Goal: Task Accomplishment & Management: Use online tool/utility

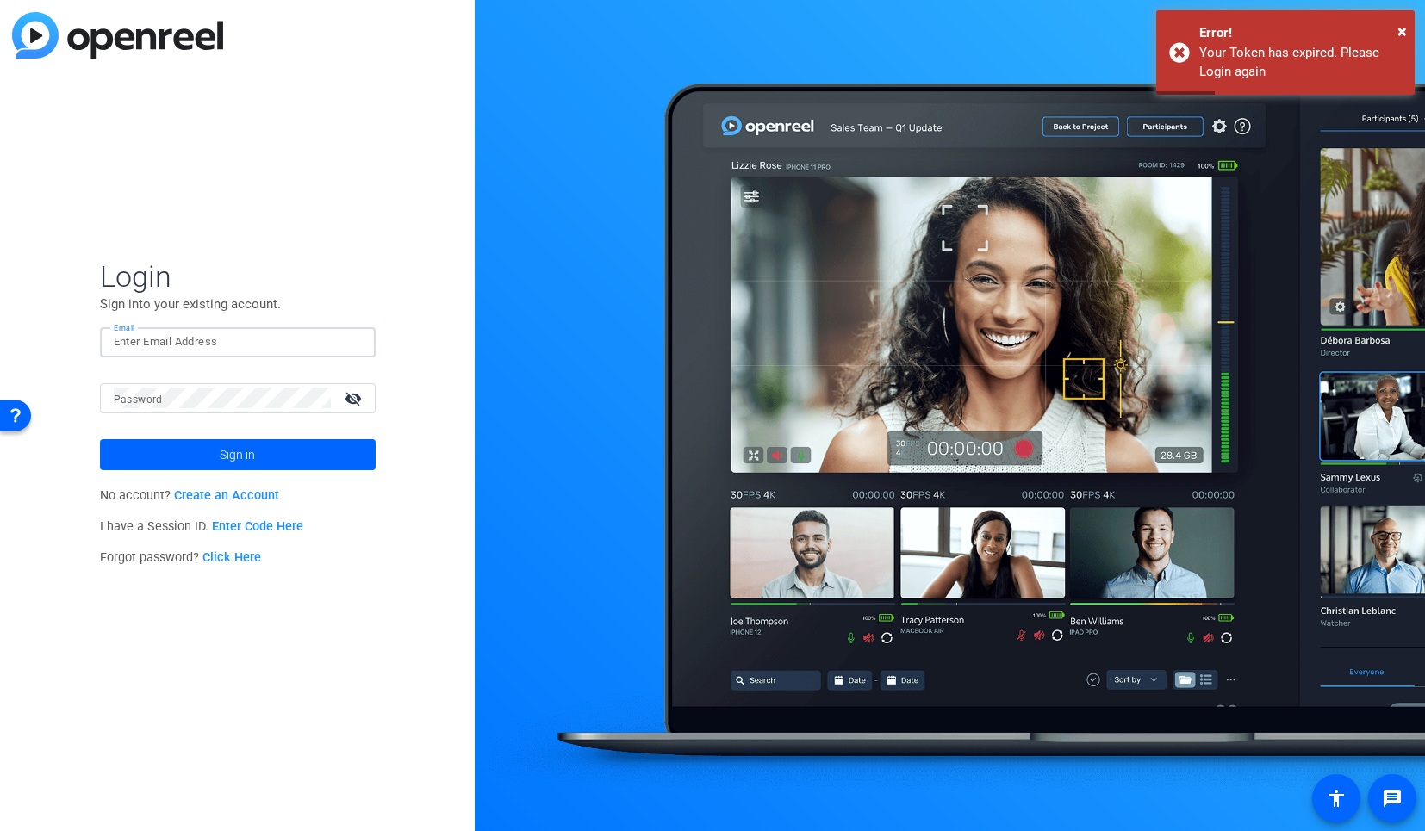
click at [256, 342] on input "Email" at bounding box center [238, 342] width 248 height 21
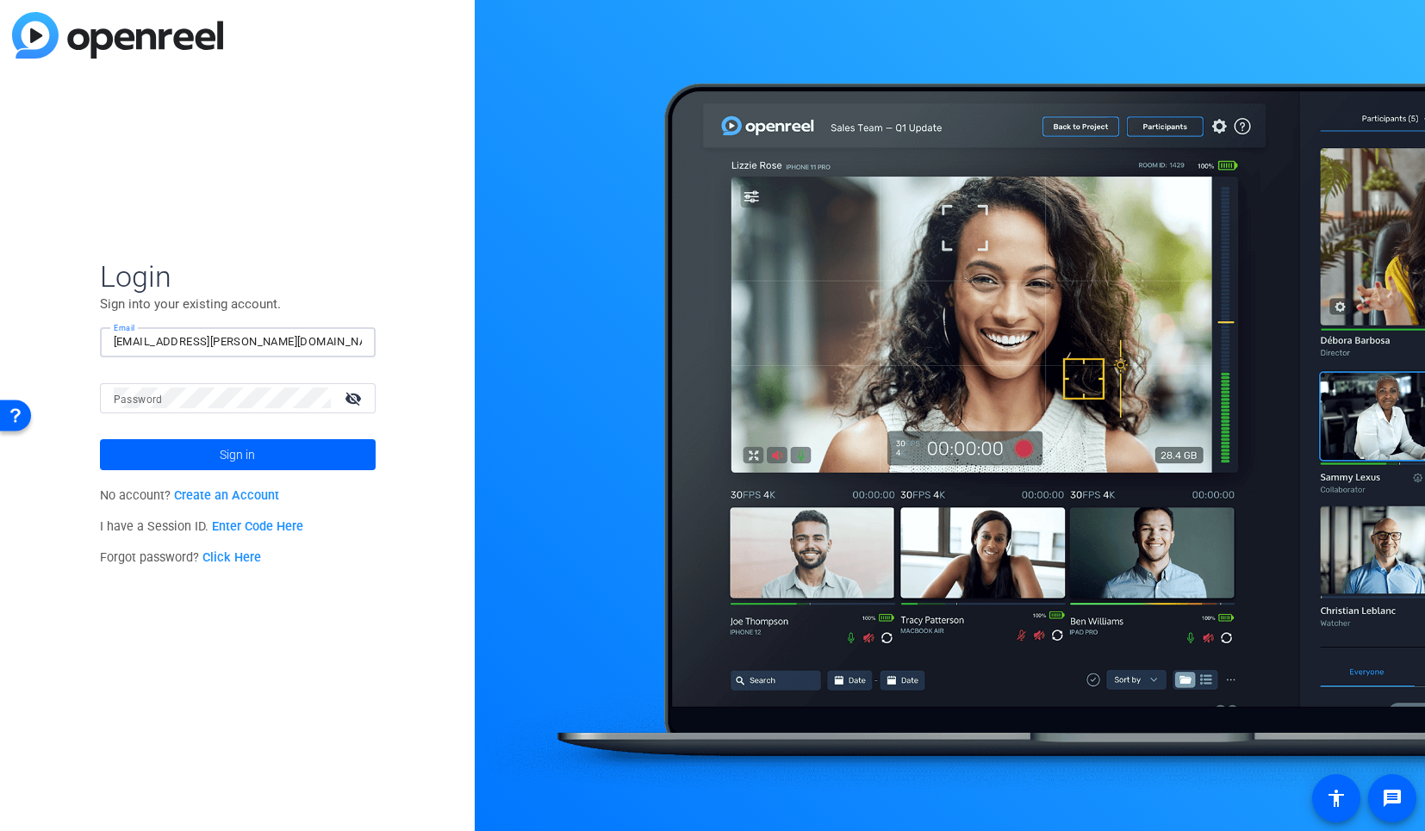
type input "[EMAIL_ADDRESS][PERSON_NAME][DOMAIN_NAME]"
click at [249, 468] on span "Sign in" at bounding box center [237, 454] width 35 height 43
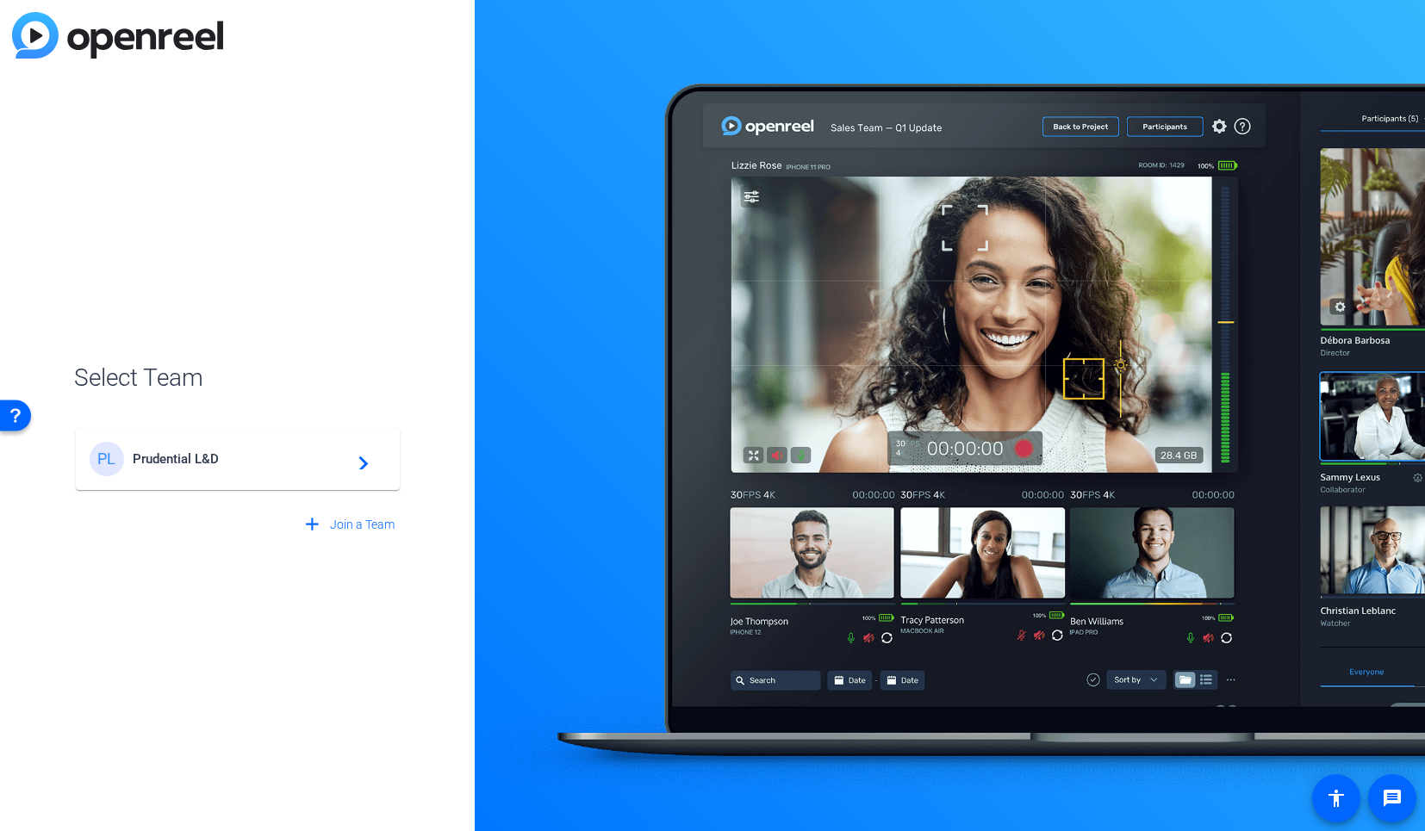
click at [249, 468] on div "PL Prudential L&D navigate_next" at bounding box center [238, 459] width 296 height 34
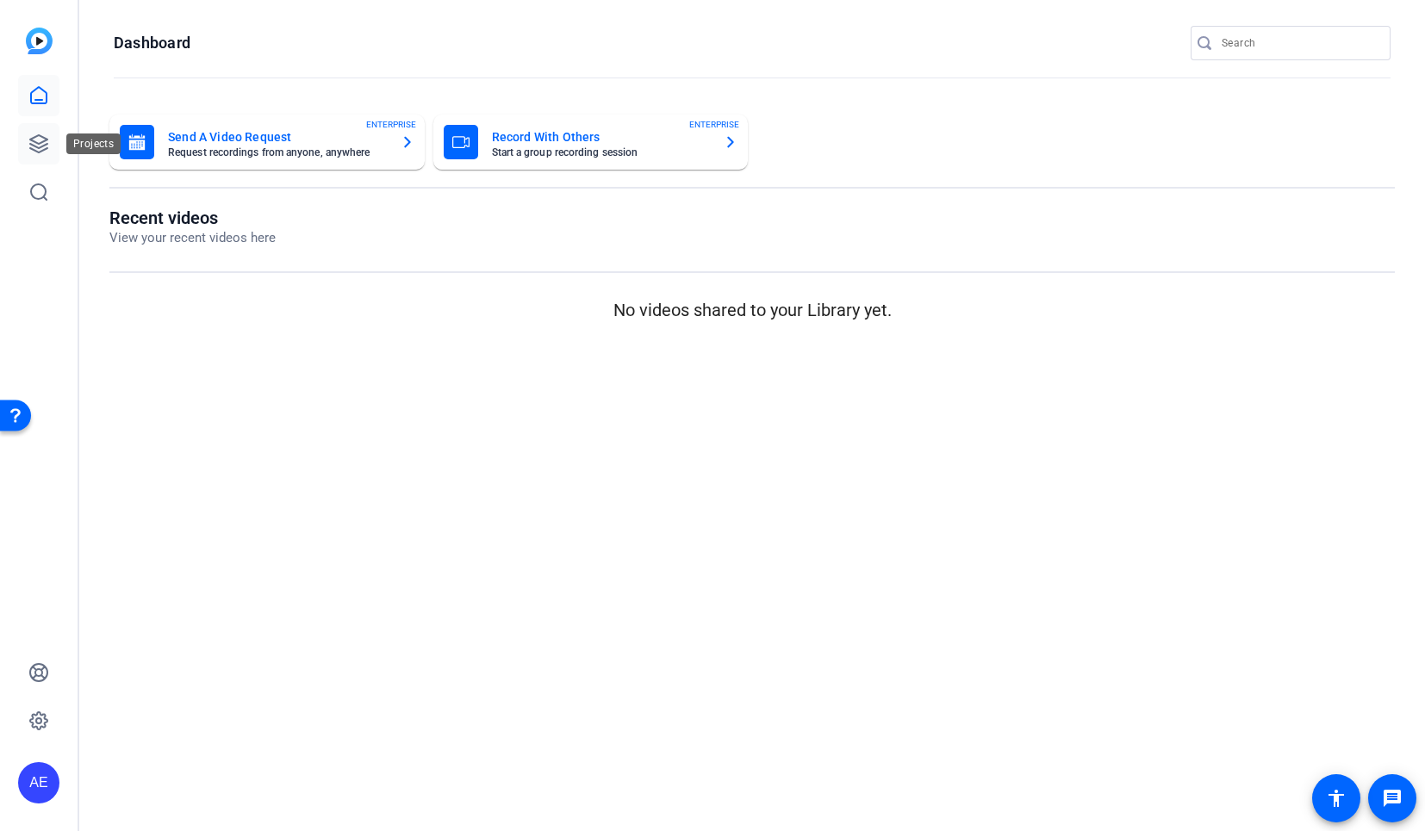
click at [40, 150] on icon at bounding box center [38, 143] width 17 height 17
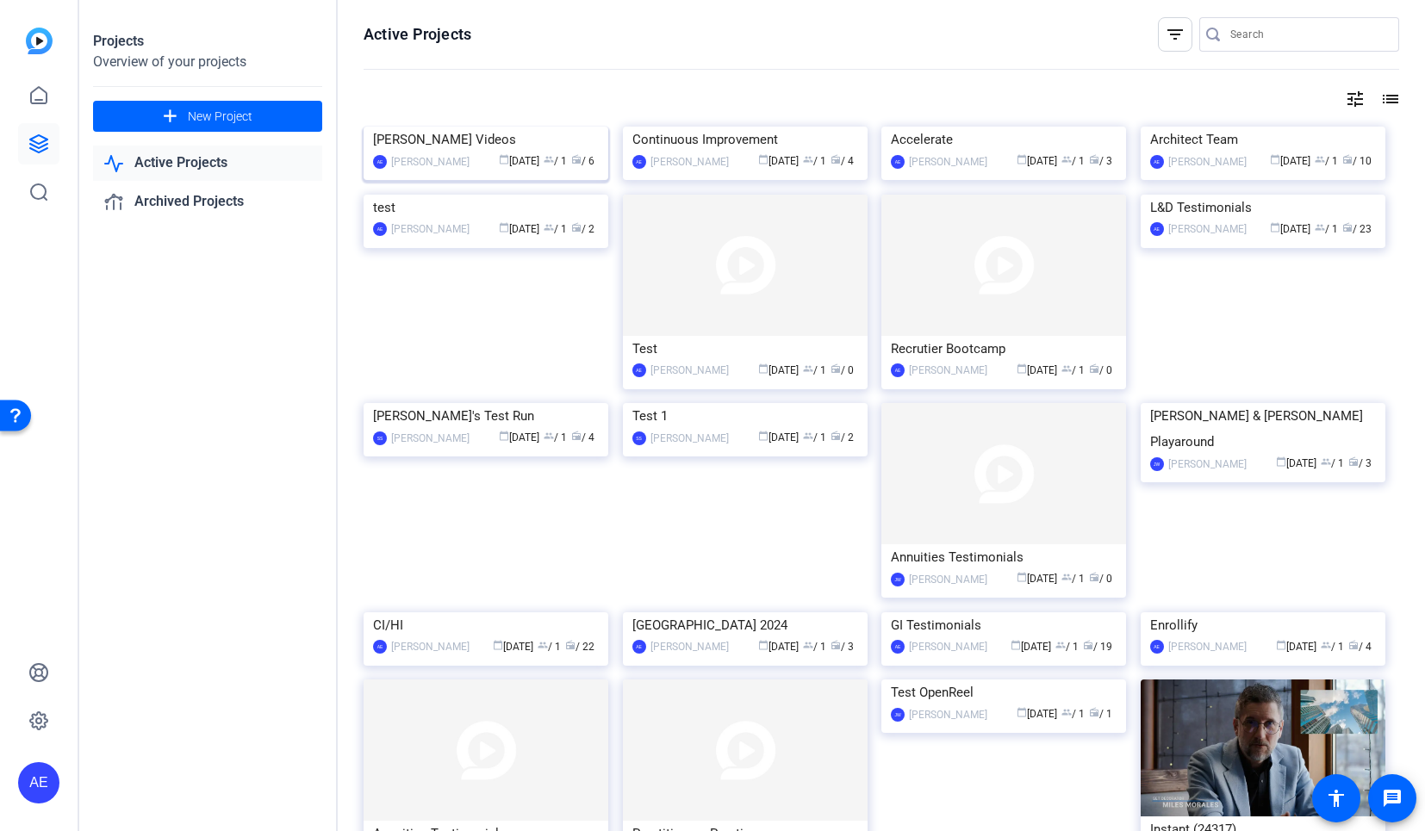
click at [526, 127] on img at bounding box center [485, 127] width 245 height 0
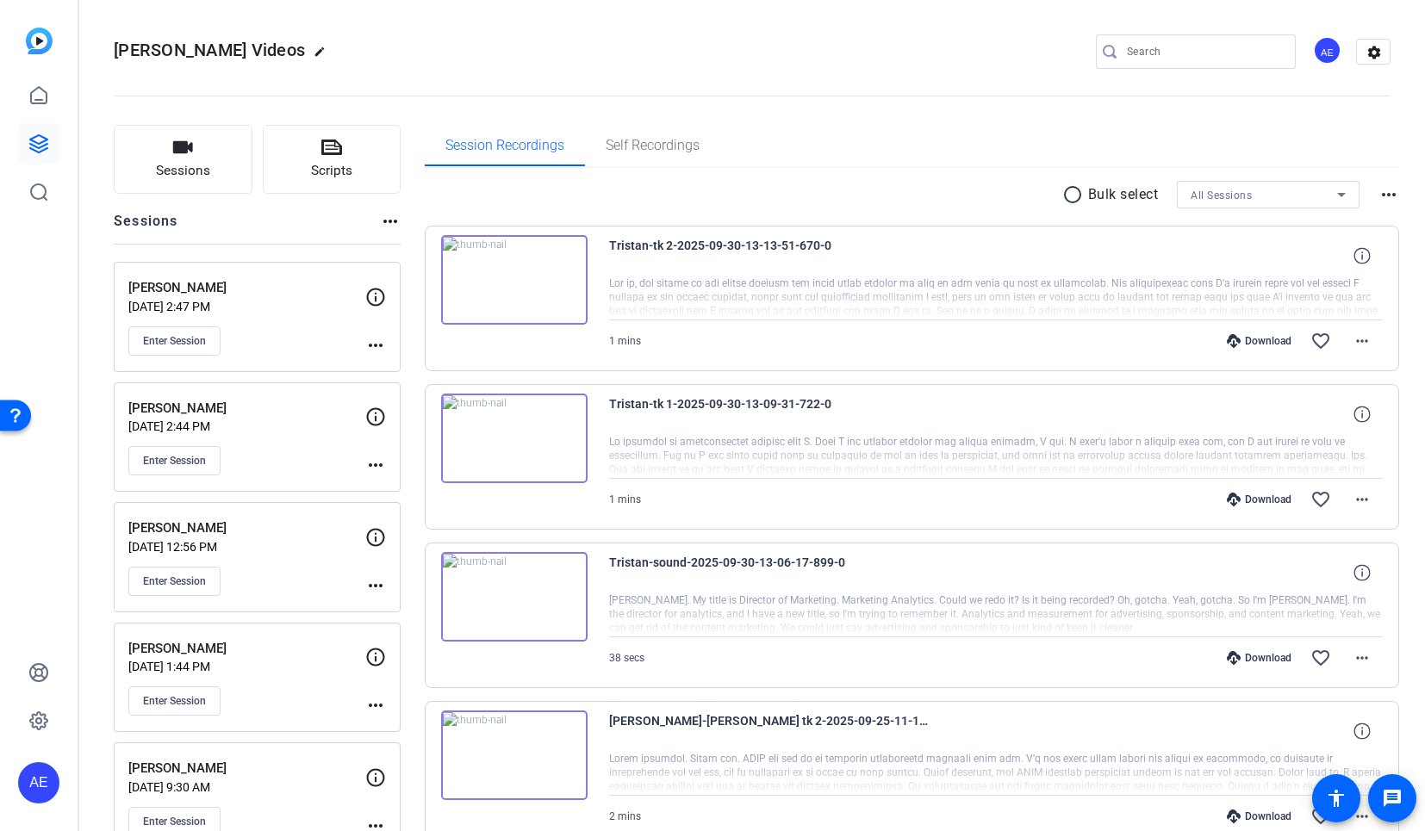
click at [379, 586] on mat-icon "more_horiz" at bounding box center [375, 585] width 21 height 21
click at [192, 587] on div at bounding box center [712, 415] width 1425 height 831
click at [189, 584] on span "Enter Session" at bounding box center [174, 582] width 63 height 14
click at [380, 422] on icon at bounding box center [375, 417] width 21 height 21
click at [189, 469] on button "Enter Session" at bounding box center [174, 460] width 92 height 29
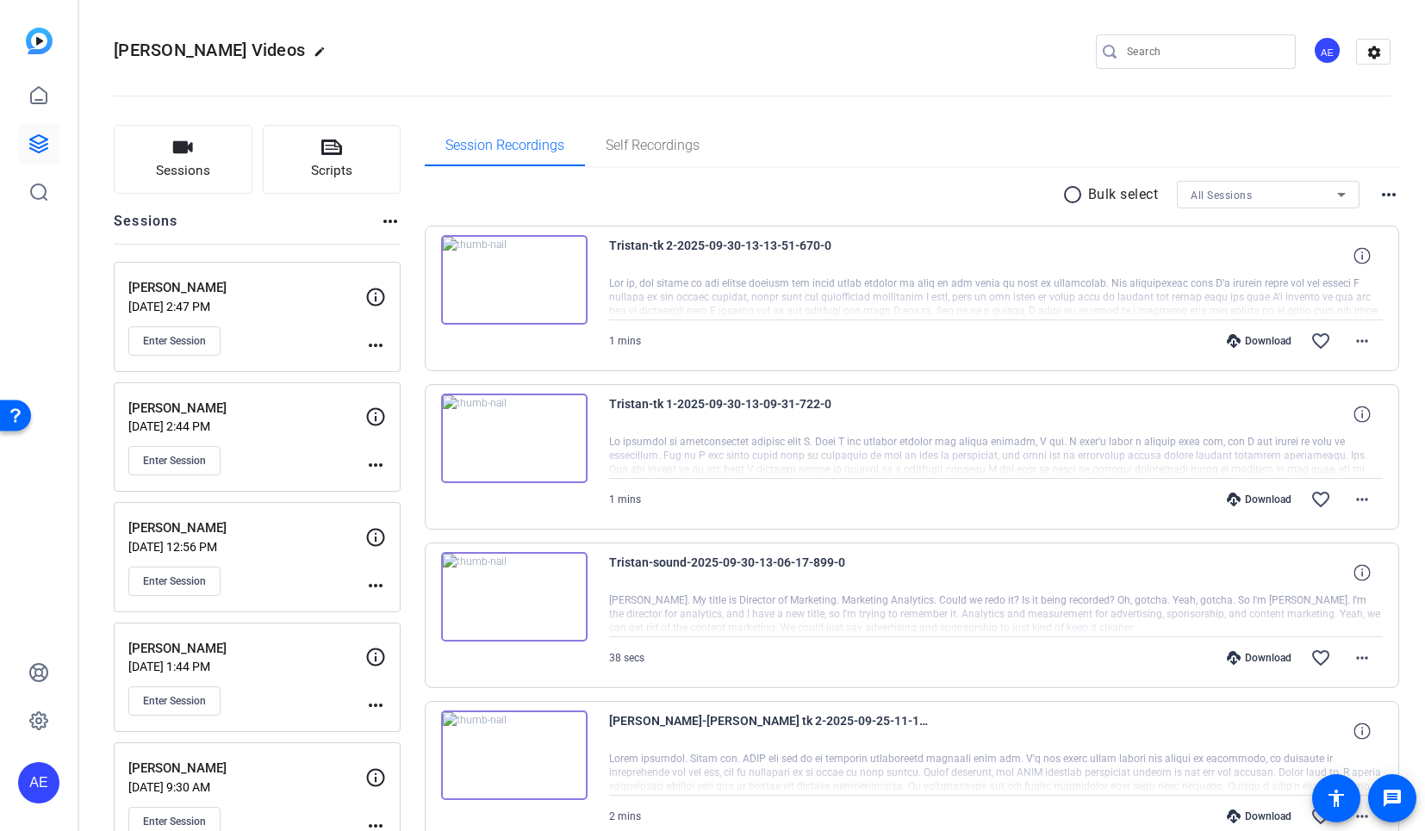
click at [701, 172] on div "radio_button_unchecked Bulk select All Sessions more_horiz Tristan-tk 2-2025-09…" at bounding box center [912, 693] width 975 height 1051
click at [202, 469] on button "Enter Session" at bounding box center [174, 460] width 92 height 29
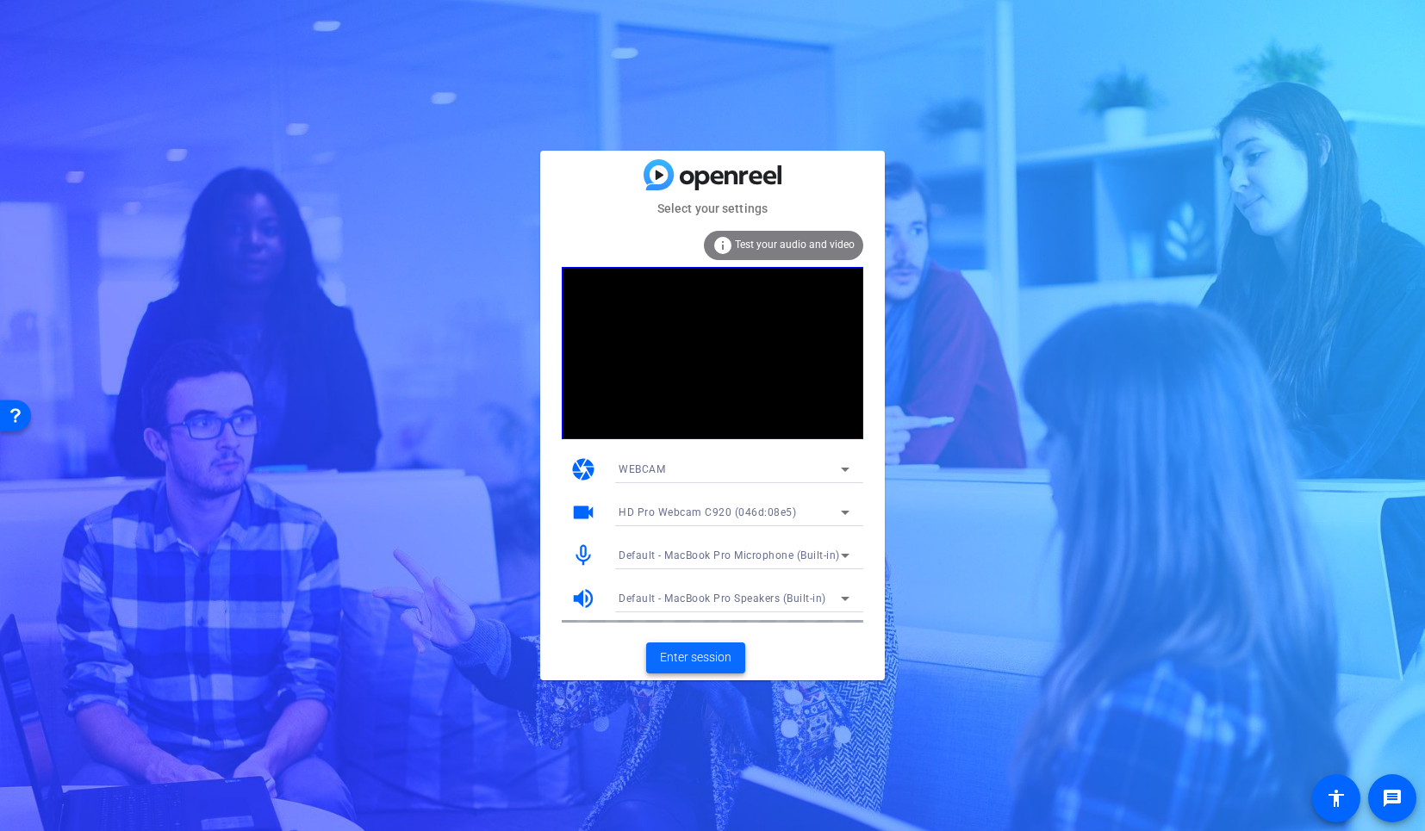
click at [724, 658] on span "Enter session" at bounding box center [695, 658] width 71 height 18
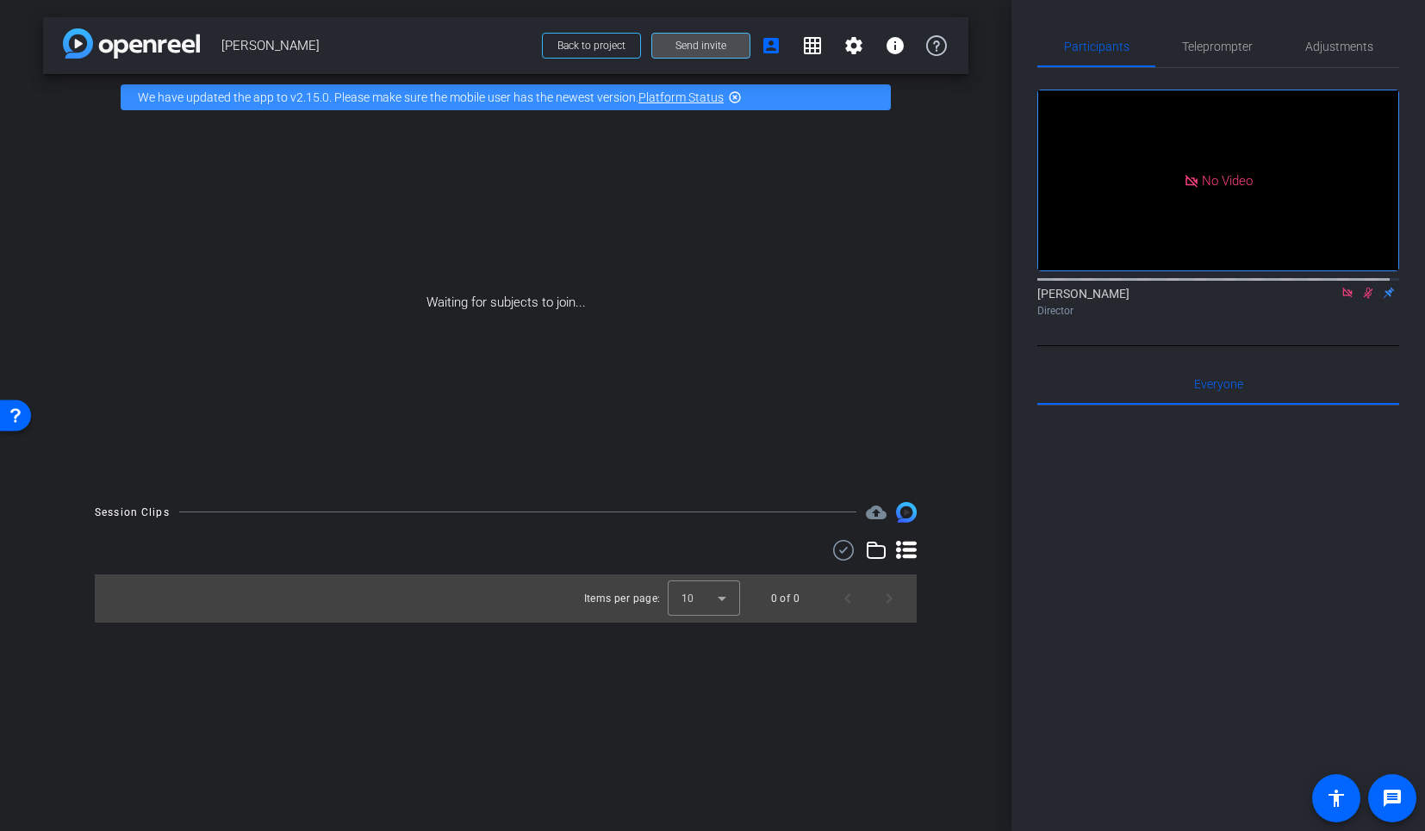
click at [725, 44] on span at bounding box center [700, 45] width 97 height 41
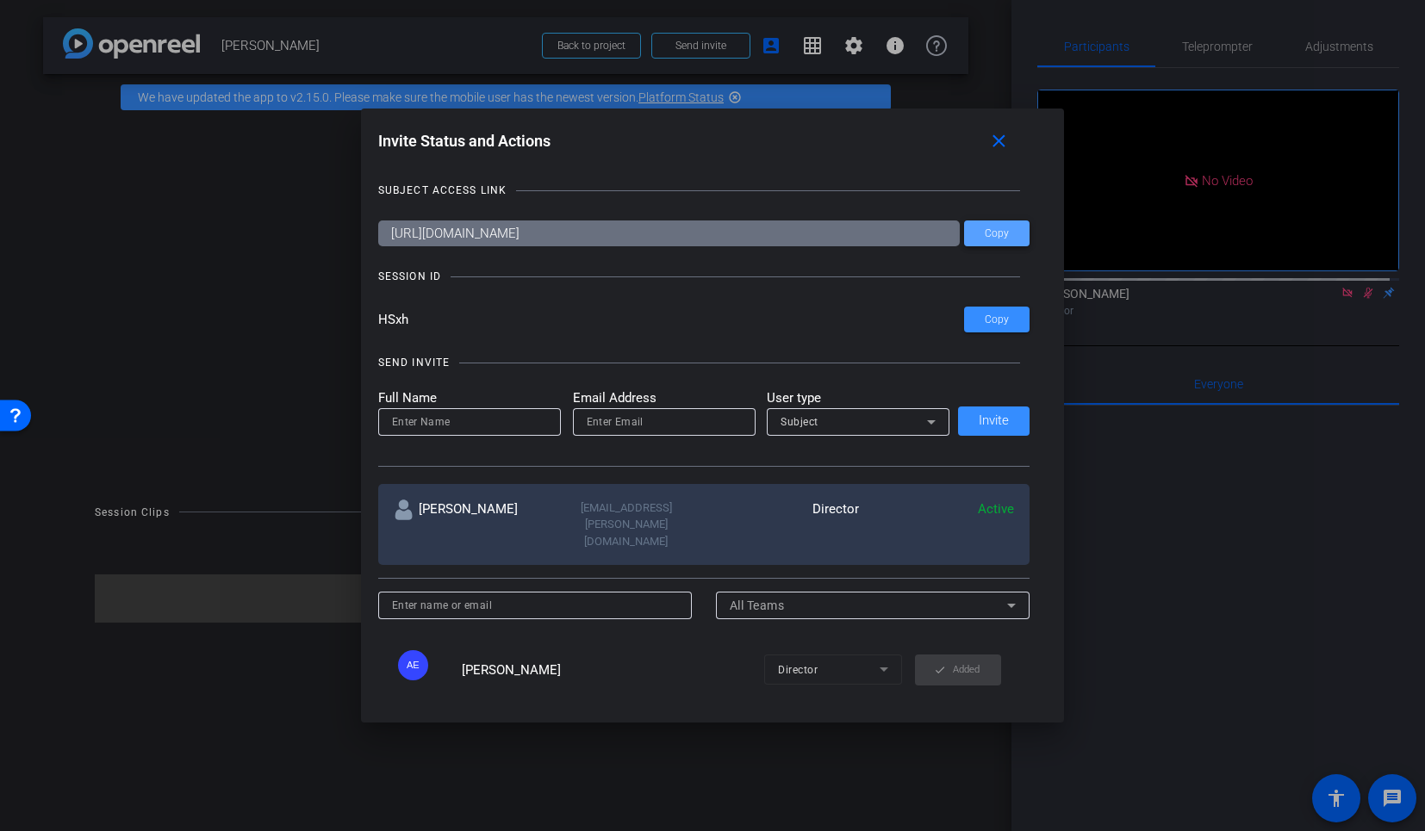
click at [1010, 234] on span at bounding box center [996, 233] width 65 height 41
click at [510, 423] on input at bounding box center [469, 422] width 155 height 21
paste input "[EMAIL_ADDRESS][PERSON_NAME][DOMAIN_NAME]"
type input "[EMAIL_ADDRESS][PERSON_NAME][DOMAIN_NAME]"
click at [625, 426] on input "email" at bounding box center [664, 422] width 155 height 21
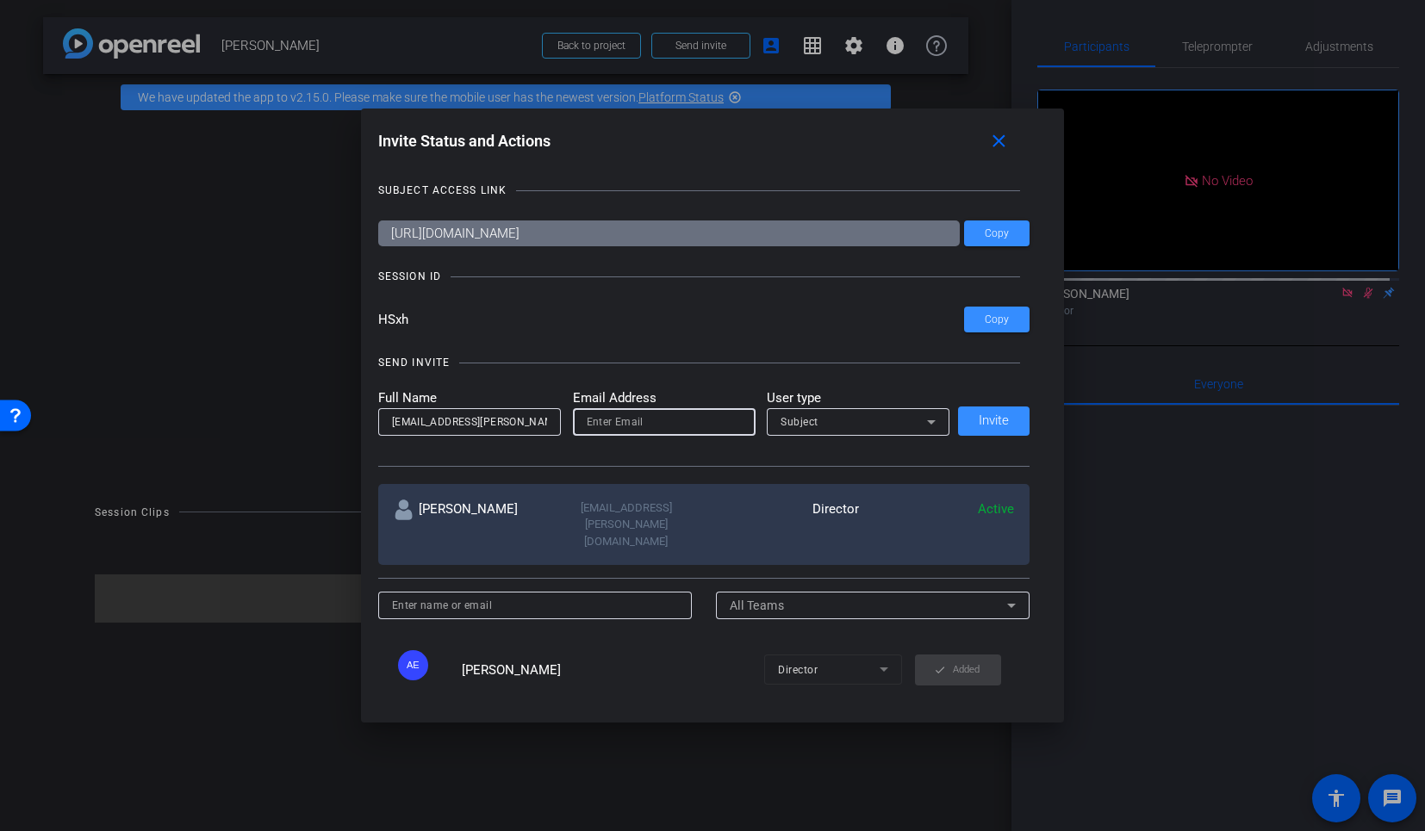
paste input "[EMAIL_ADDRESS][PERSON_NAME][DOMAIN_NAME]"
type input "[EMAIL_ADDRESS][PERSON_NAME][DOMAIN_NAME]"
click at [473, 424] on input "[EMAIL_ADDRESS][PERSON_NAME][DOMAIN_NAME]" at bounding box center [469, 422] width 155 height 21
drag, startPoint x: 455, startPoint y: 424, endPoint x: 560, endPoint y: 432, distance: 105.4
click at [560, 432] on form "Full Name [PERSON_NAME][EMAIL_ADDRESS][PERSON_NAME][DOMAIN_NAME] Email Address …" at bounding box center [664, 411] width 572 height 47
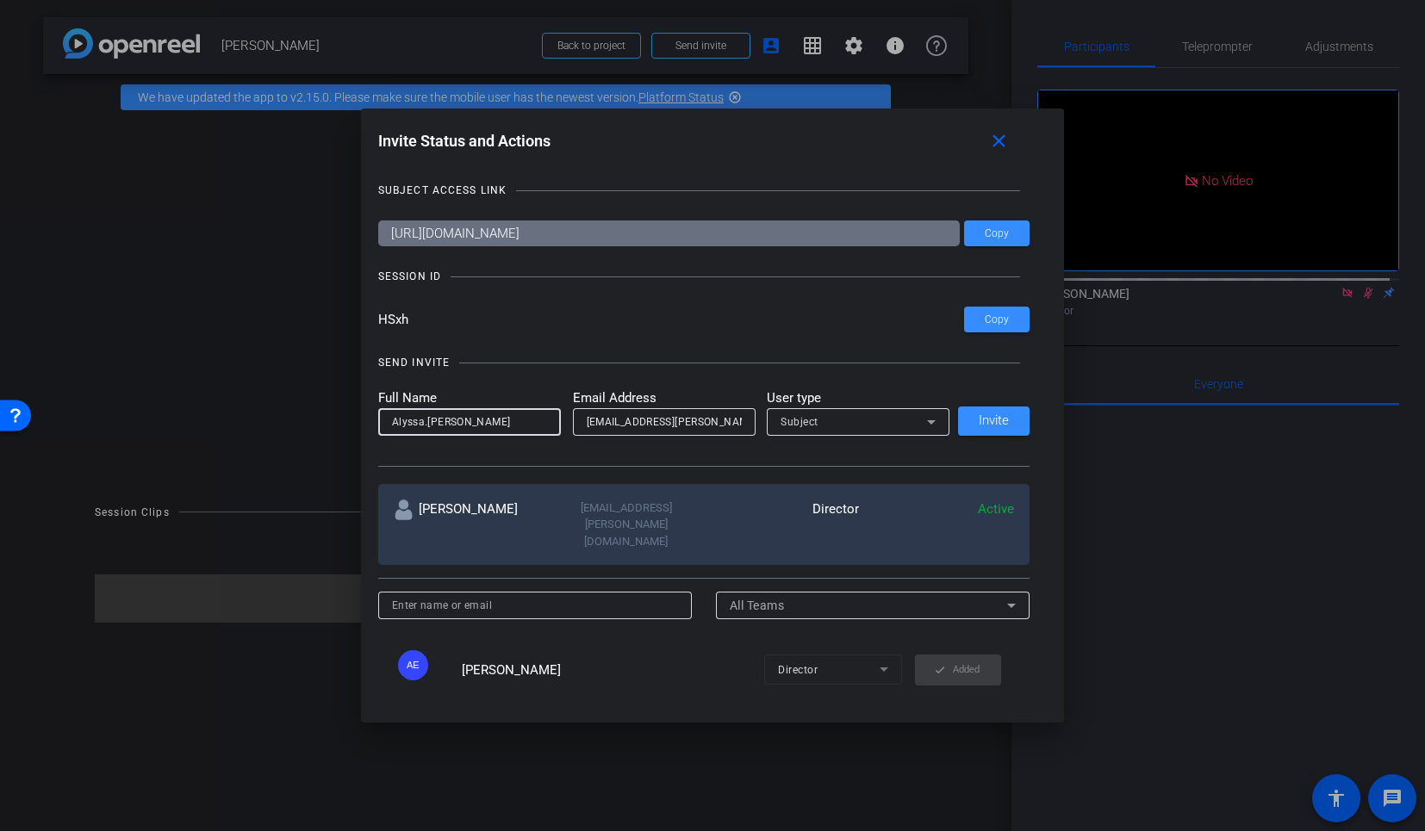
click at [421, 423] on input "Alyssa.[PERSON_NAME]" at bounding box center [469, 422] width 155 height 21
type input "[PERSON_NAME]"
click at [823, 419] on div "Subject" at bounding box center [853, 422] width 146 height 22
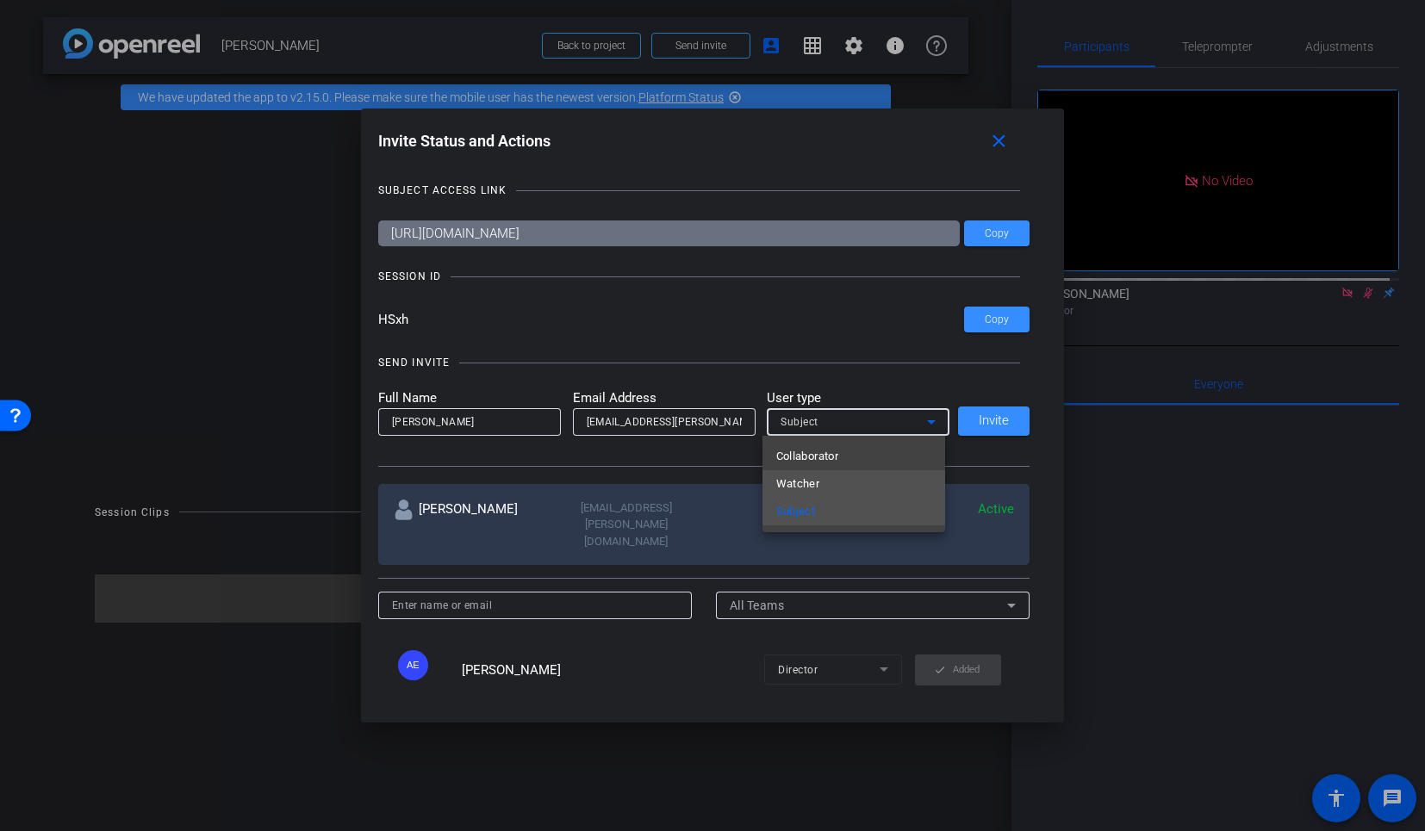
click at [839, 478] on mat-option "Watcher" at bounding box center [853, 484] width 183 height 28
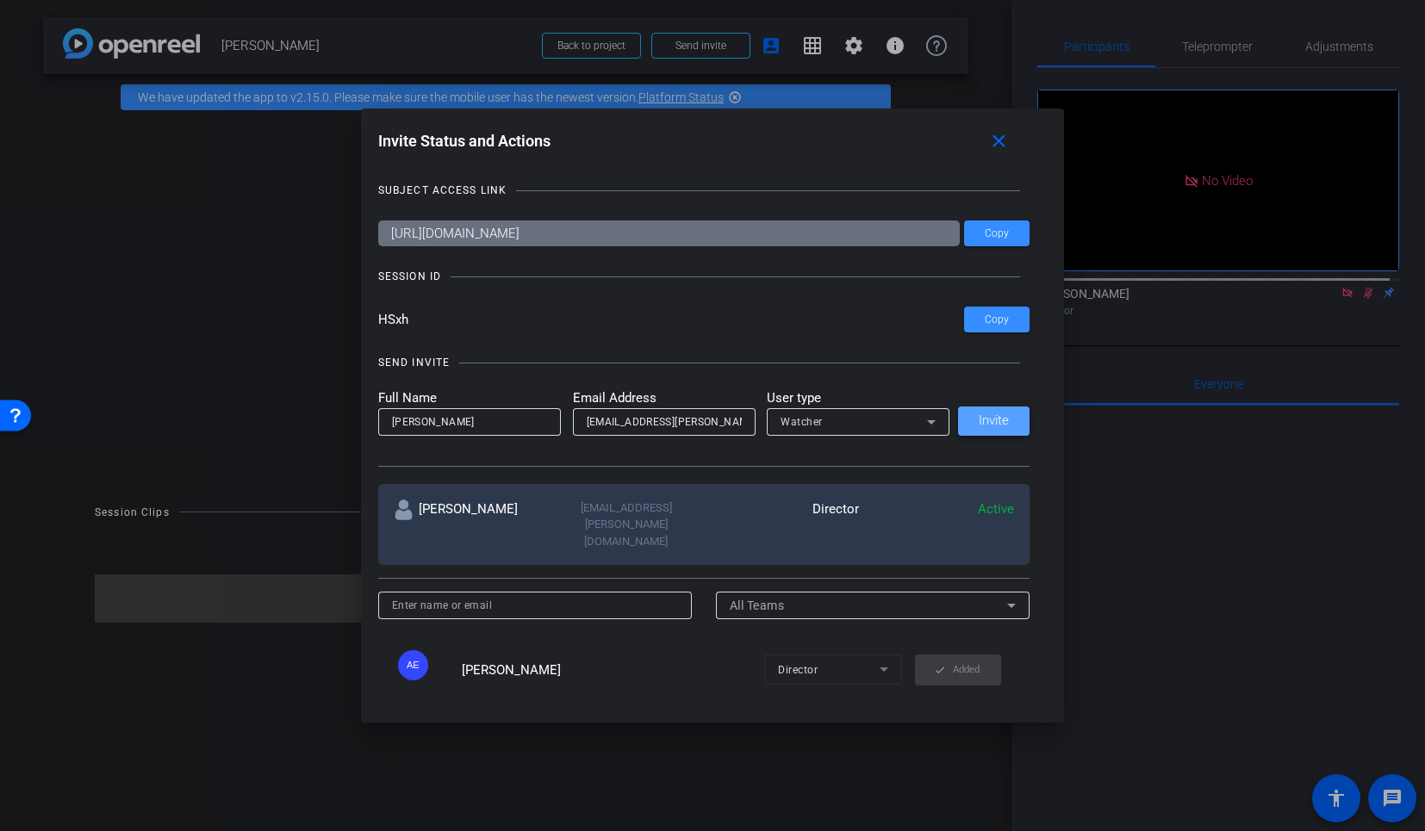
click at [1008, 426] on span at bounding box center [993, 421] width 71 height 41
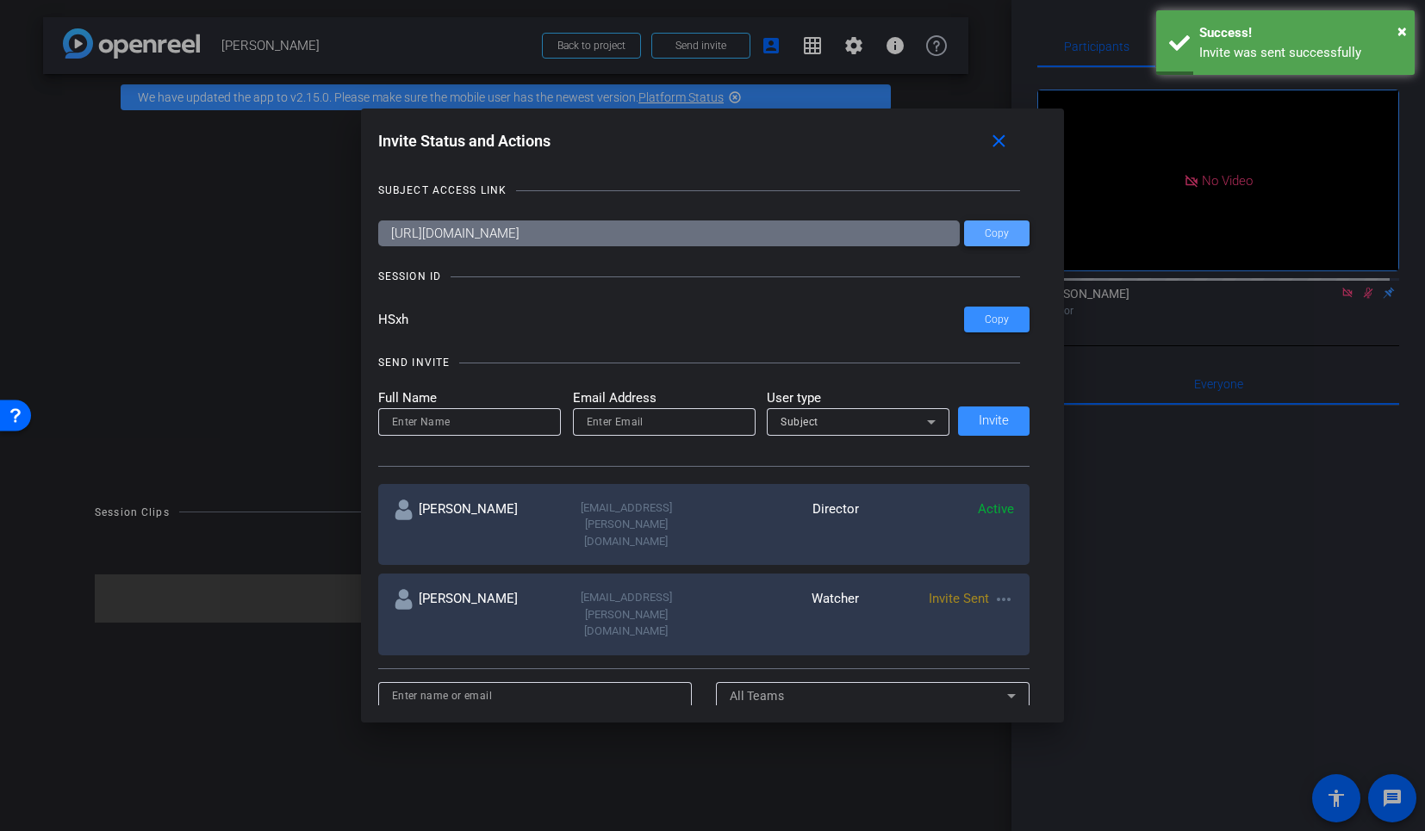
click at [1022, 232] on span at bounding box center [996, 233] width 65 height 41
click at [1003, 148] on mat-icon "close" at bounding box center [999, 142] width 22 height 22
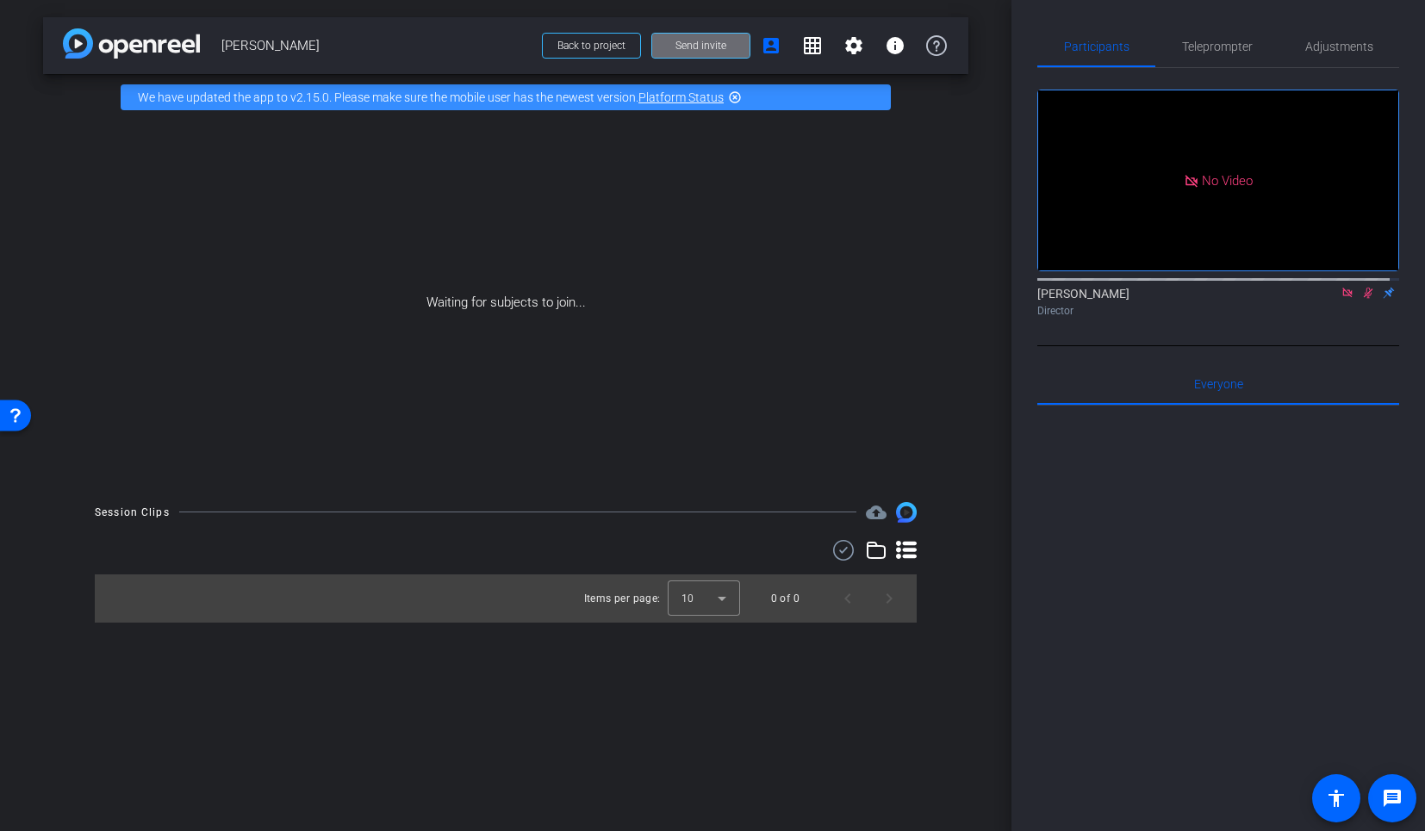
click at [690, 51] on span "Send invite" at bounding box center [700, 46] width 51 height 14
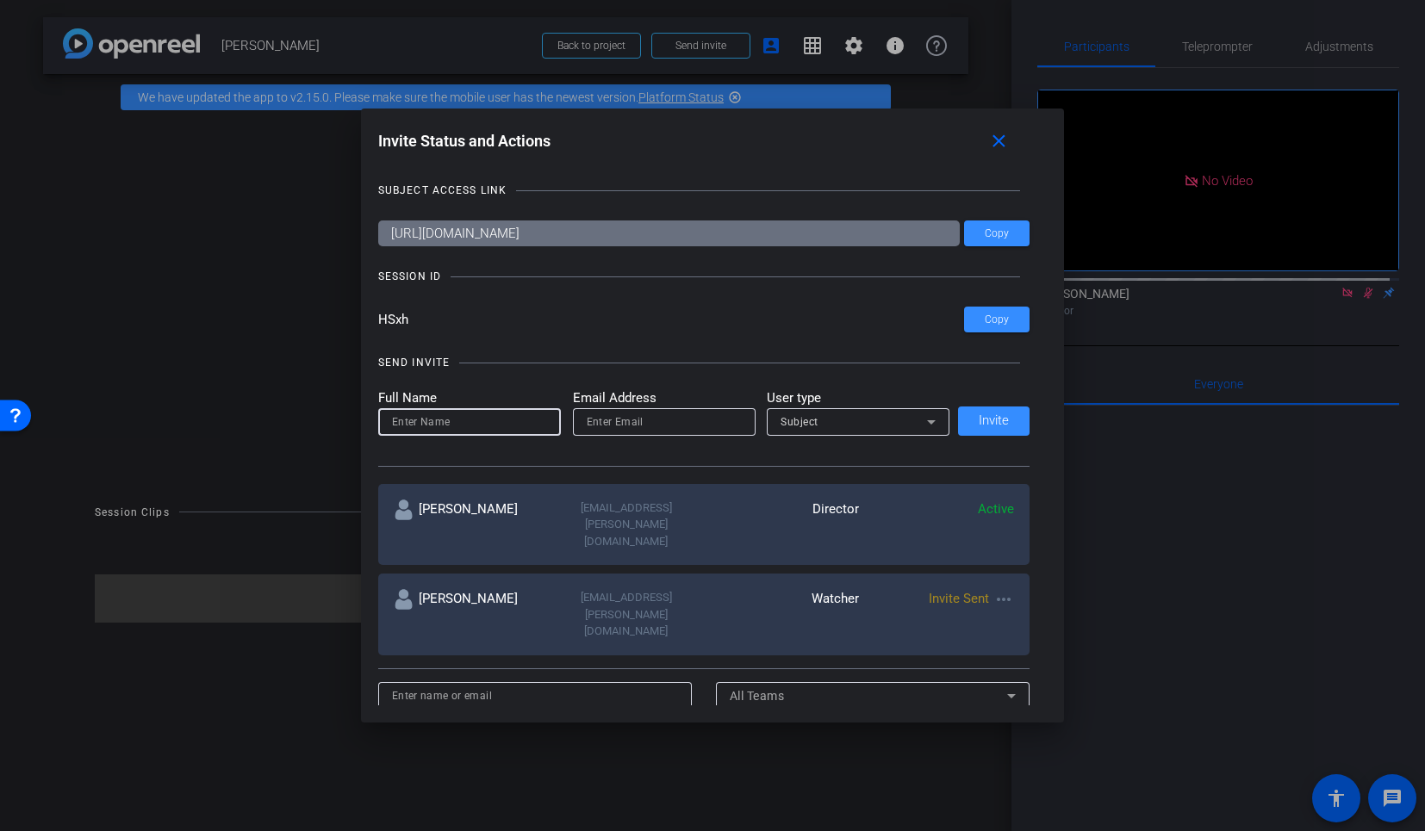
click at [493, 412] on input at bounding box center [469, 422] width 155 height 21
paste input "[EMAIL_ADDRESS][DOMAIN_NAME]"
type input "[EMAIL_ADDRESS][DOMAIN_NAME]"
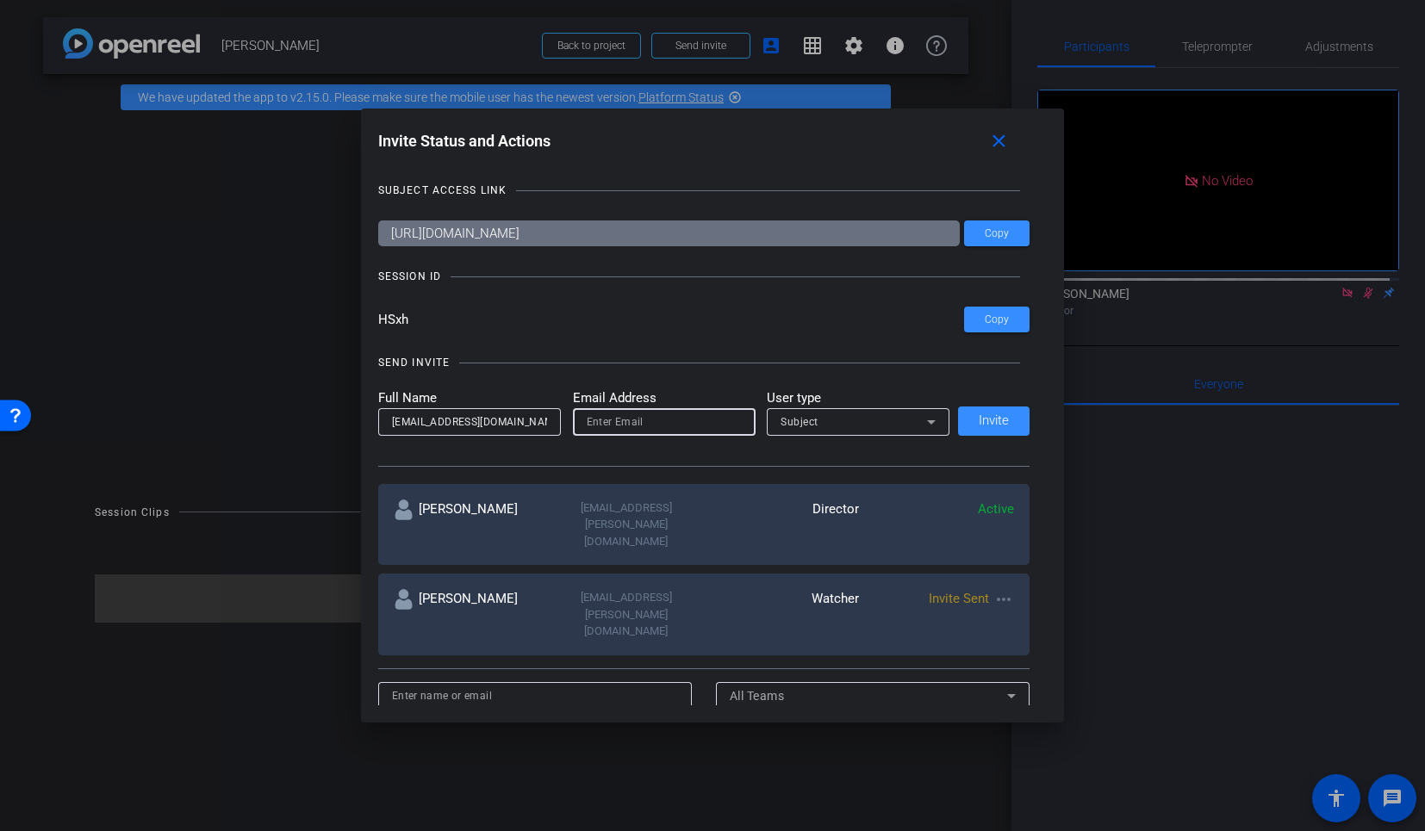
click at [637, 426] on input "email" at bounding box center [664, 422] width 155 height 21
paste input "[EMAIL_ADDRESS][DOMAIN_NAME]"
type input "[EMAIL_ADDRESS][DOMAIN_NAME]"
click at [939, 443] on div at bounding box center [858, 445] width 183 height 19
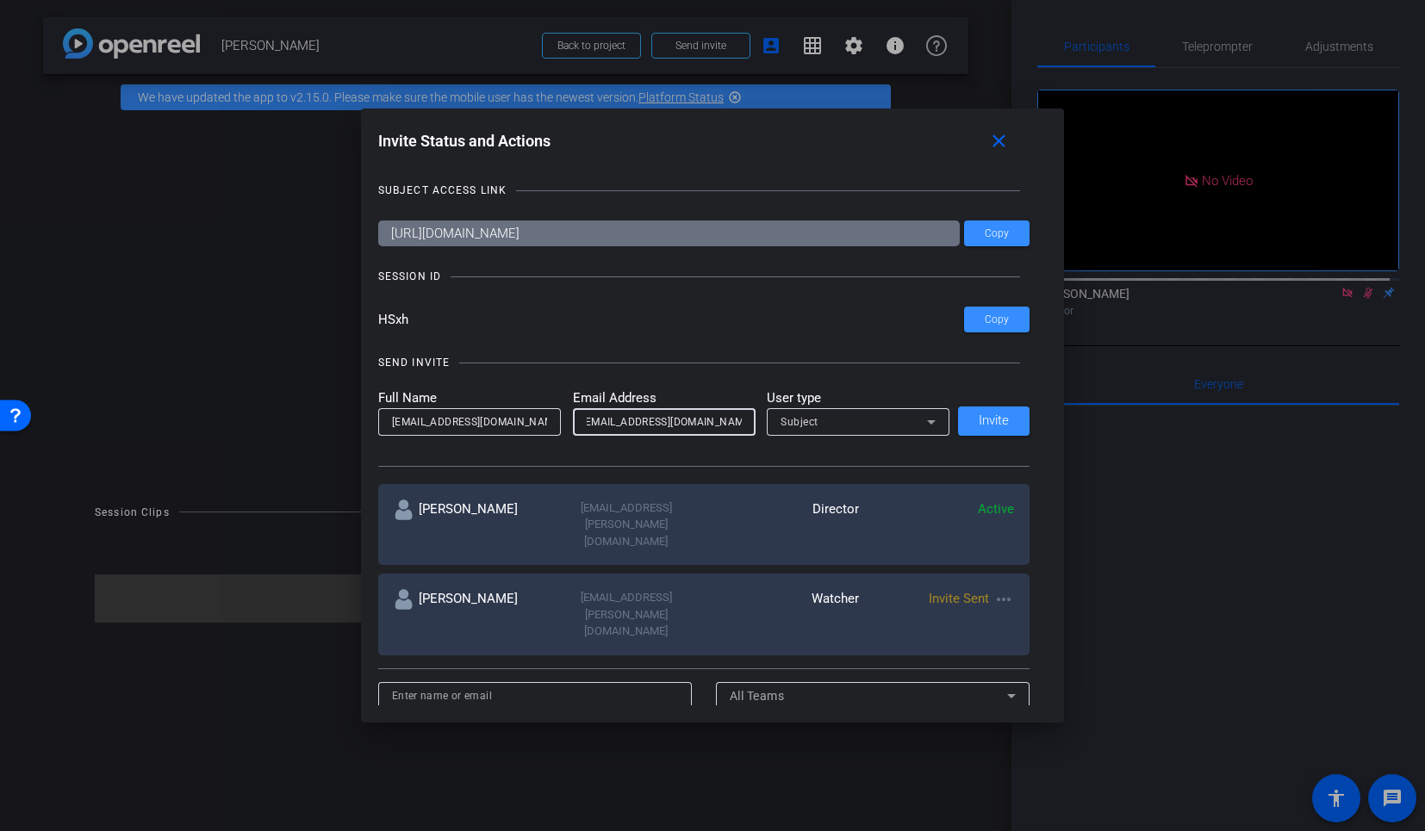
scroll to position [0, 0]
click at [921, 431] on icon at bounding box center [931, 422] width 21 height 21
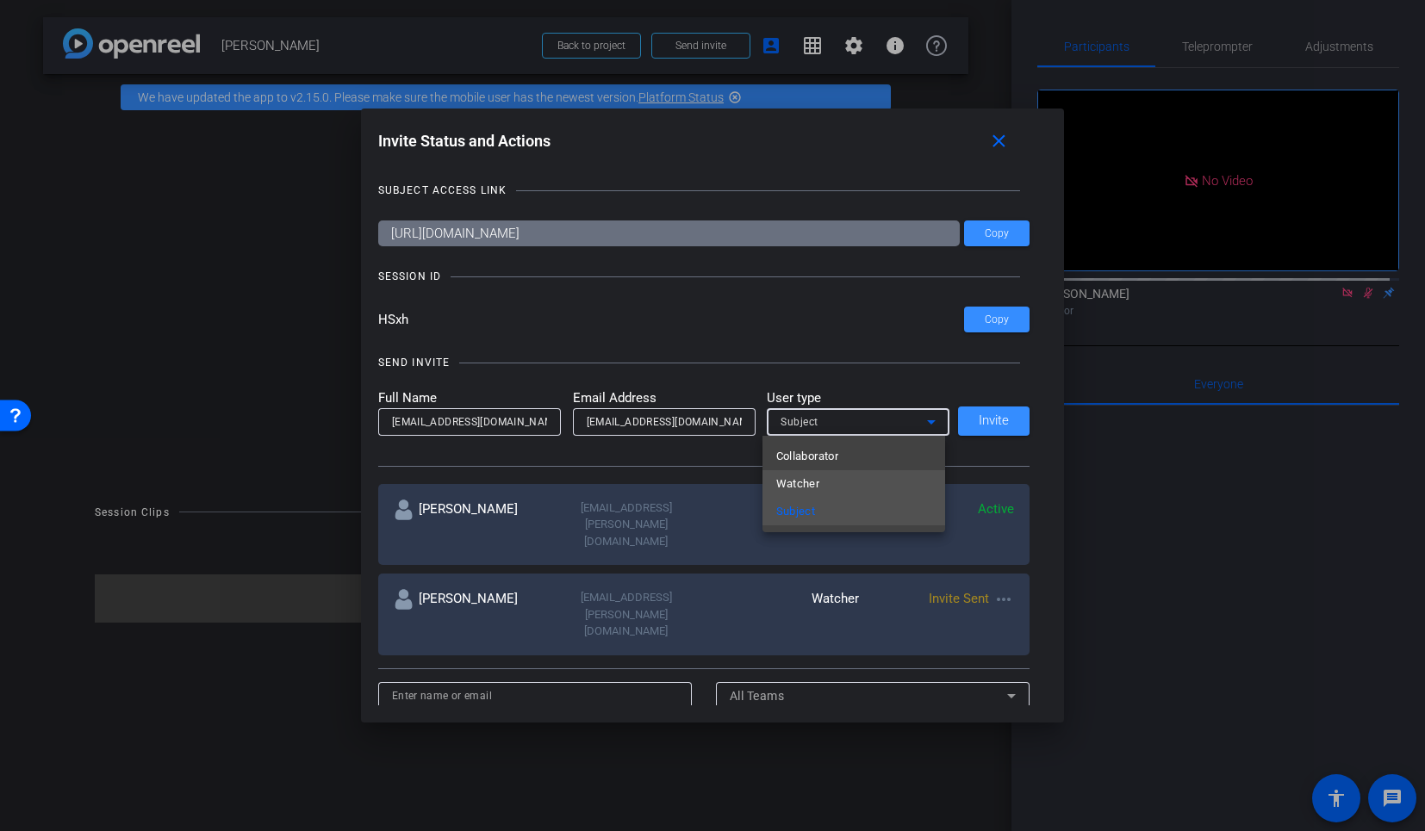
click at [861, 484] on mat-option "Watcher" at bounding box center [853, 484] width 183 height 28
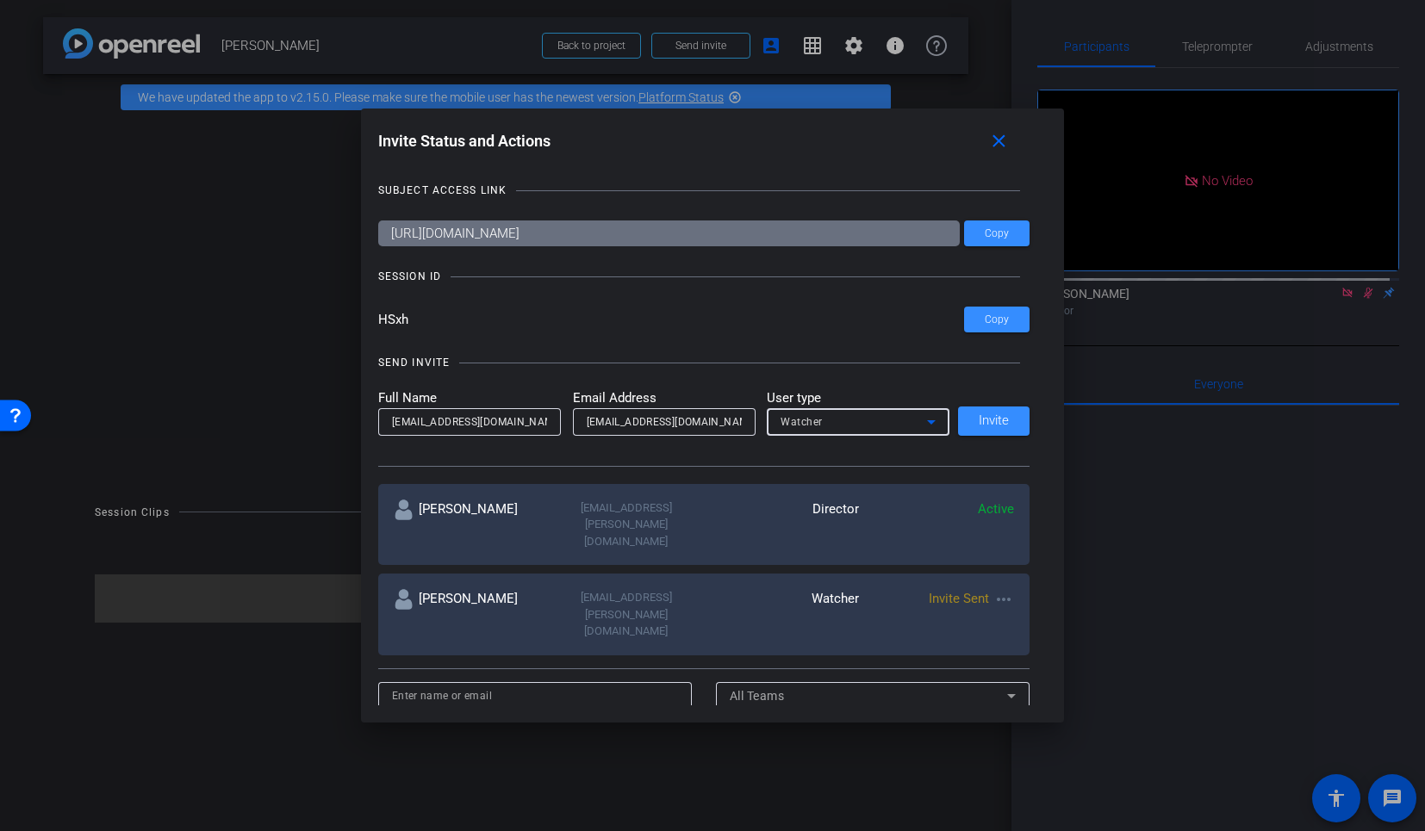
click at [450, 420] on input "[EMAIL_ADDRESS][DOMAIN_NAME]" at bounding box center [469, 422] width 155 height 21
drag, startPoint x: 465, startPoint y: 425, endPoint x: 573, endPoint y: 432, distance: 107.9
click at [573, 432] on form "Full Name [EMAIL_ADDRESS][PERSON_NAME][DOMAIN_NAME] Email Address [EMAIL_ADDRES…" at bounding box center [664, 411] width 572 height 47
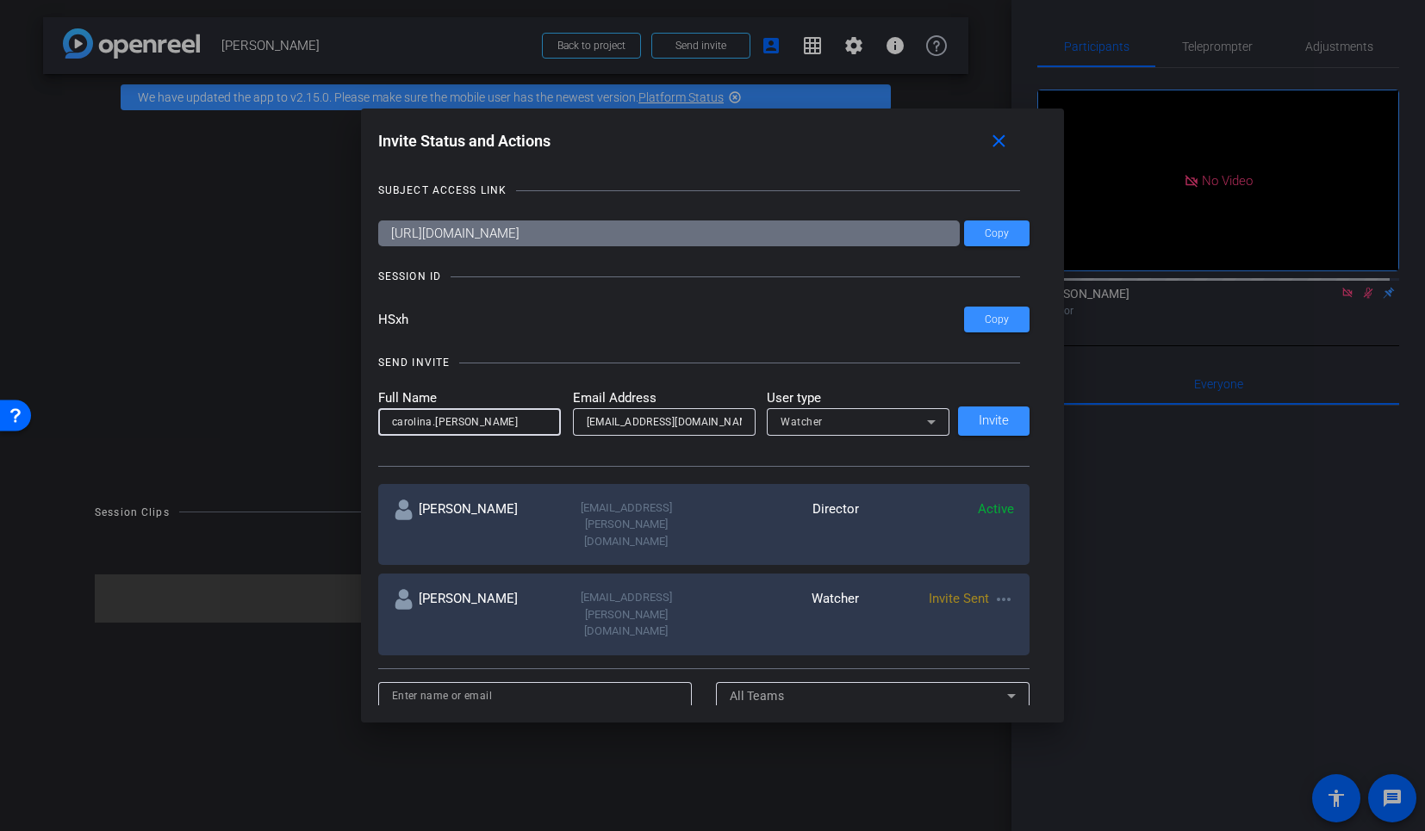
click at [430, 419] on input "carolina.[PERSON_NAME]" at bounding box center [469, 422] width 155 height 21
type input "[PERSON_NAME]"
click at [984, 414] on span "Invite" at bounding box center [994, 420] width 30 height 13
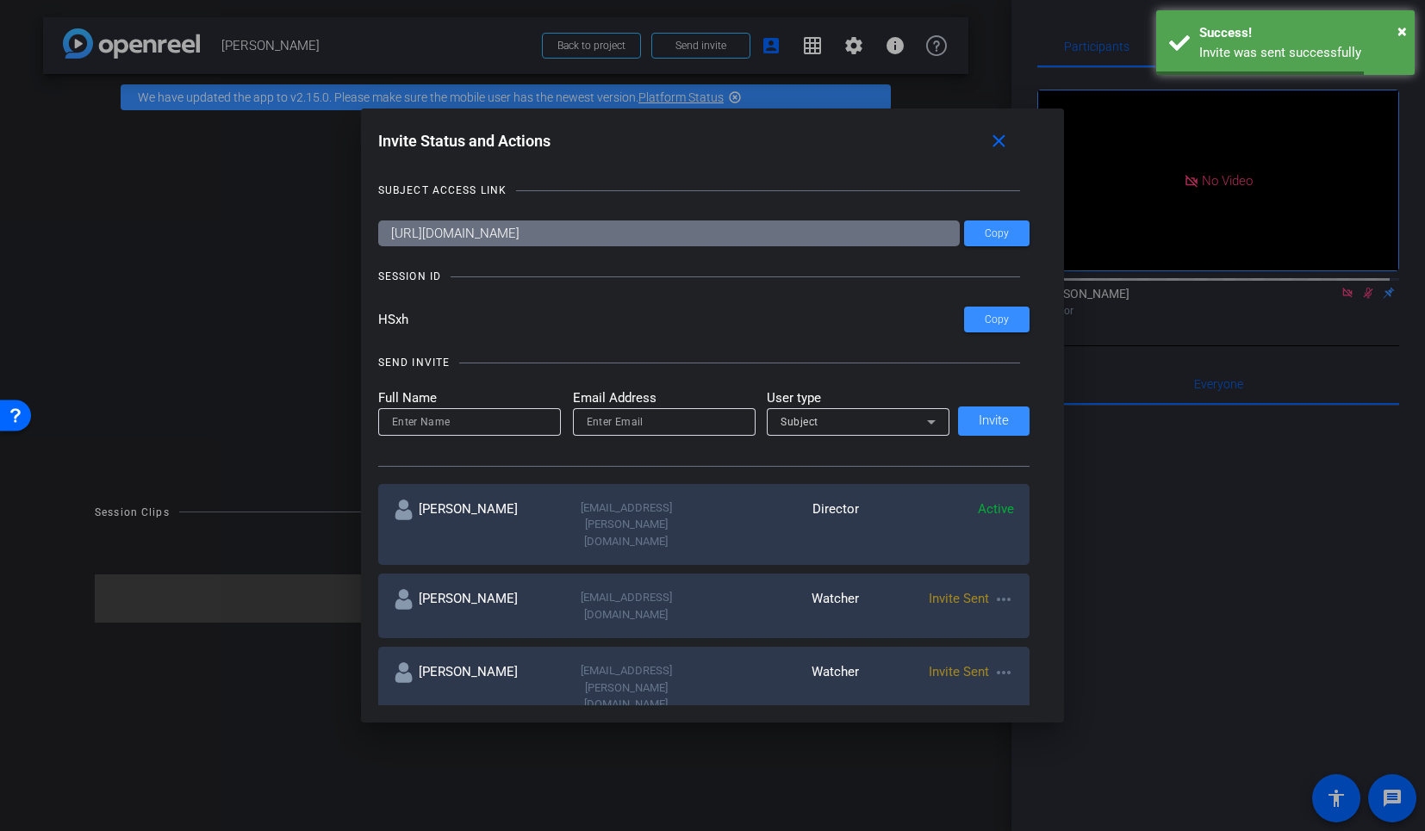
click at [999, 589] on mat-icon "more_horiz" at bounding box center [1003, 599] width 21 height 21
click at [1046, 601] on span "Remove Immediately" at bounding box center [1067, 595] width 129 height 21
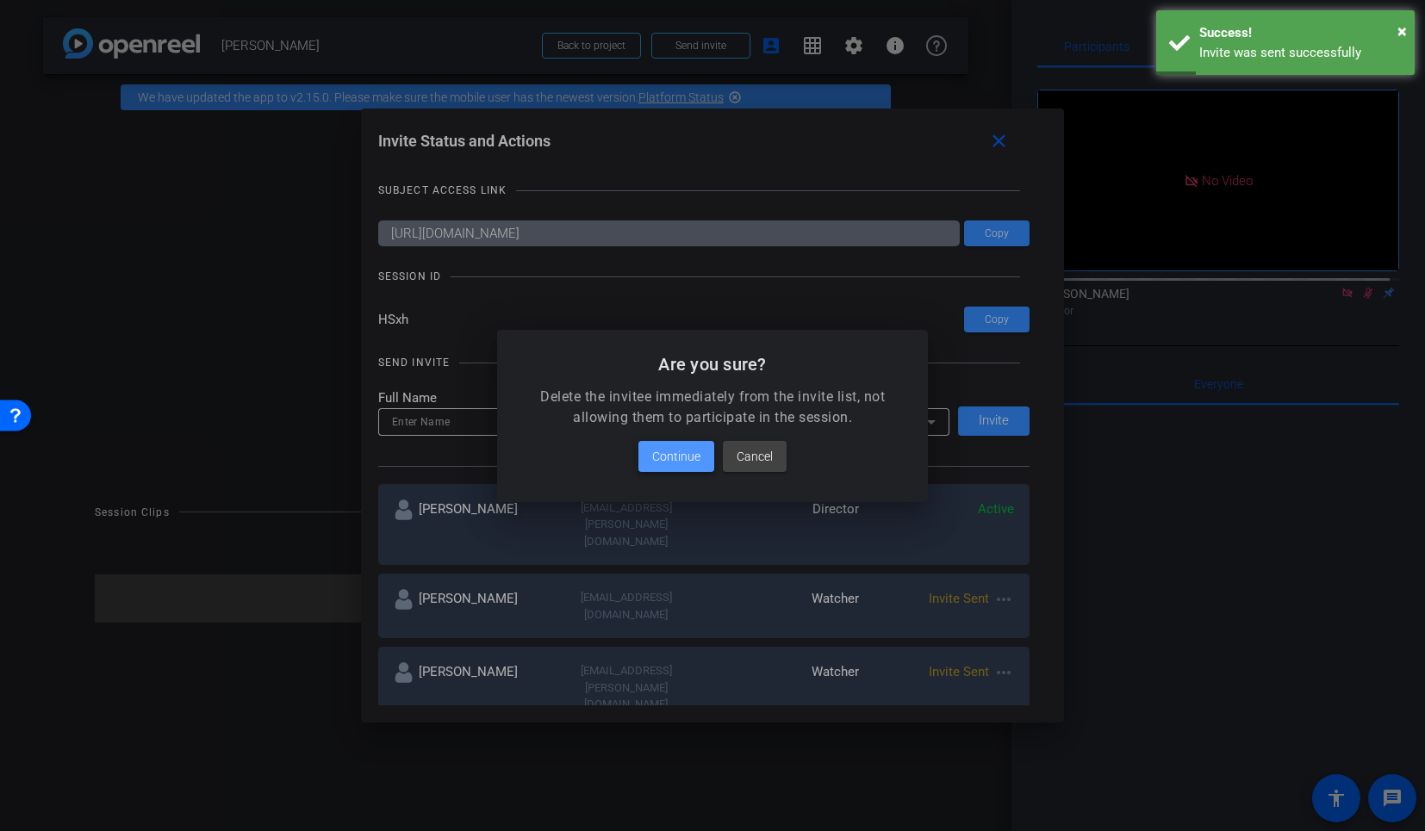
click at [680, 453] on span "Continue" at bounding box center [676, 456] width 48 height 21
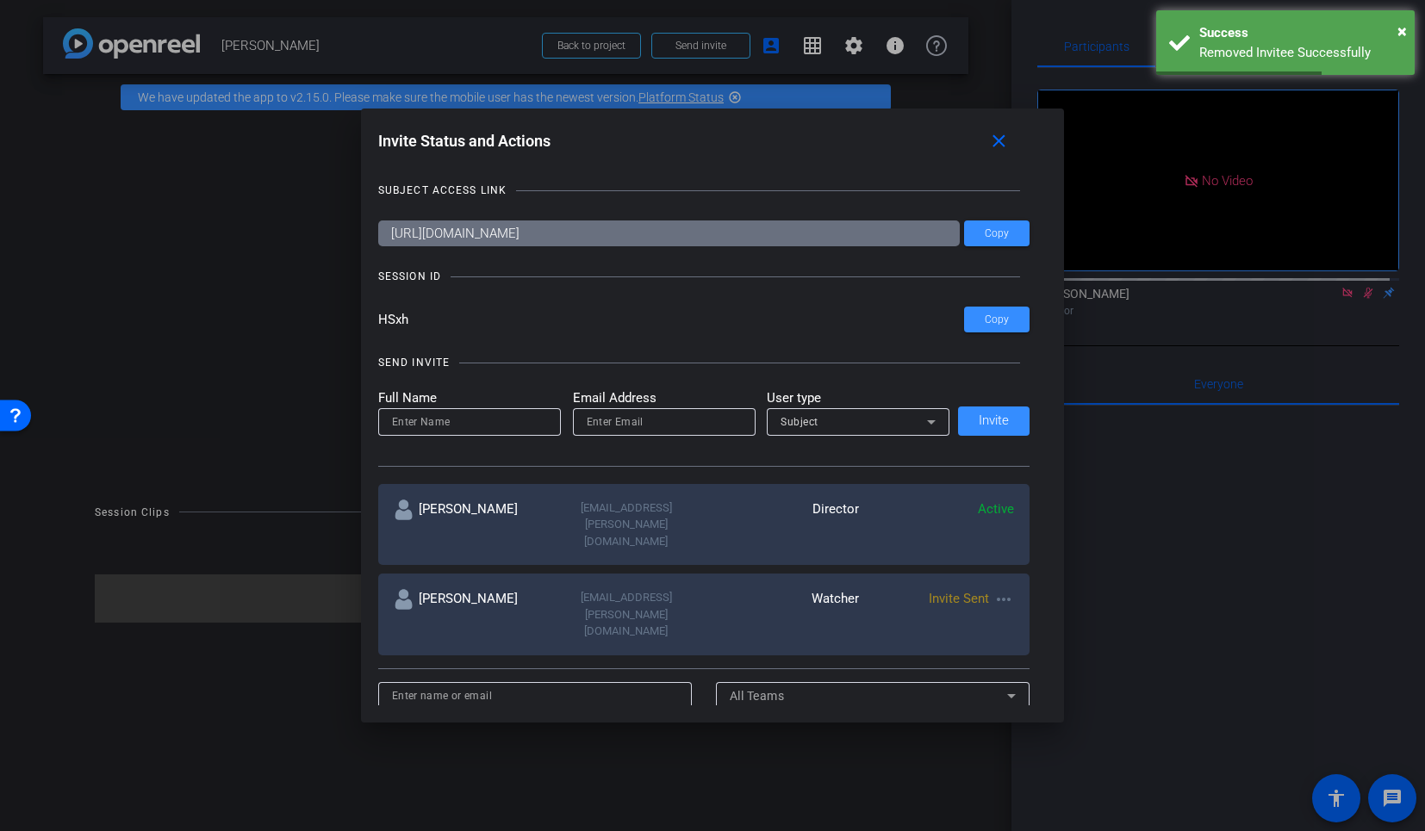
click at [1003, 589] on mat-icon "more_horiz" at bounding box center [1003, 599] width 21 height 21
click at [1030, 601] on span "Remove Immediately" at bounding box center [1067, 595] width 129 height 21
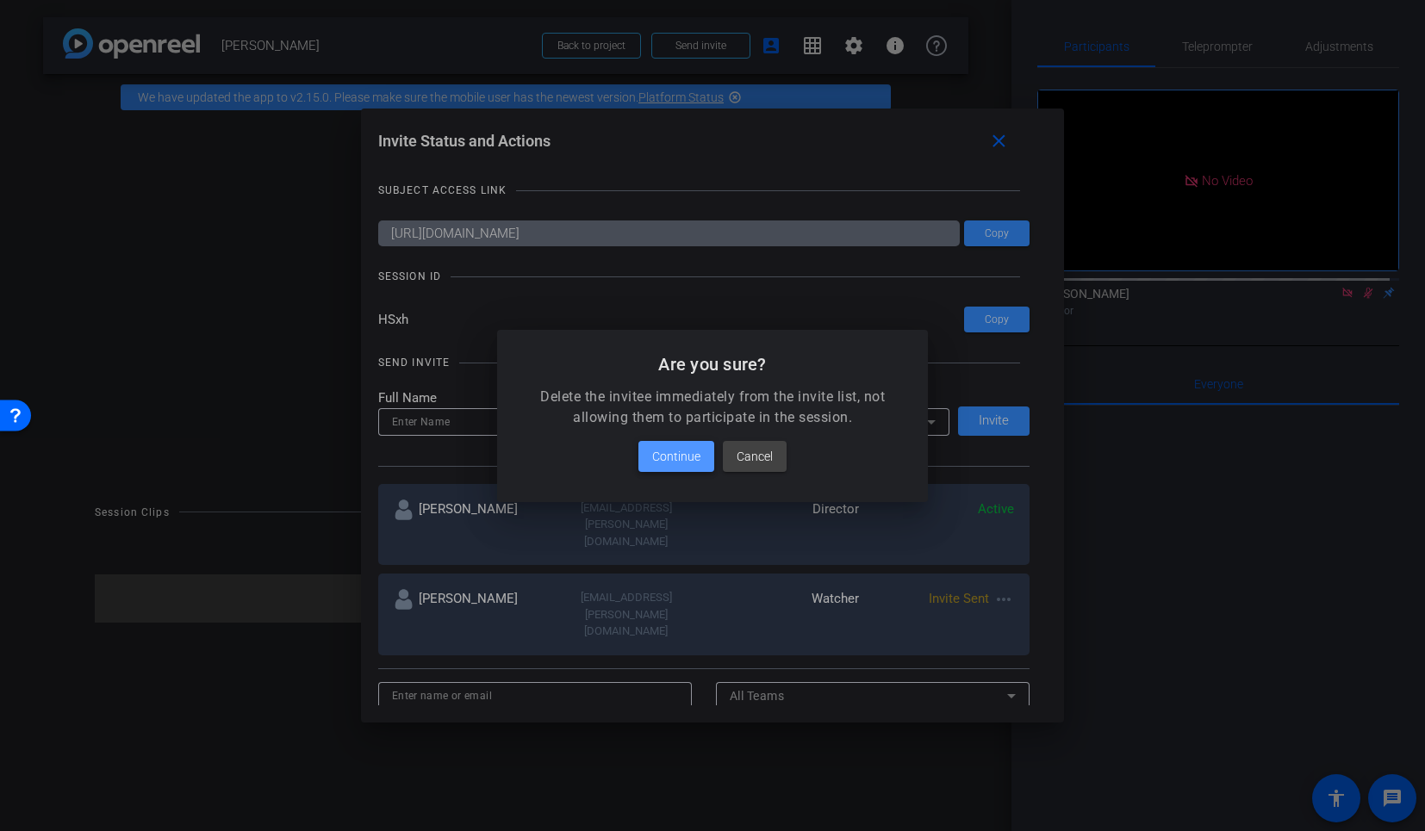
click at [705, 457] on span at bounding box center [676, 456] width 76 height 41
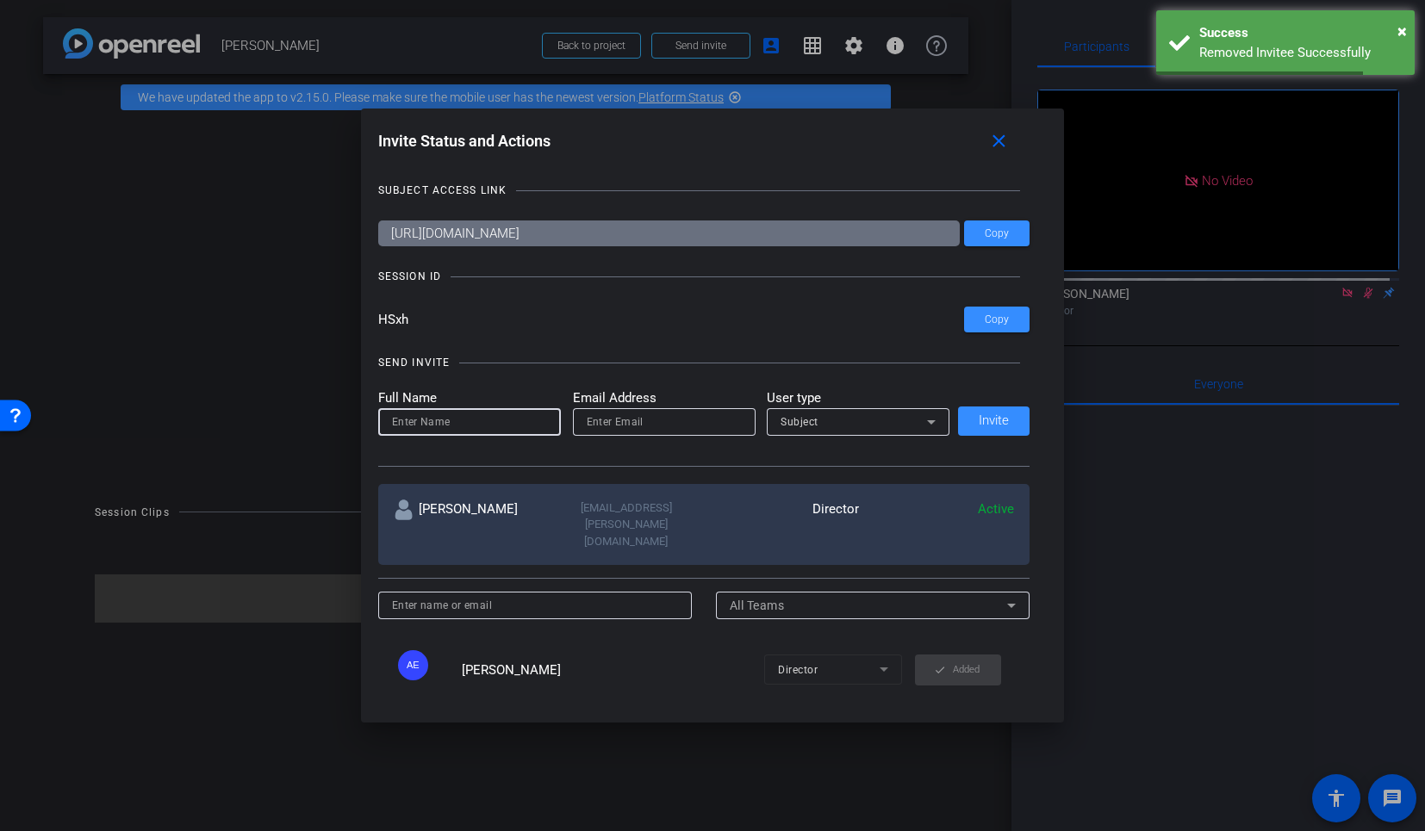
click at [513, 426] on input at bounding box center [469, 422] width 155 height 21
paste input "[EMAIL_ADDRESS][DOMAIN_NAME]"
click at [482, 426] on input "[EMAIL_ADDRESS][DOMAIN_NAME]" at bounding box center [469, 422] width 155 height 21
click at [424, 425] on input "[EMAIL_ADDRESS][DOMAIN_NAME]" at bounding box center [469, 422] width 155 height 21
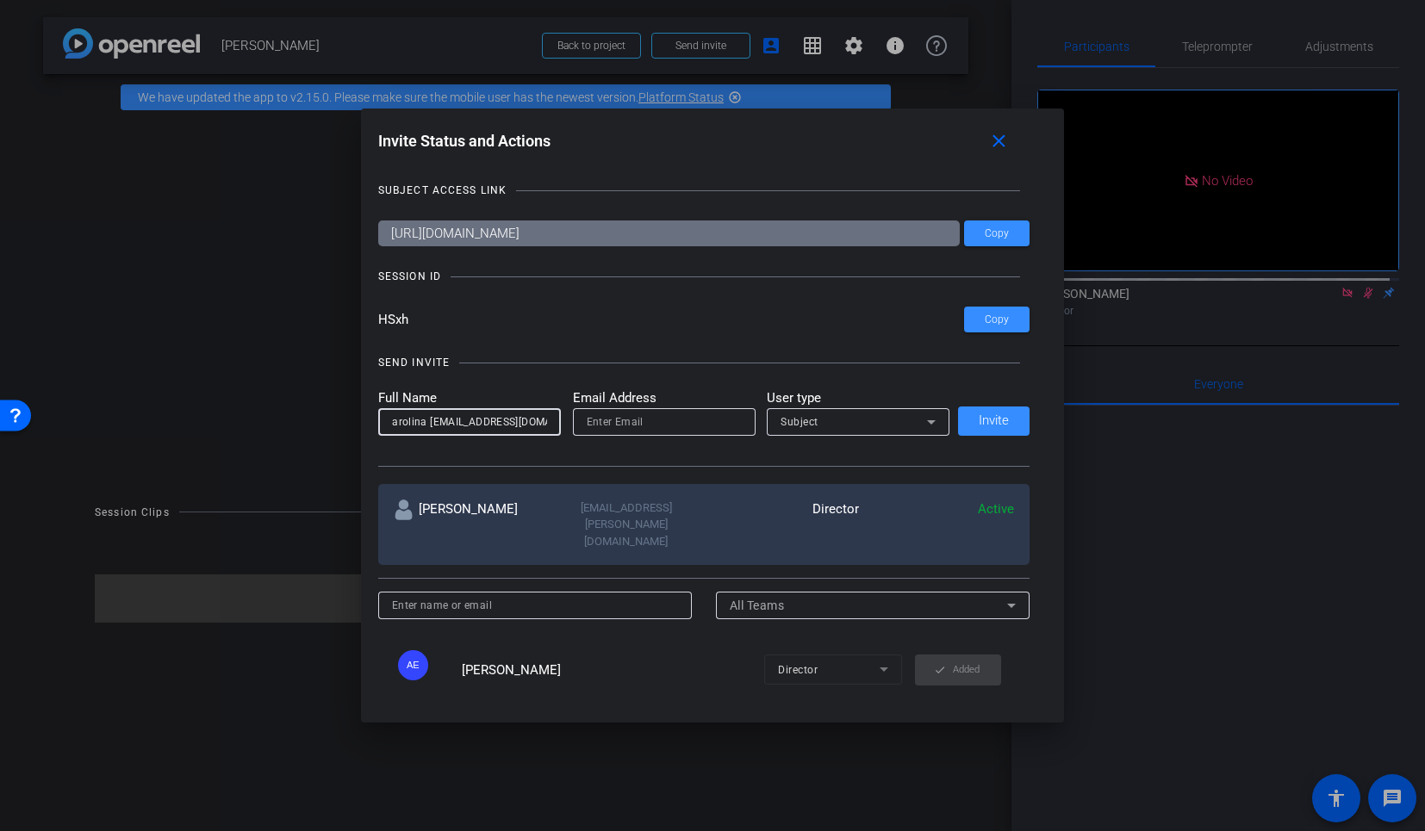
drag, startPoint x: 463, startPoint y: 419, endPoint x: 587, endPoint y: 433, distance: 124.9
click at [587, 433] on form "Full Name [PERSON_NAME][EMAIL_ADDRESS][DOMAIN_NAME] Email Address User type Sub…" at bounding box center [664, 411] width 572 height 47
type input "[PERSON_NAME]"
click at [615, 423] on input "email" at bounding box center [664, 422] width 155 height 21
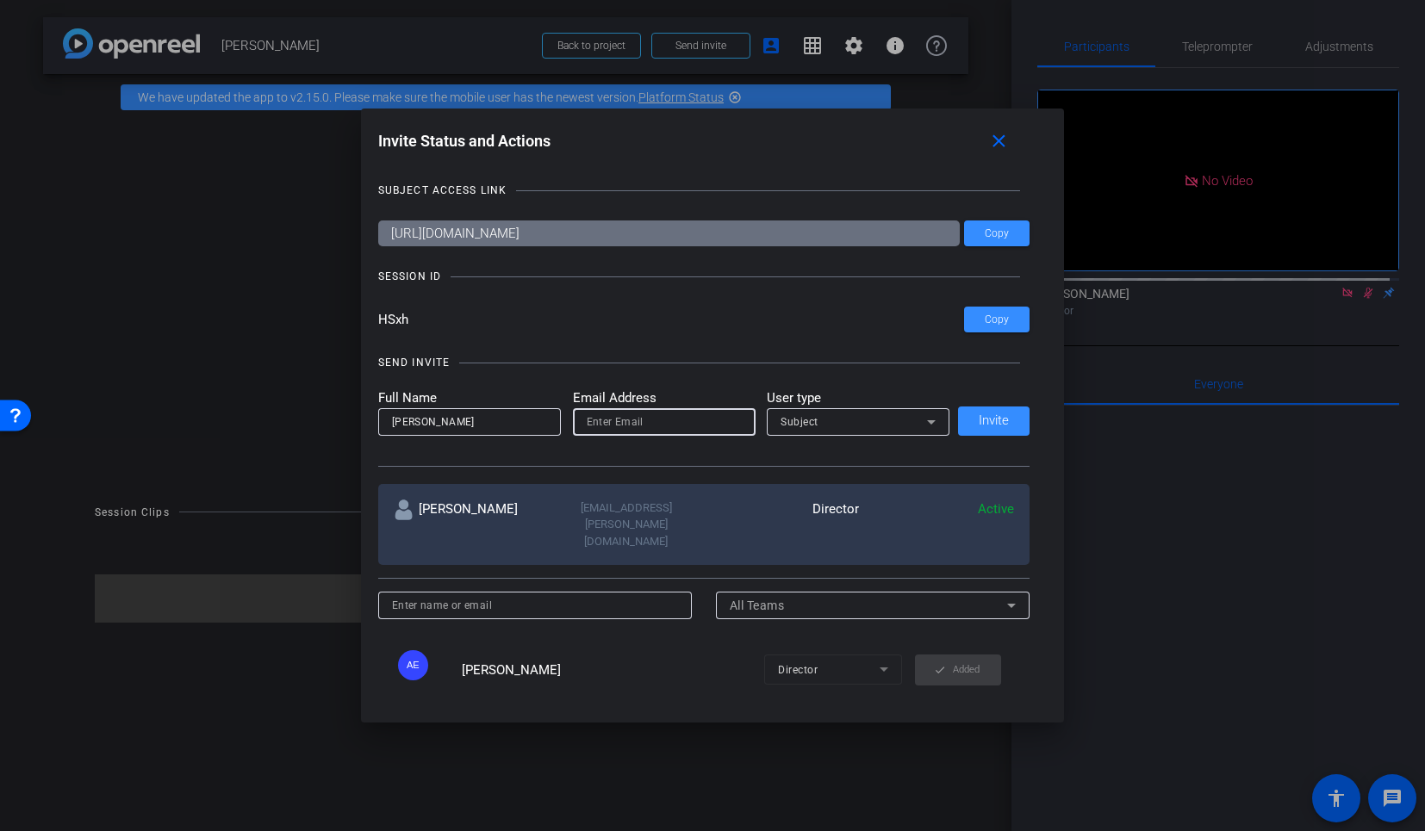
paste input "[EMAIL_ADDRESS][DOMAIN_NAME]"
type input "[EMAIL_ADDRESS][DOMAIN_NAME]"
click at [804, 432] on div "Subject" at bounding box center [853, 422] width 146 height 22
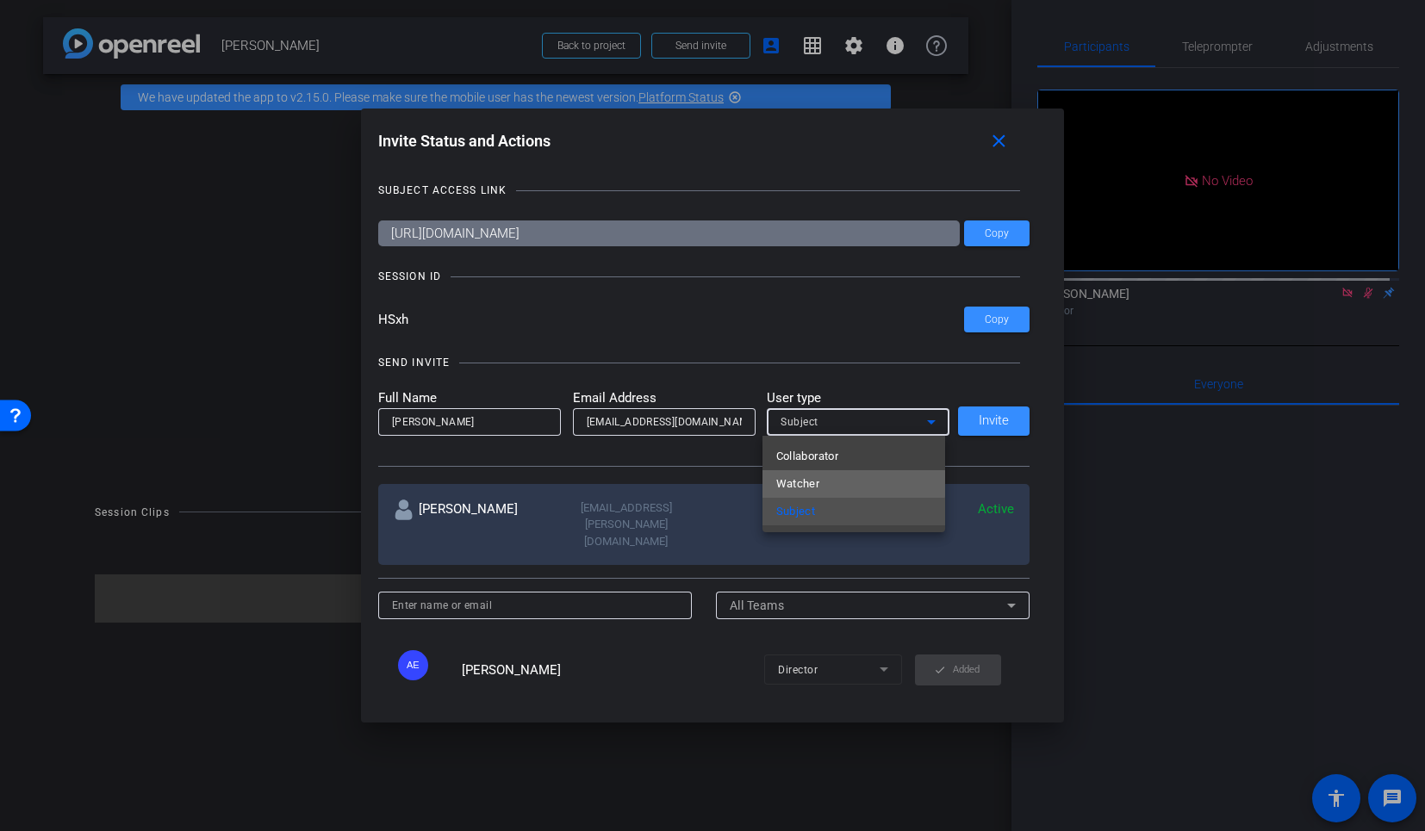
click at [821, 482] on mat-option "Watcher" at bounding box center [853, 484] width 183 height 28
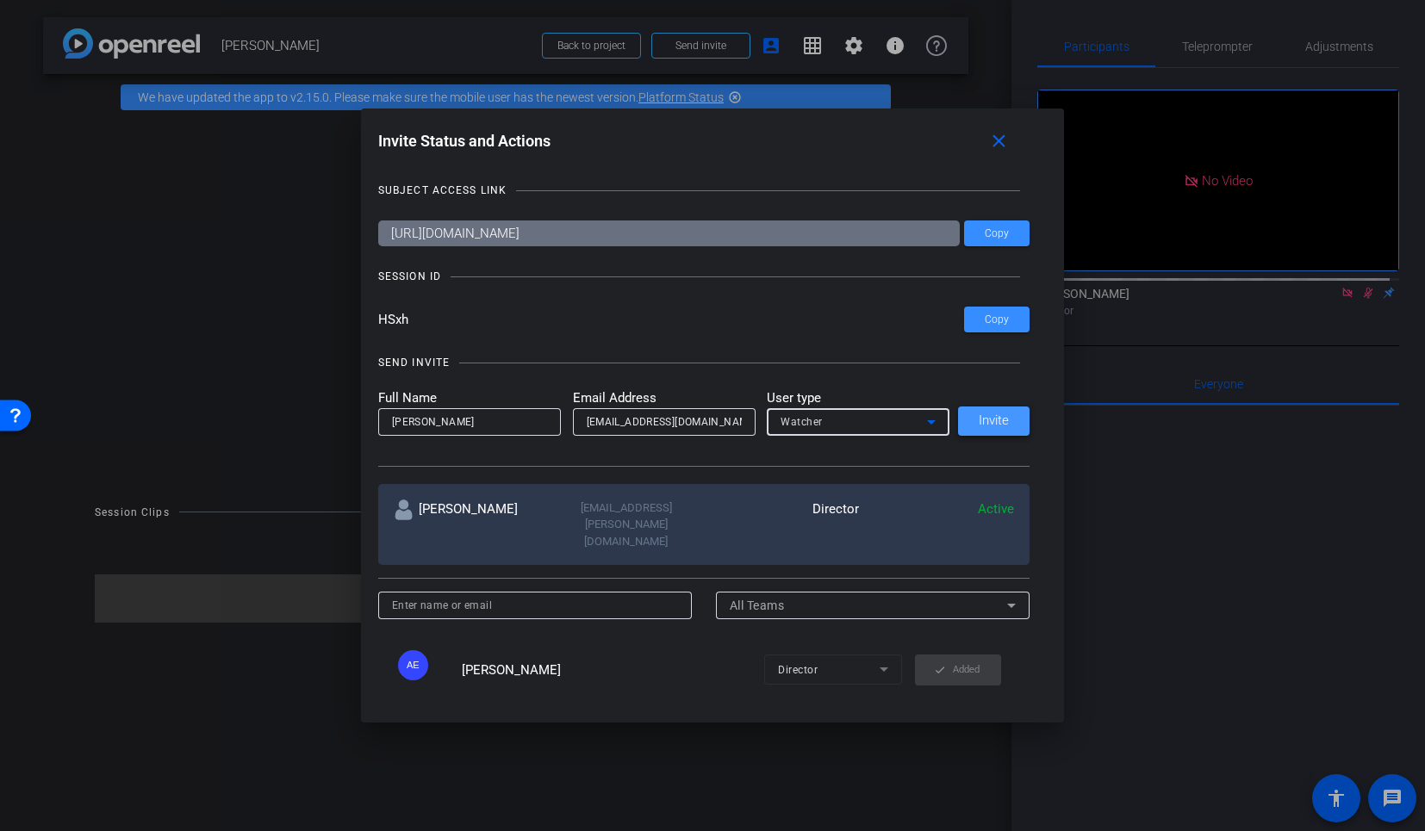
click at [1004, 415] on span at bounding box center [993, 421] width 71 height 41
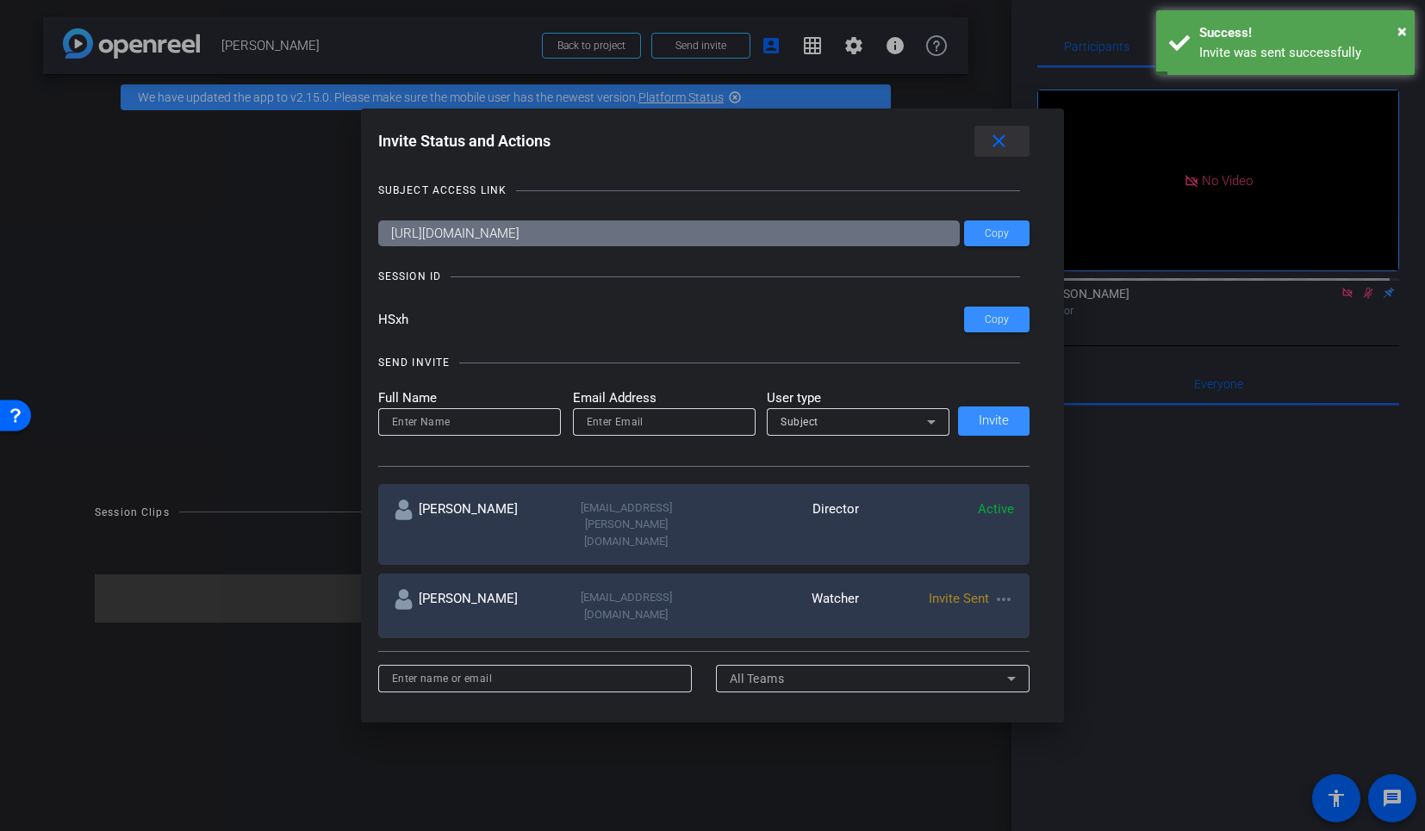
click at [998, 143] on mat-icon "close" at bounding box center [999, 142] width 22 height 22
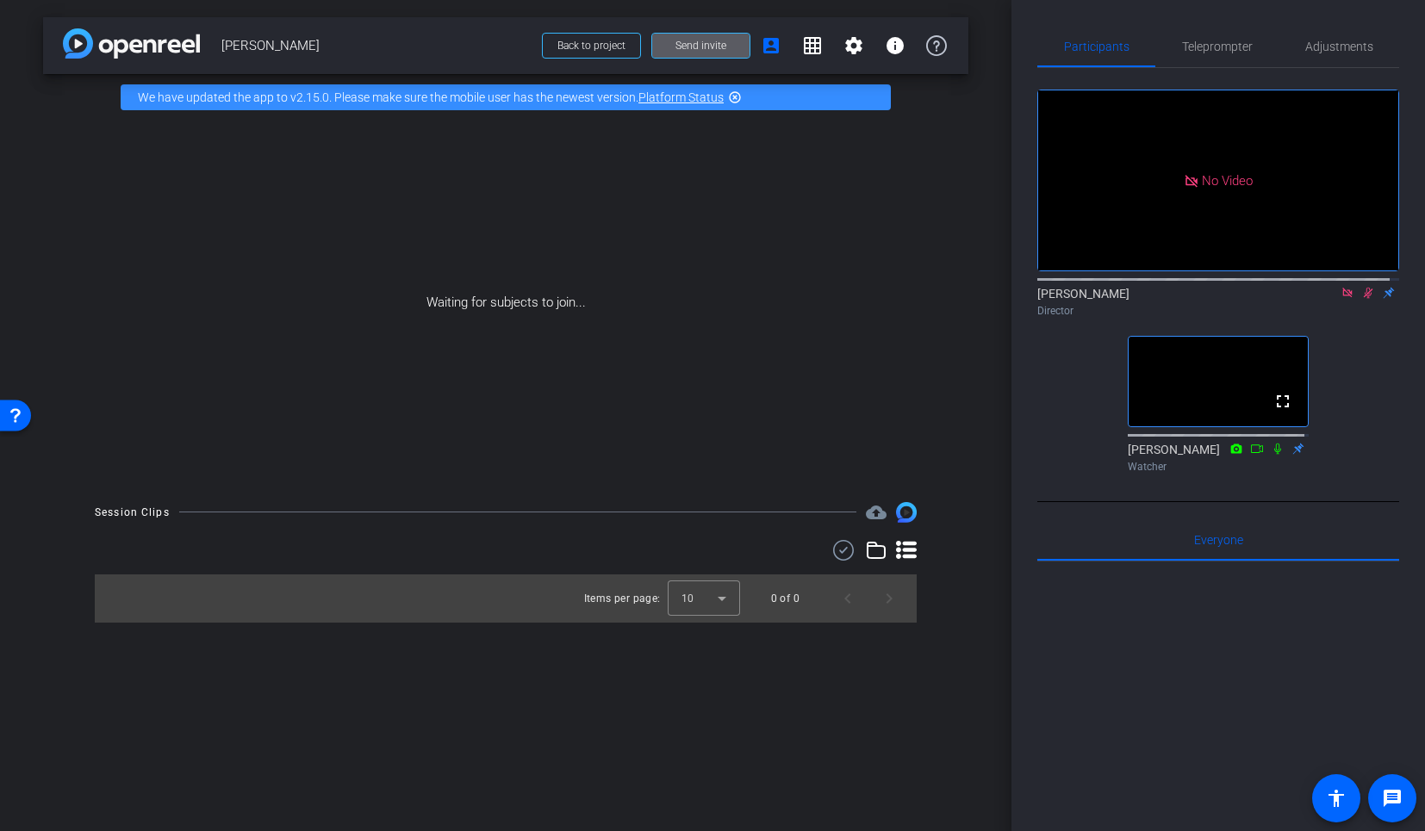
click at [1362, 299] on icon at bounding box center [1368, 293] width 14 height 12
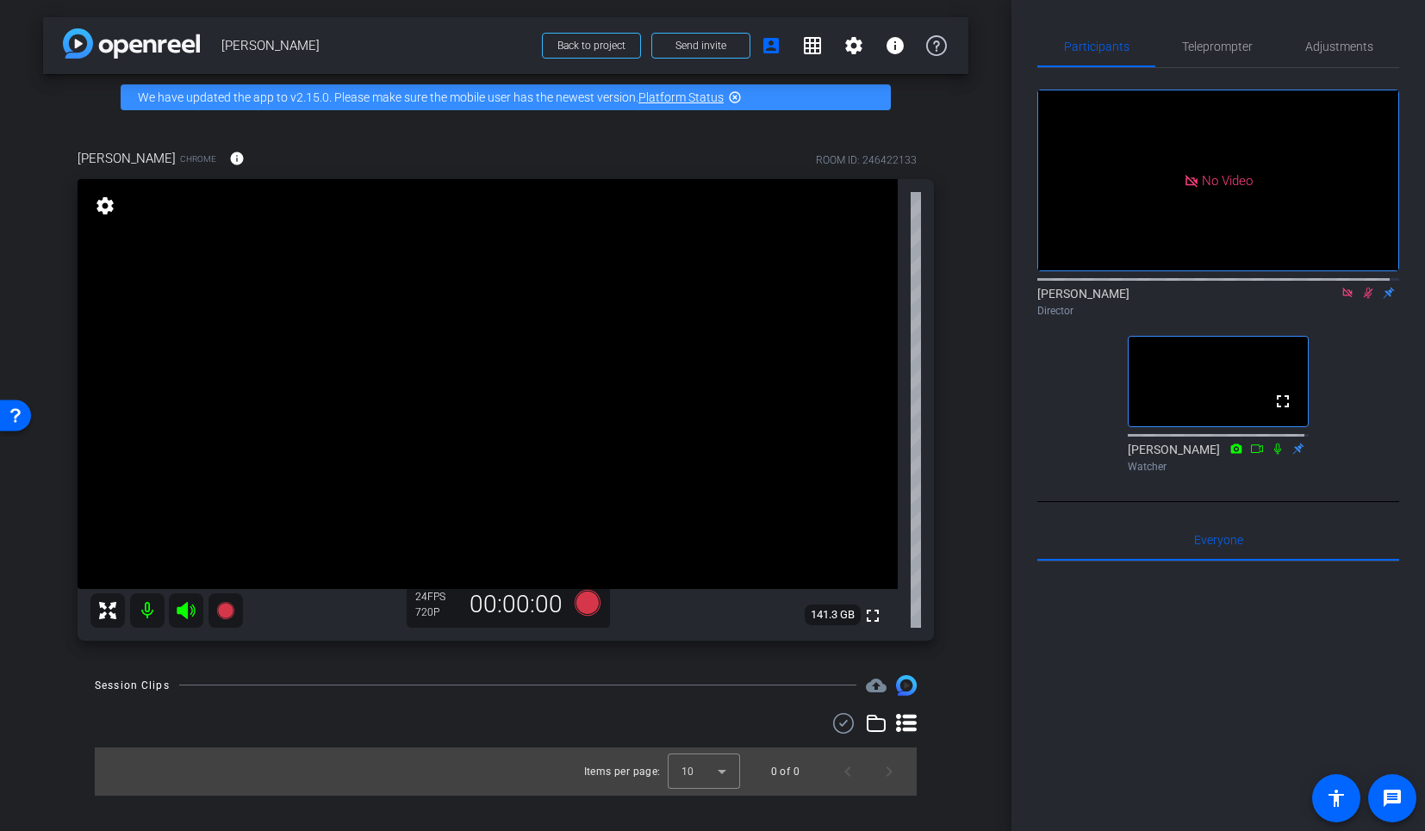
click at [1364, 299] on icon at bounding box center [1368, 293] width 9 height 11
click at [1328, 46] on span "Adjustments" at bounding box center [1339, 46] width 68 height 12
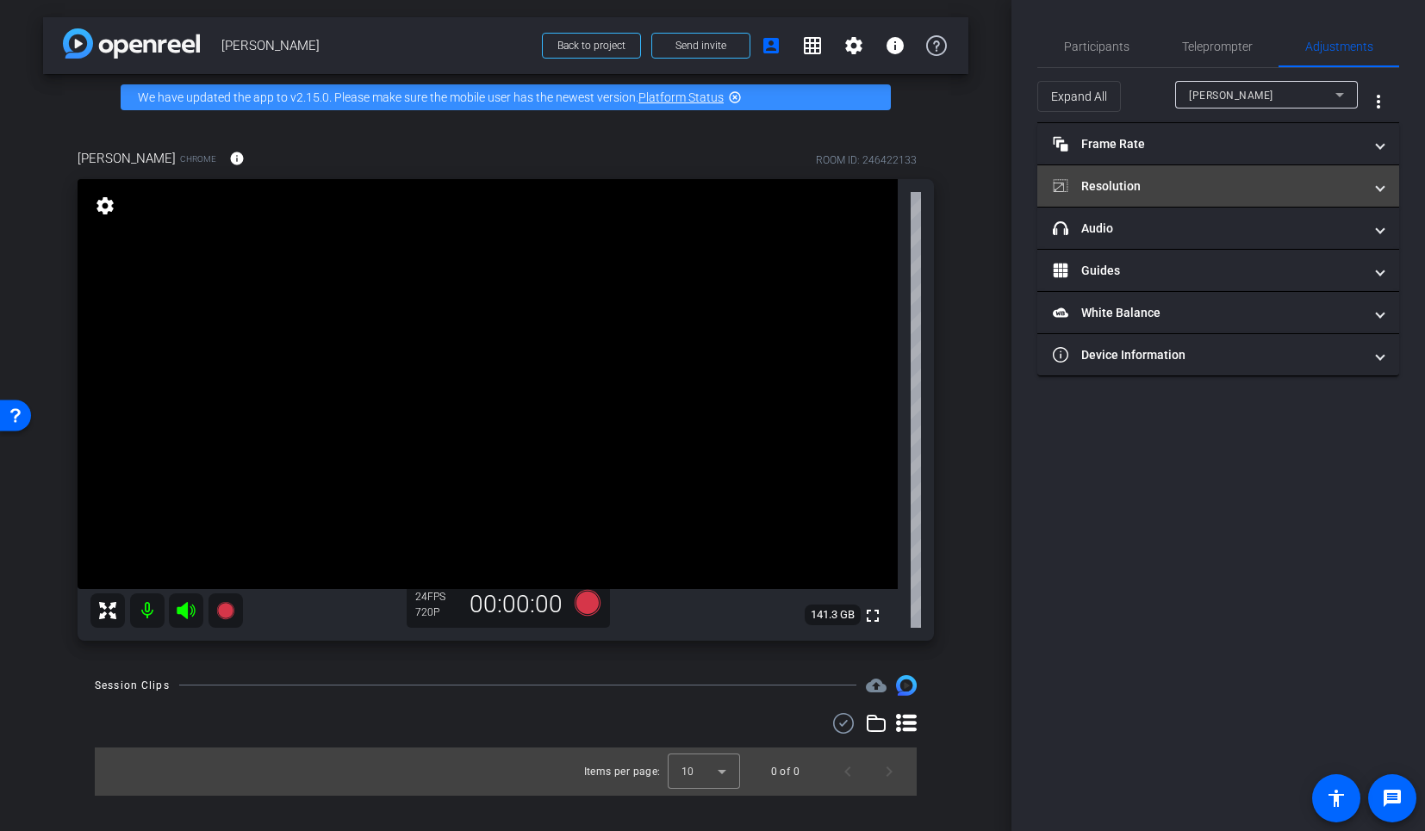
click at [1140, 177] on mat-panel-title "Resolution" at bounding box center [1208, 186] width 310 height 18
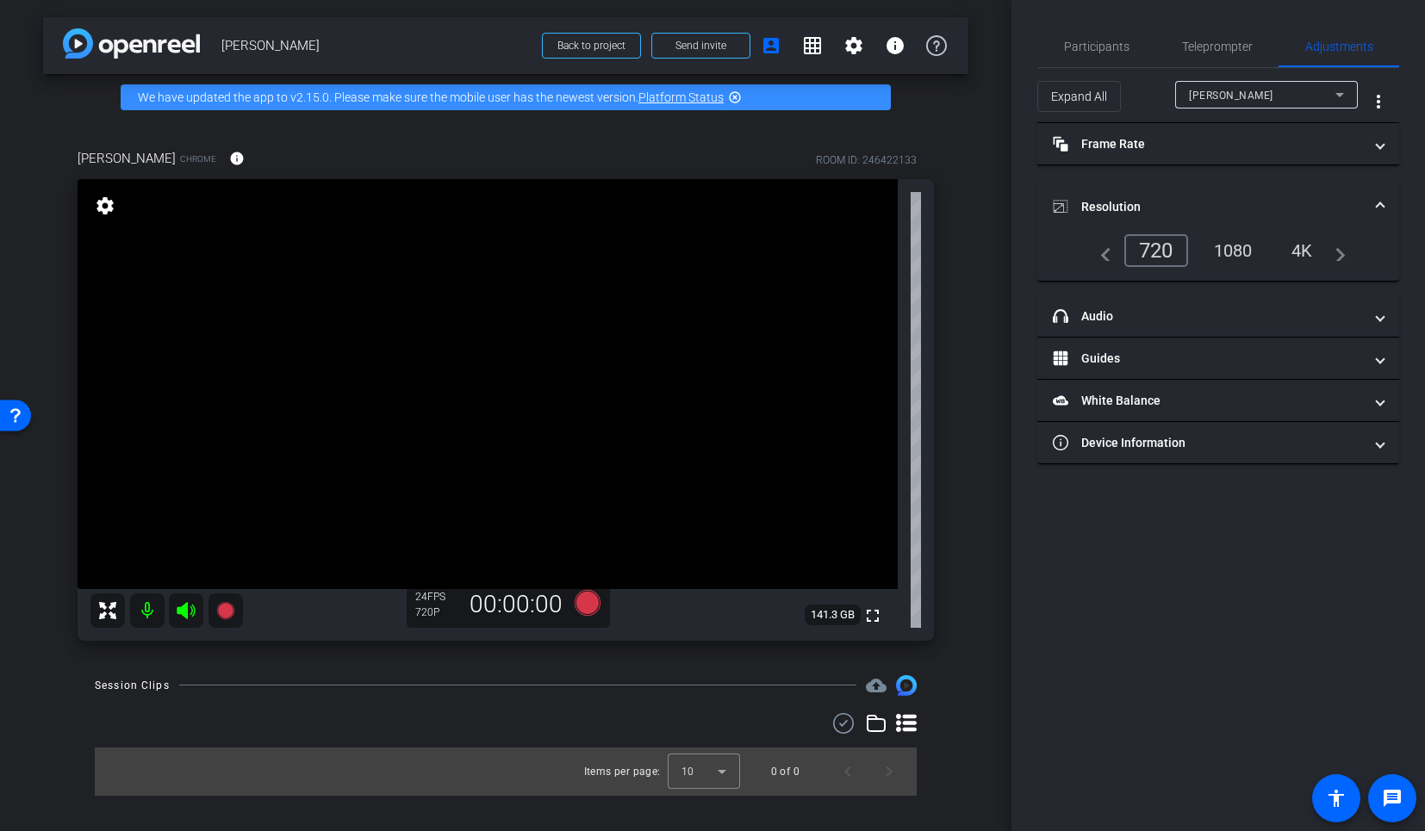
click at [1225, 241] on div "1080" at bounding box center [1233, 250] width 65 height 29
click at [1127, 50] on span "Participants" at bounding box center [1096, 46] width 65 height 12
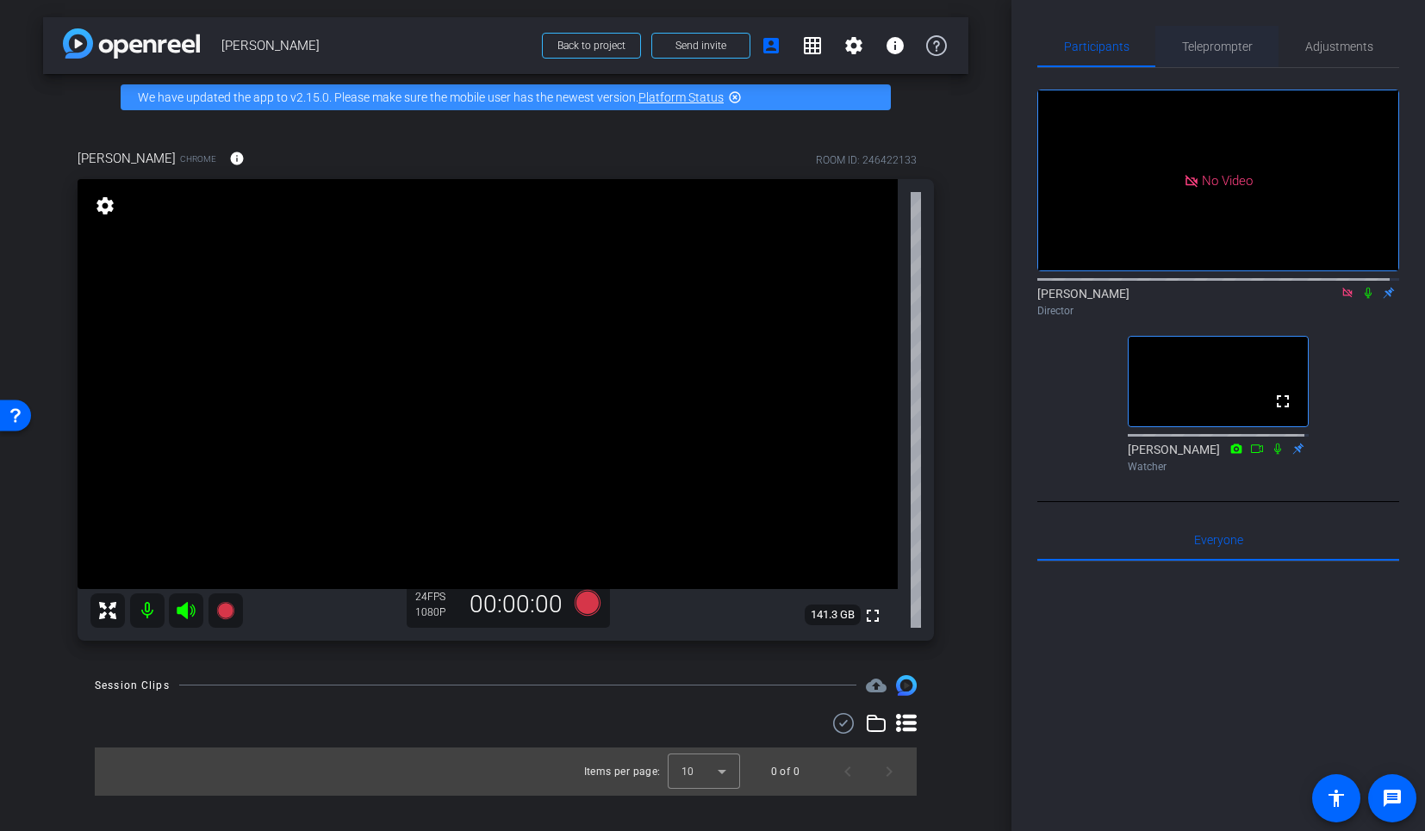
click at [1229, 52] on span "Teleprompter" at bounding box center [1217, 46] width 71 height 12
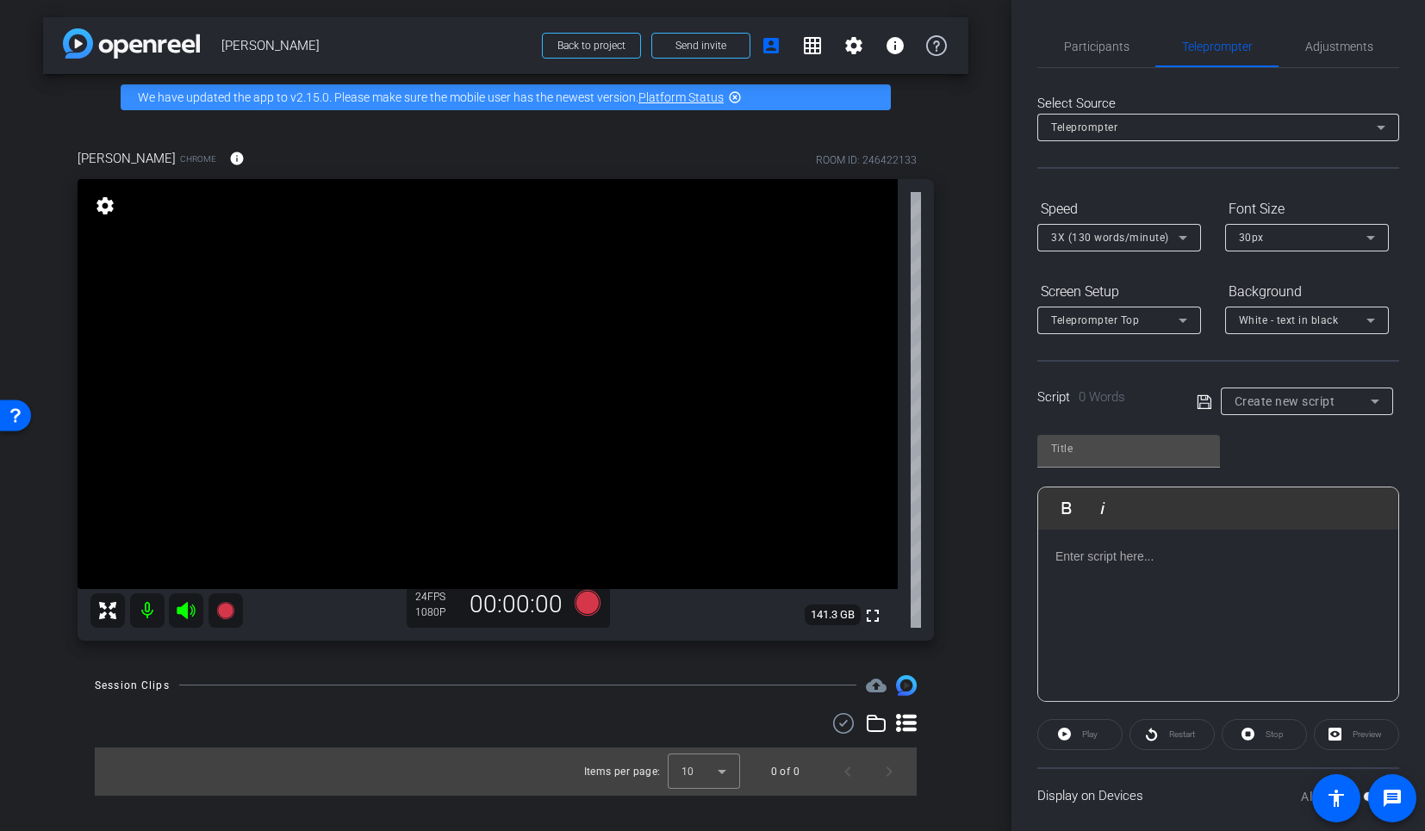
click at [1090, 68] on div "Select Source Teleprompter Speed 3X (130 words/minute) Font Size 30px Screen Se…" at bounding box center [1218, 492] width 362 height 848
click at [1095, 57] on span "Participants" at bounding box center [1096, 46] width 65 height 41
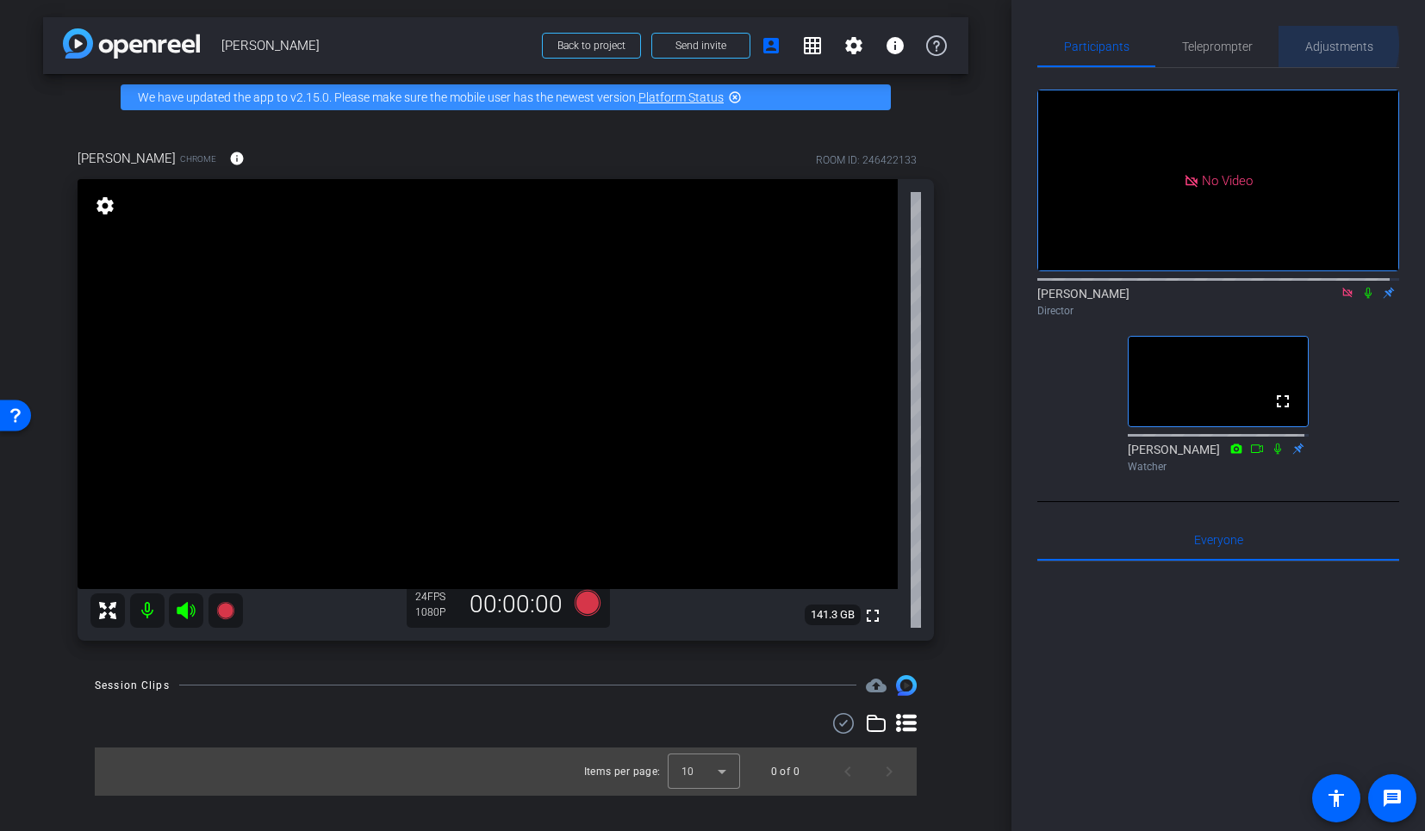
click at [1315, 45] on span "Adjustments" at bounding box center [1339, 46] width 68 height 12
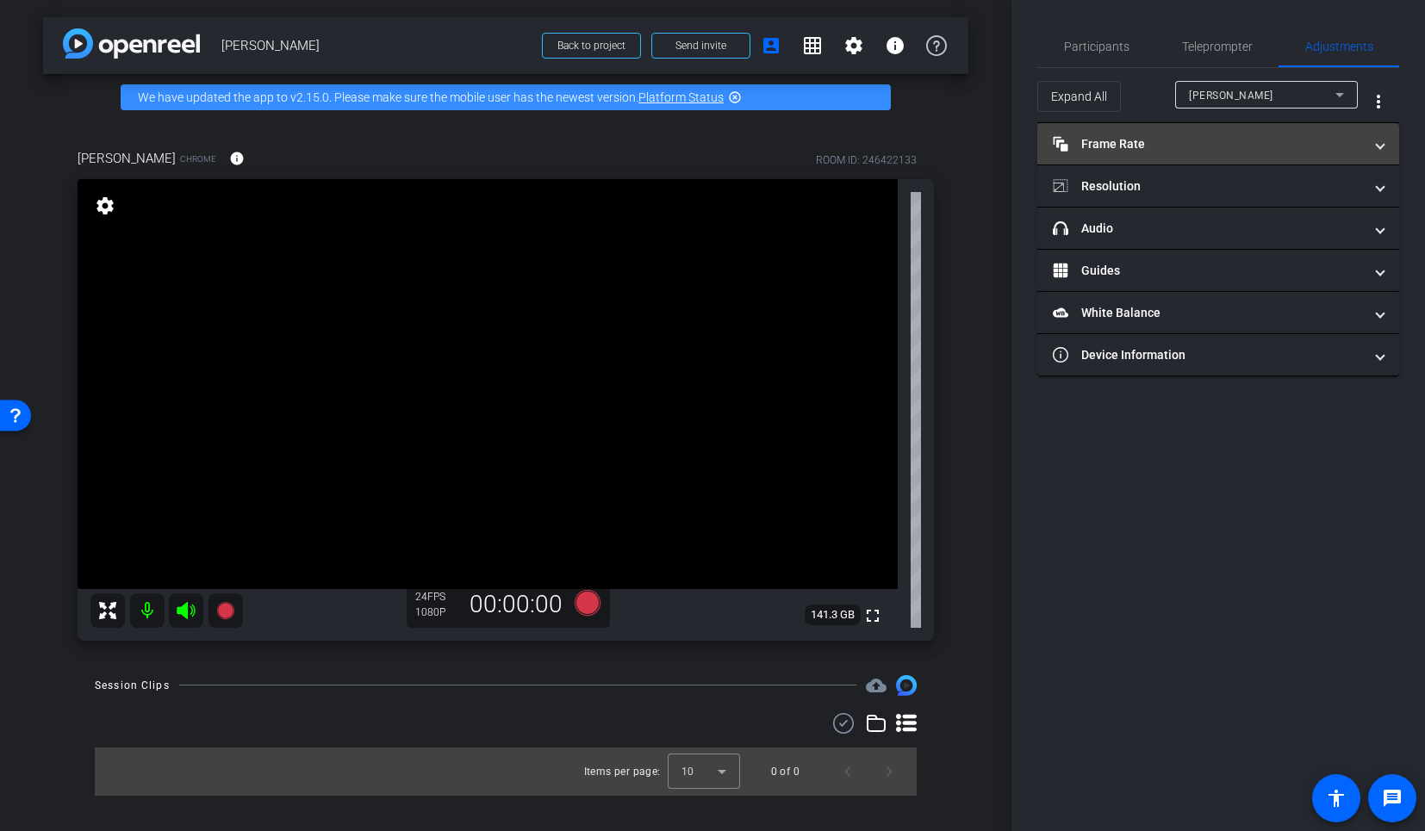
click at [1131, 148] on mat-panel-title "Frame Rate Frame Rate" at bounding box center [1208, 144] width 310 height 18
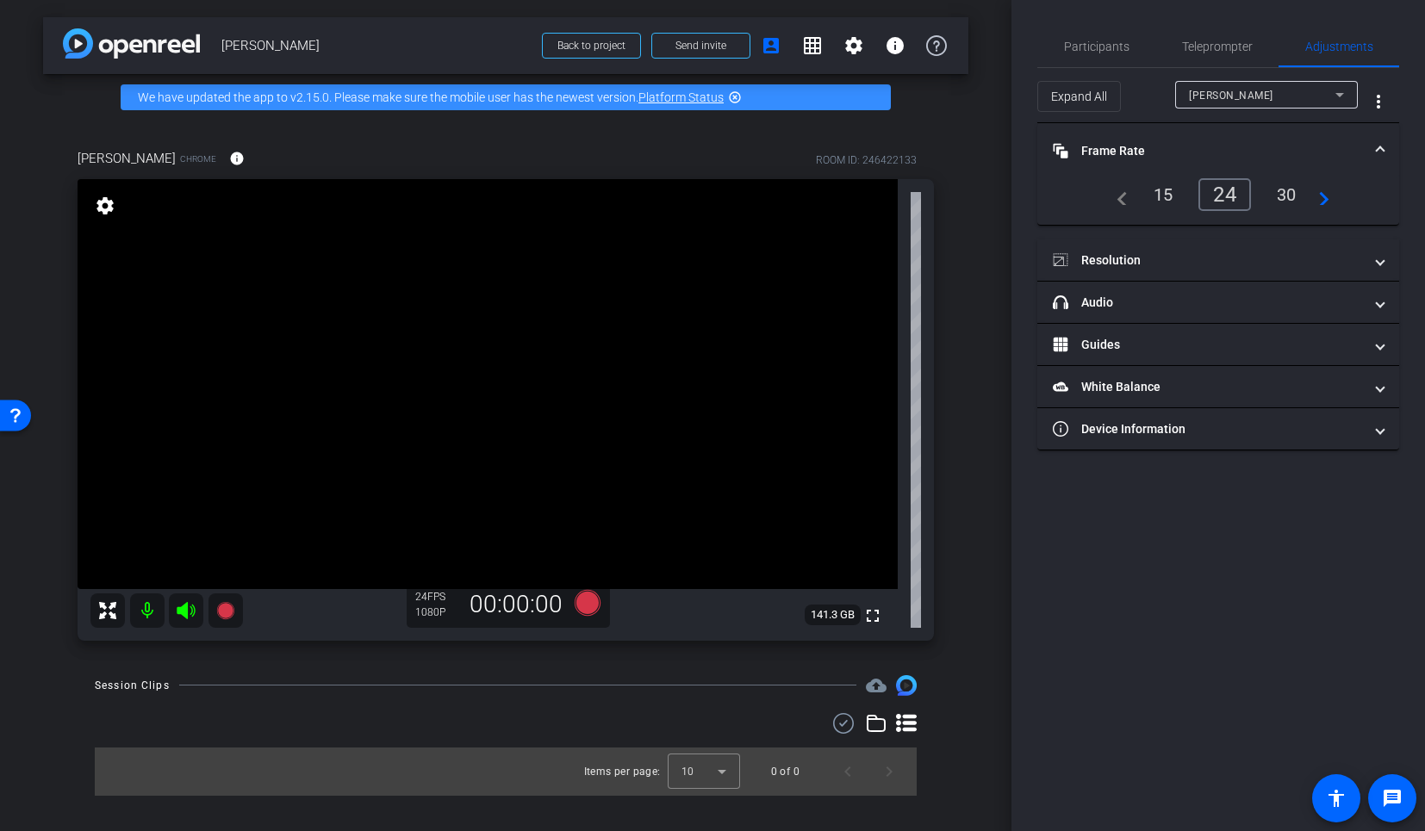
click at [1271, 195] on div "30" at bounding box center [1287, 194] width 46 height 29
click at [1122, 57] on span "Participants" at bounding box center [1096, 46] width 65 height 41
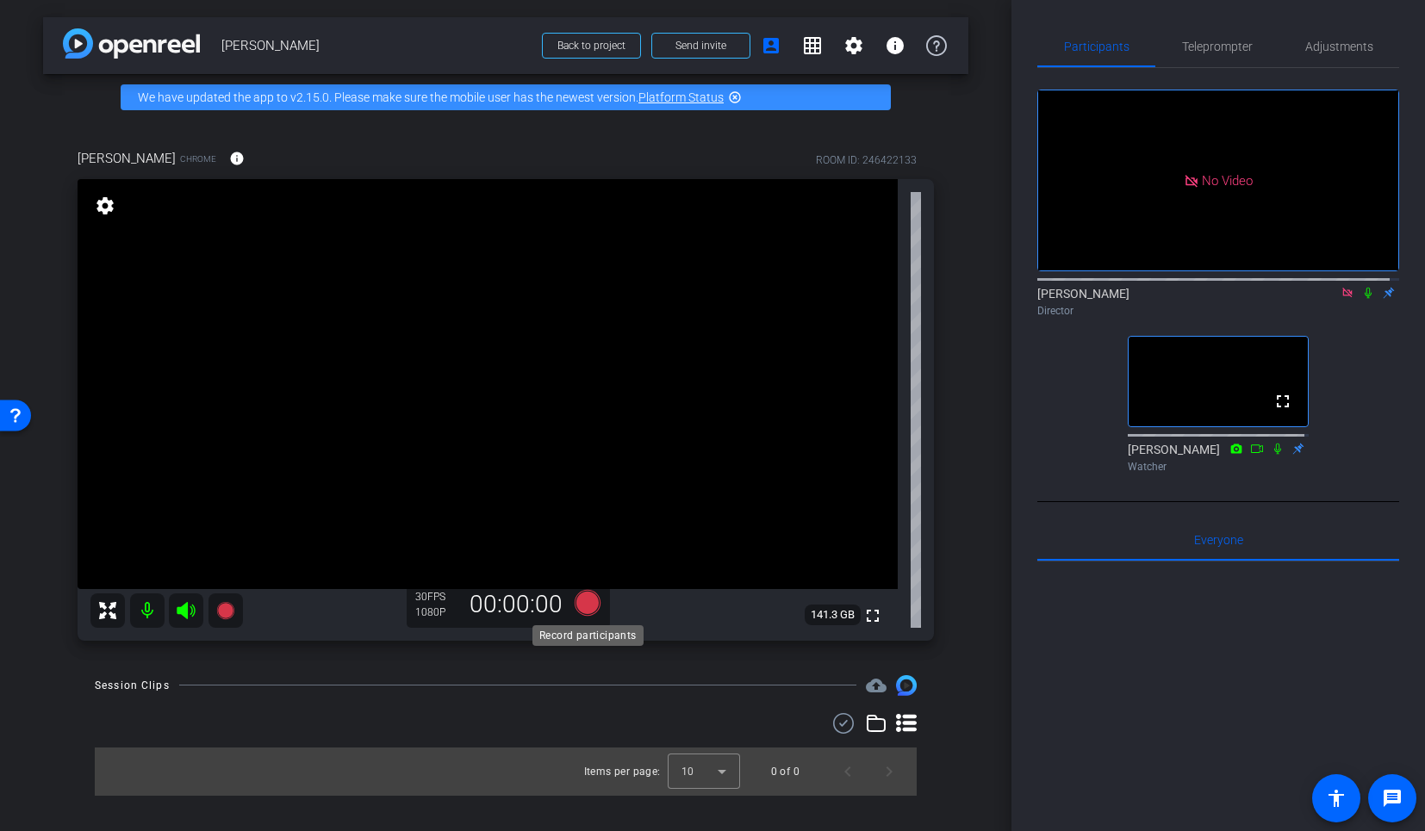
click at [589, 605] on icon at bounding box center [588, 602] width 26 height 26
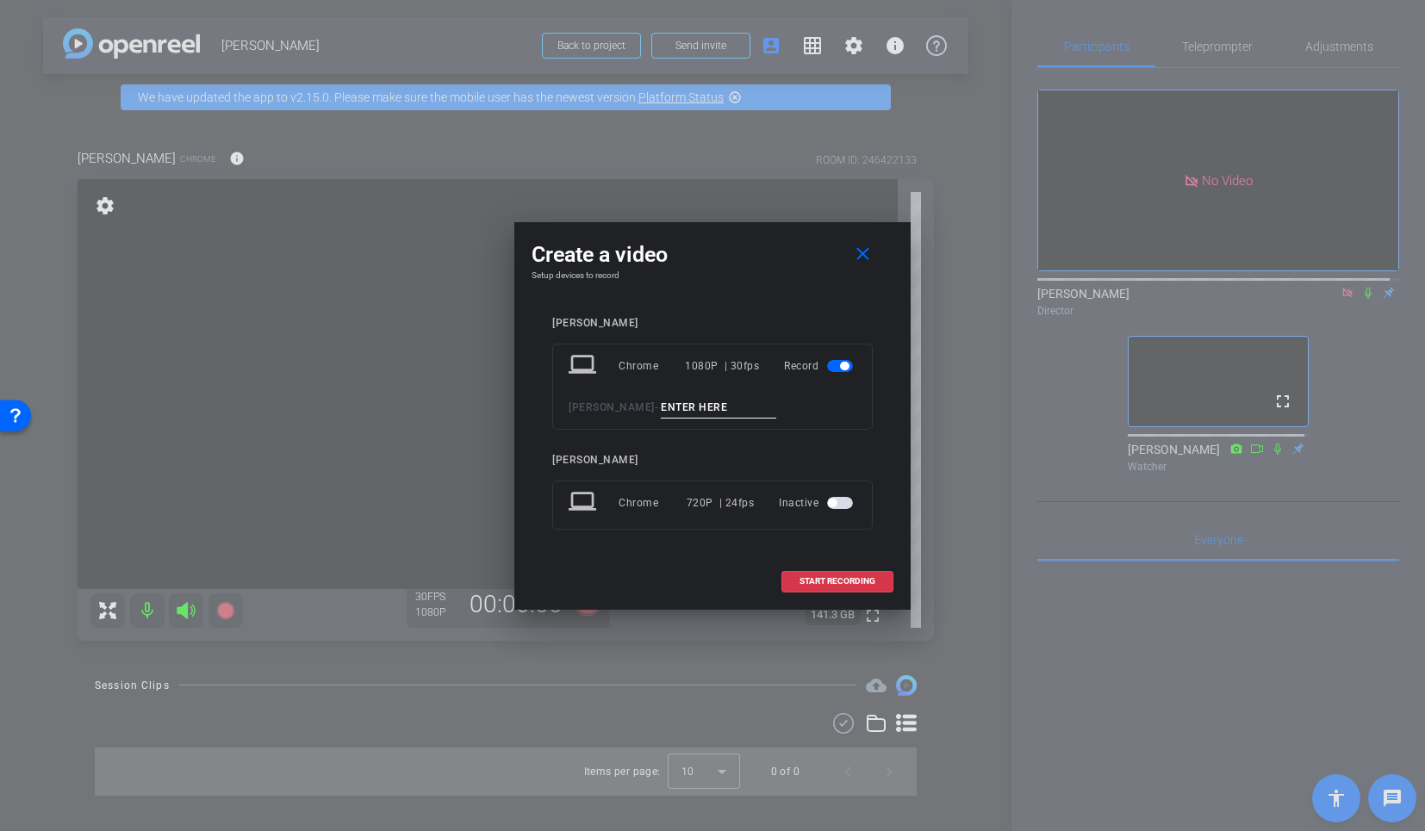
click at [690, 407] on input at bounding box center [718, 408] width 115 height 22
type input "snd"
click at [865, 582] on span "START RECORDING" at bounding box center [837, 581] width 76 height 9
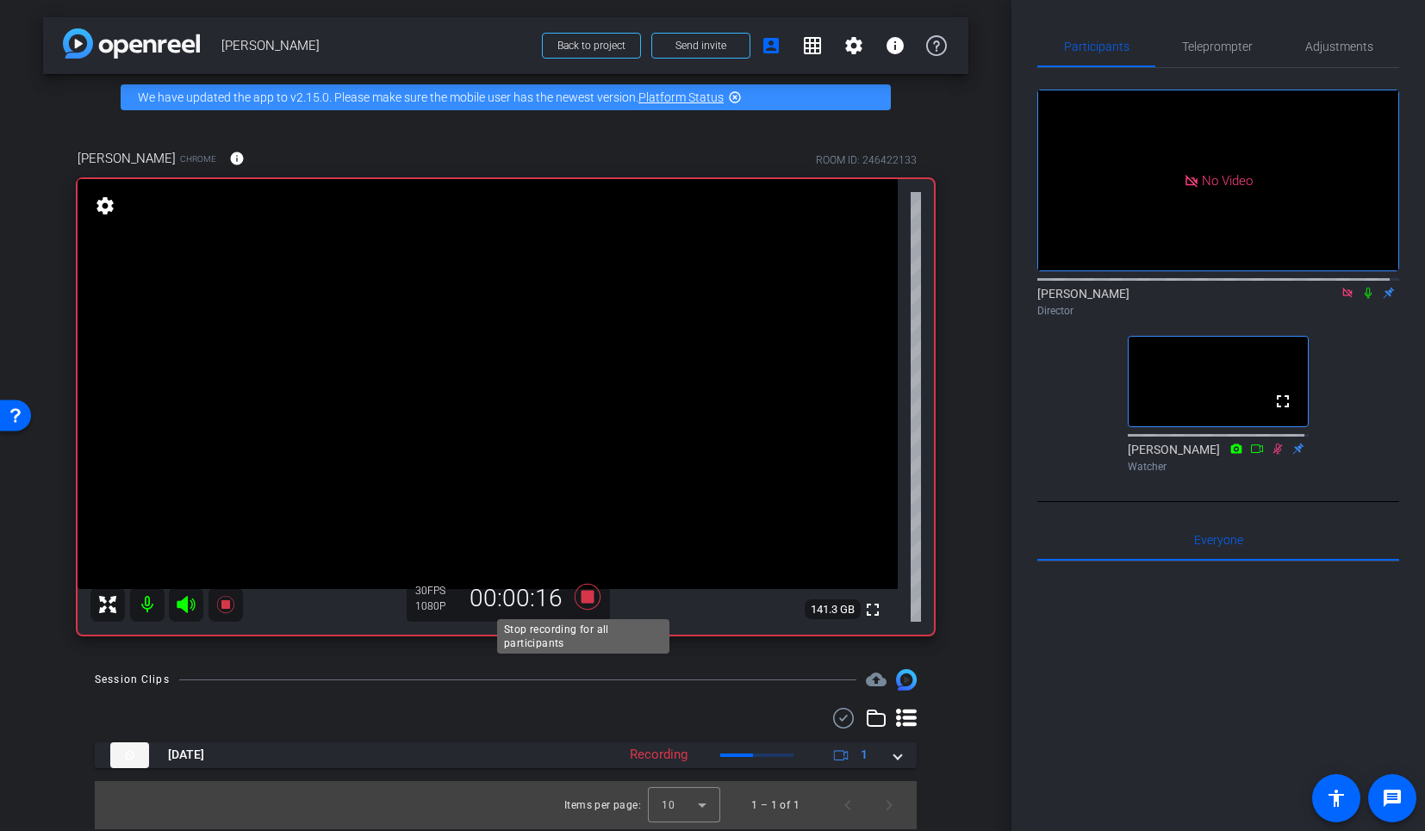
click at [590, 599] on icon at bounding box center [587, 596] width 41 height 31
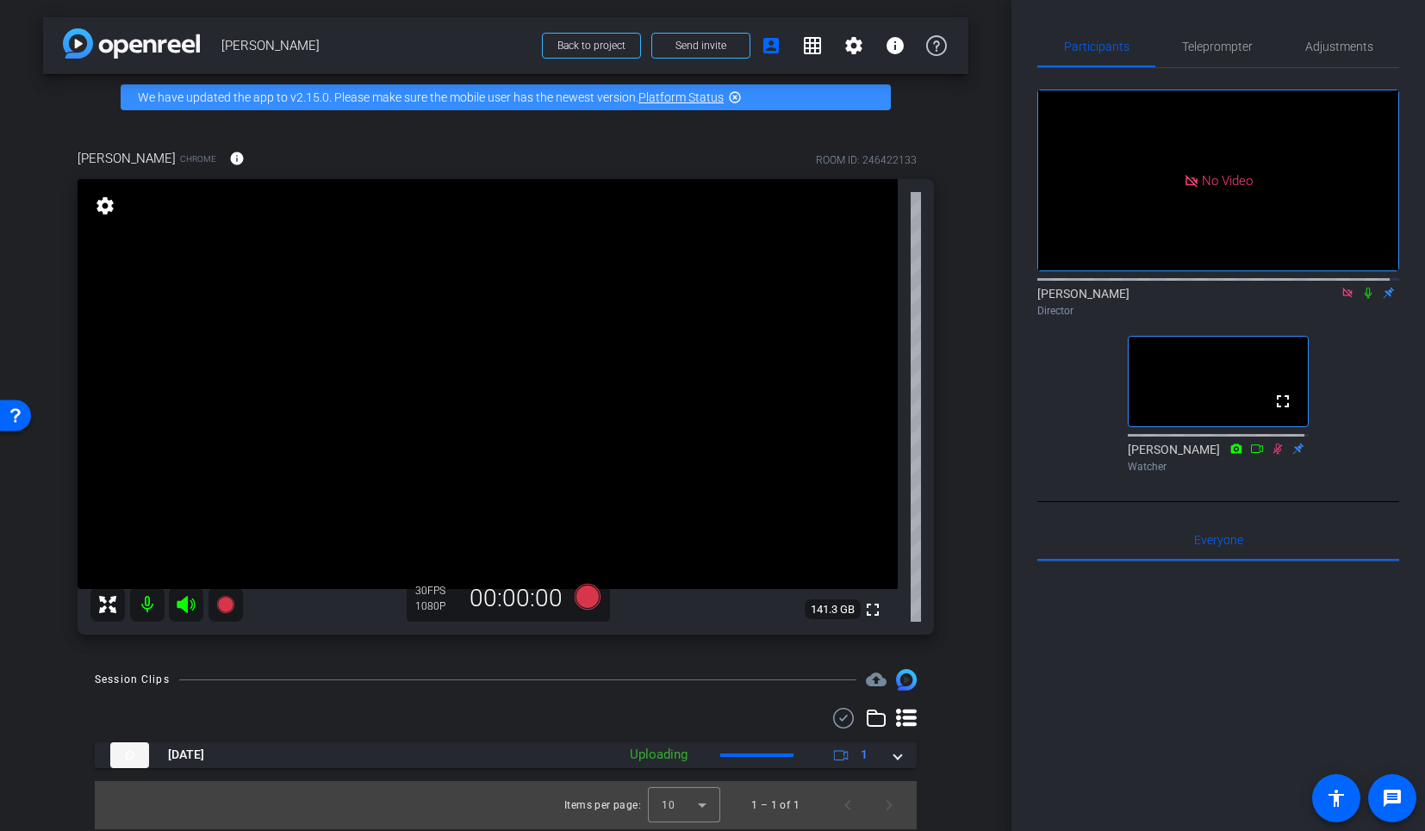
click at [982, 678] on div "arrow_back [PERSON_NAME] Back to project Send invite account_box grid_on settin…" at bounding box center [505, 415] width 1011 height 831
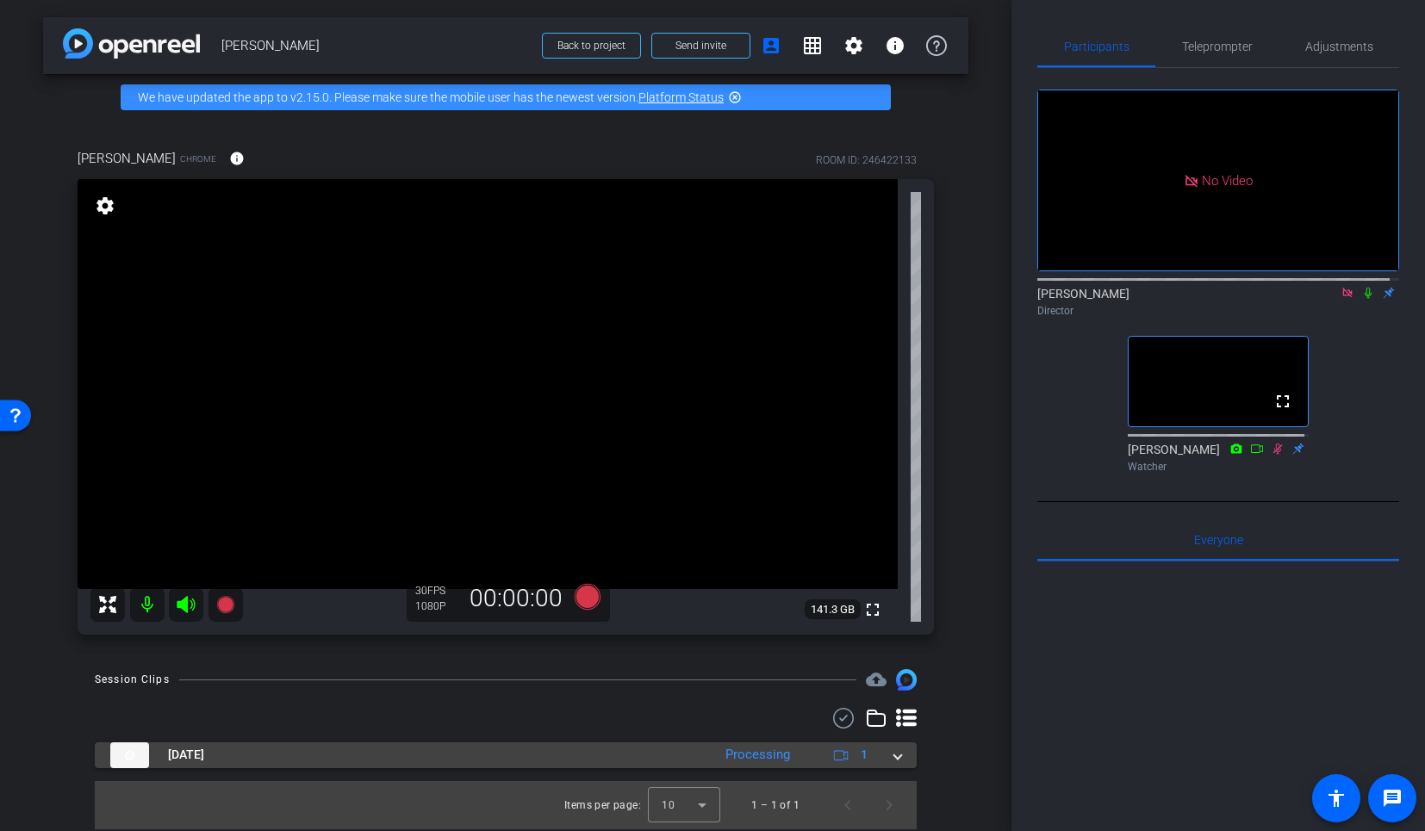
click at [894, 750] on span at bounding box center [897, 755] width 7 height 18
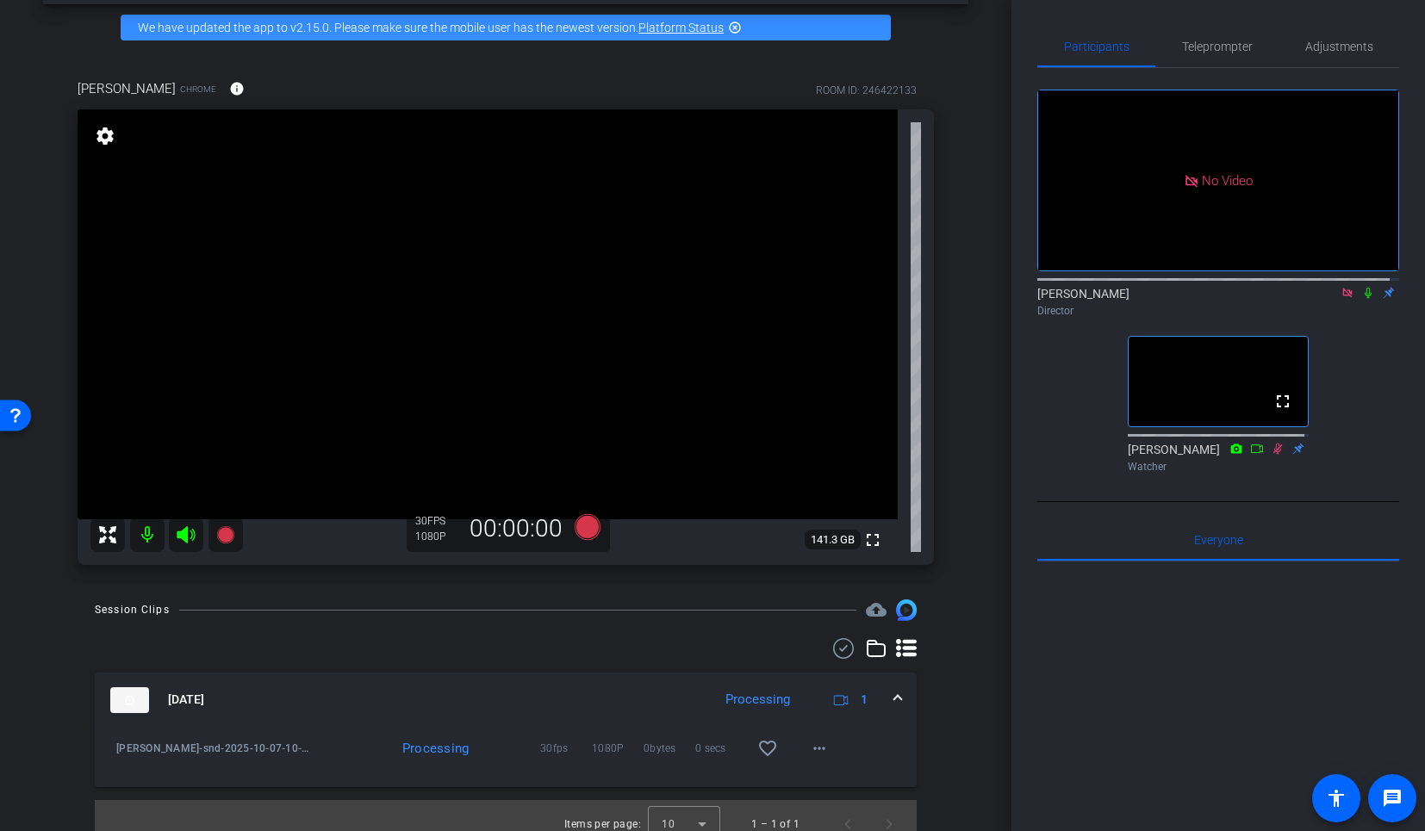
scroll to position [87, 0]
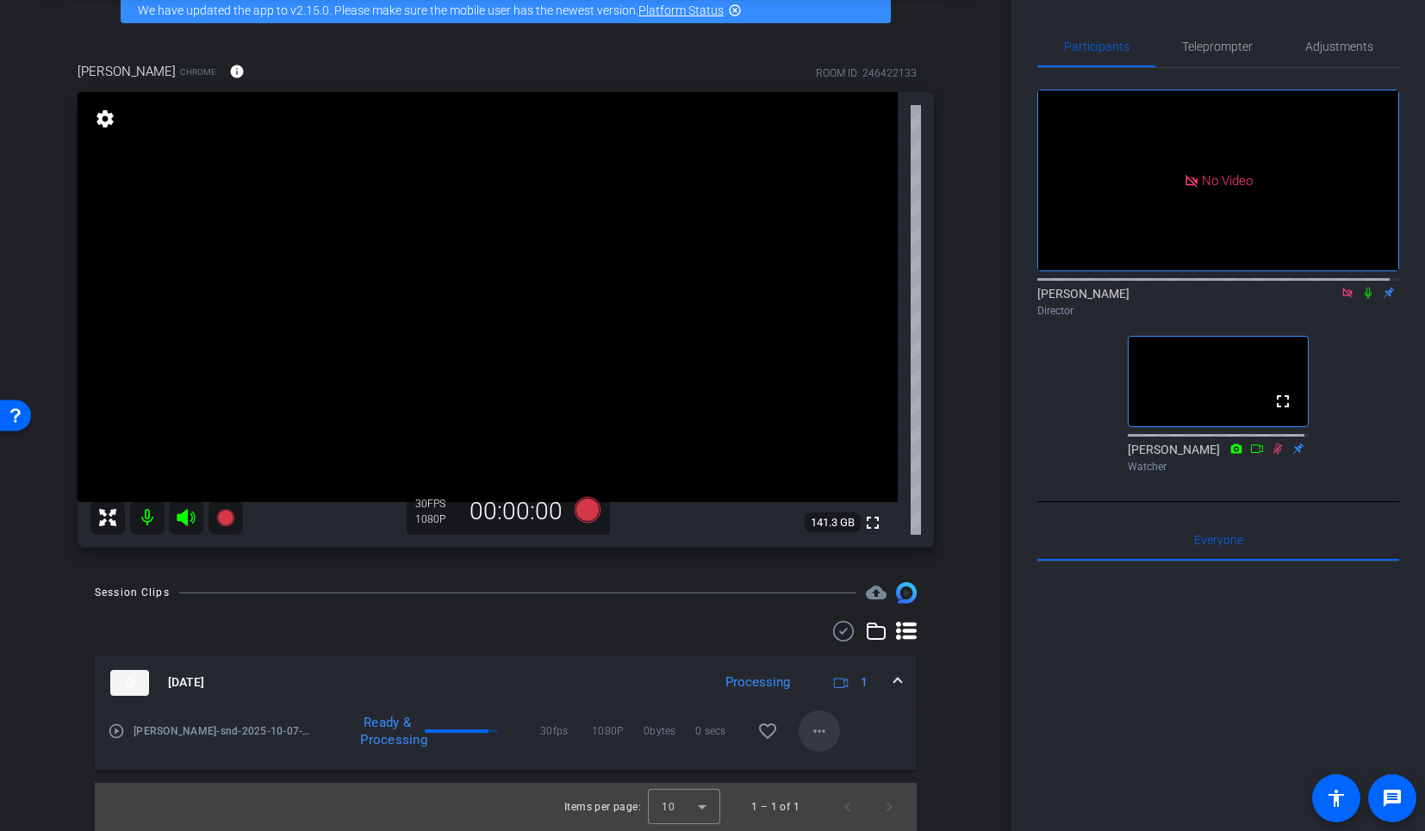
click at [809, 730] on mat-icon "more_horiz" at bounding box center [819, 731] width 21 height 21
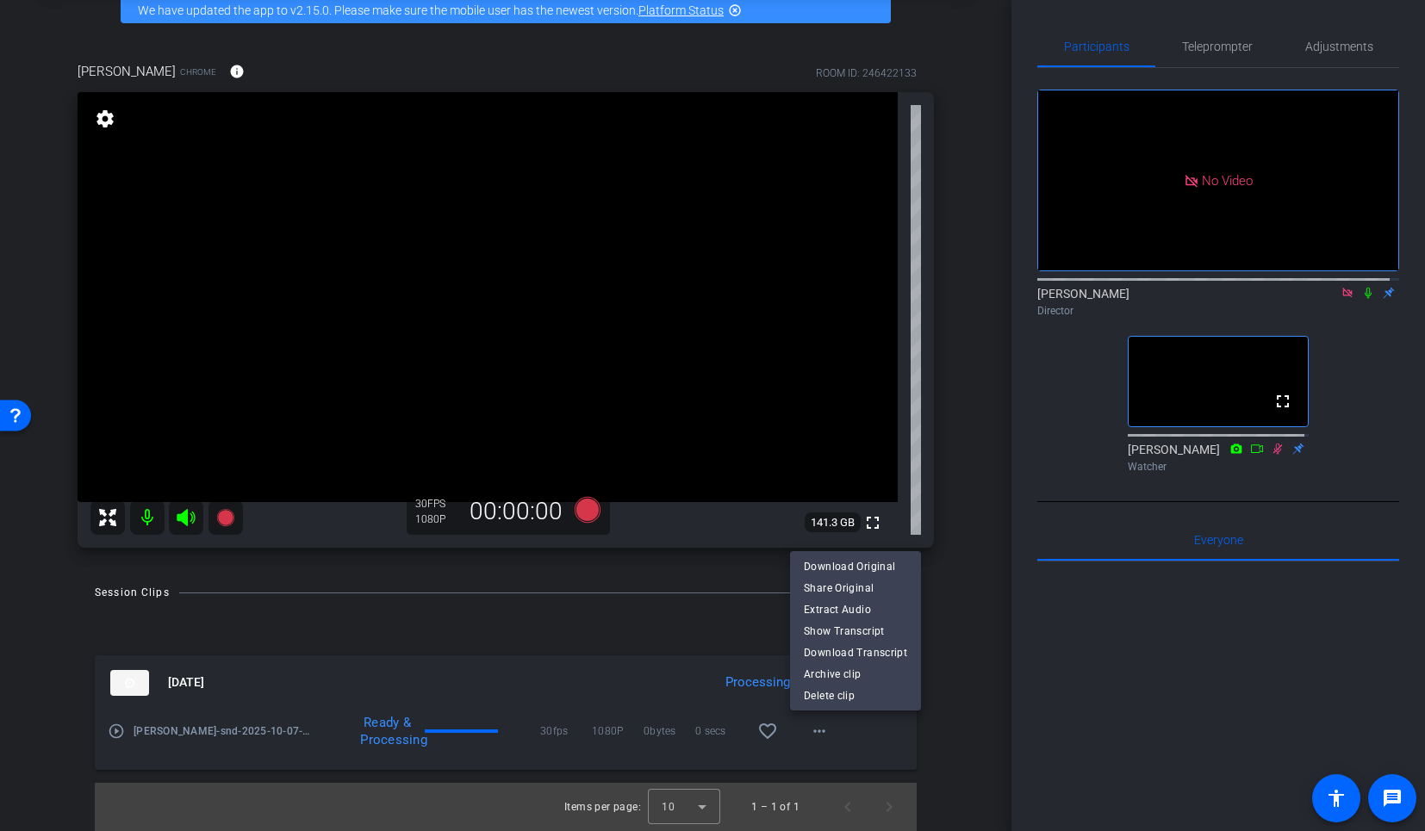
click at [855, 731] on div at bounding box center [712, 415] width 1425 height 831
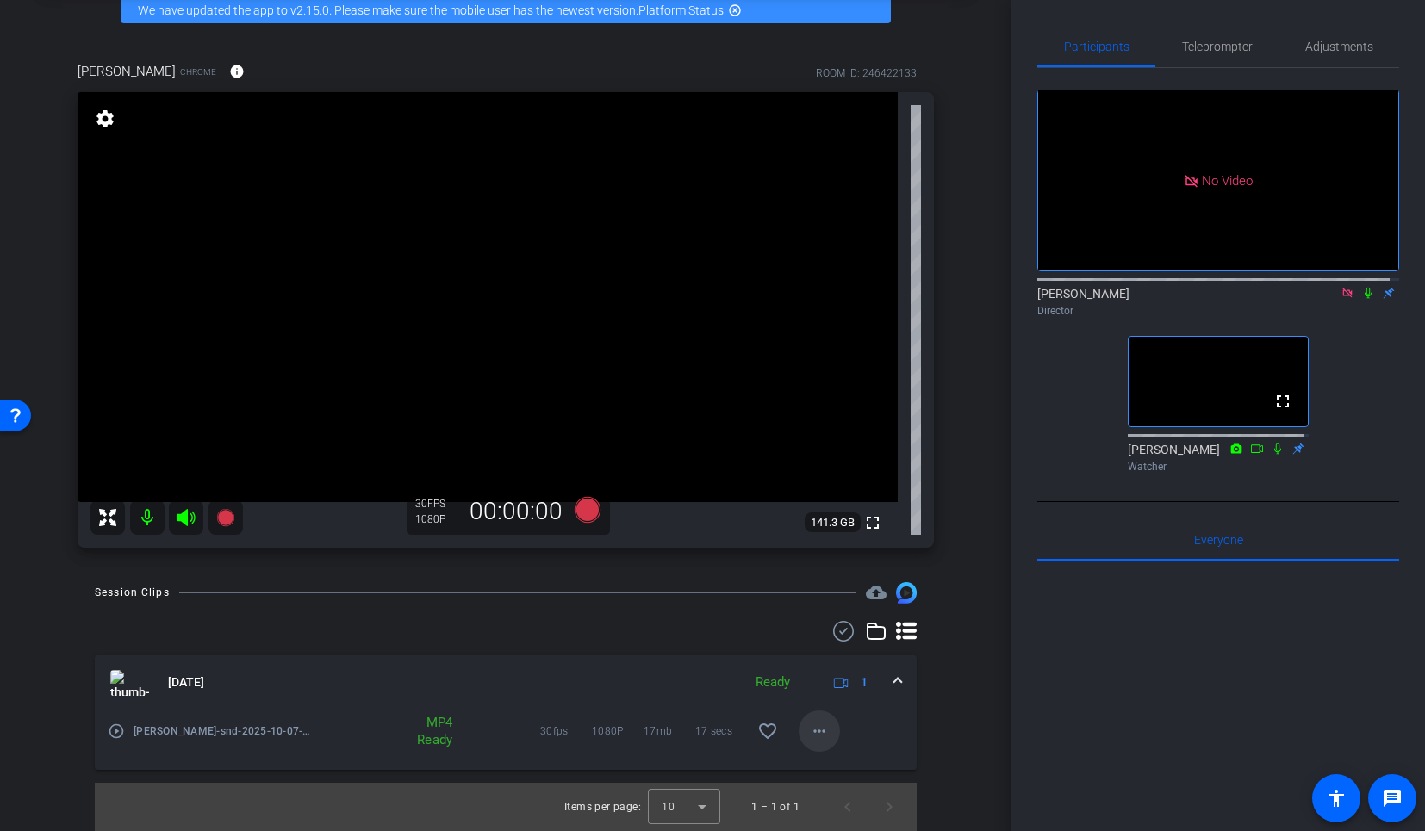
click at [815, 730] on mat-icon "more_horiz" at bounding box center [819, 731] width 21 height 21
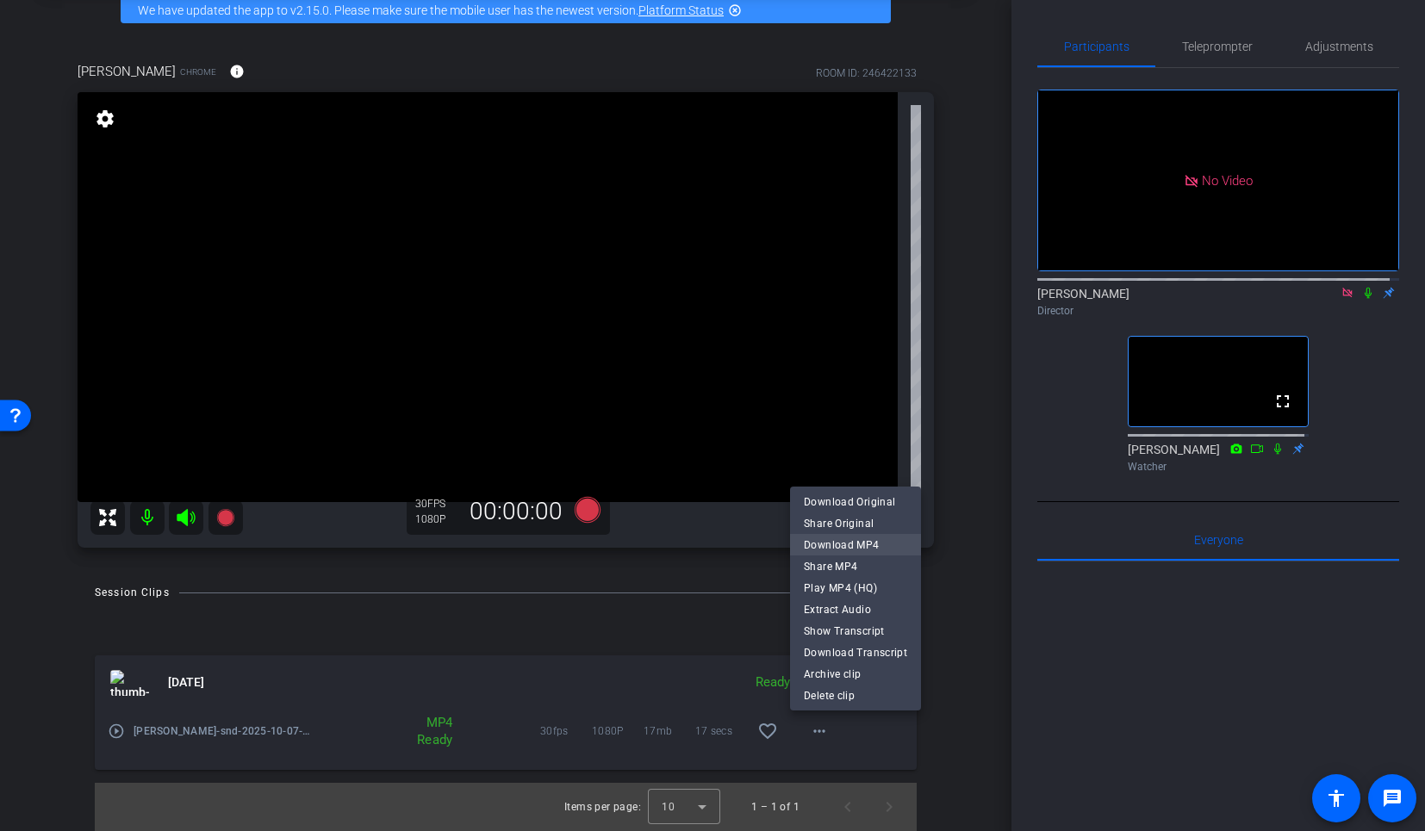
click at [862, 544] on span "Download MP4" at bounding box center [855, 544] width 103 height 21
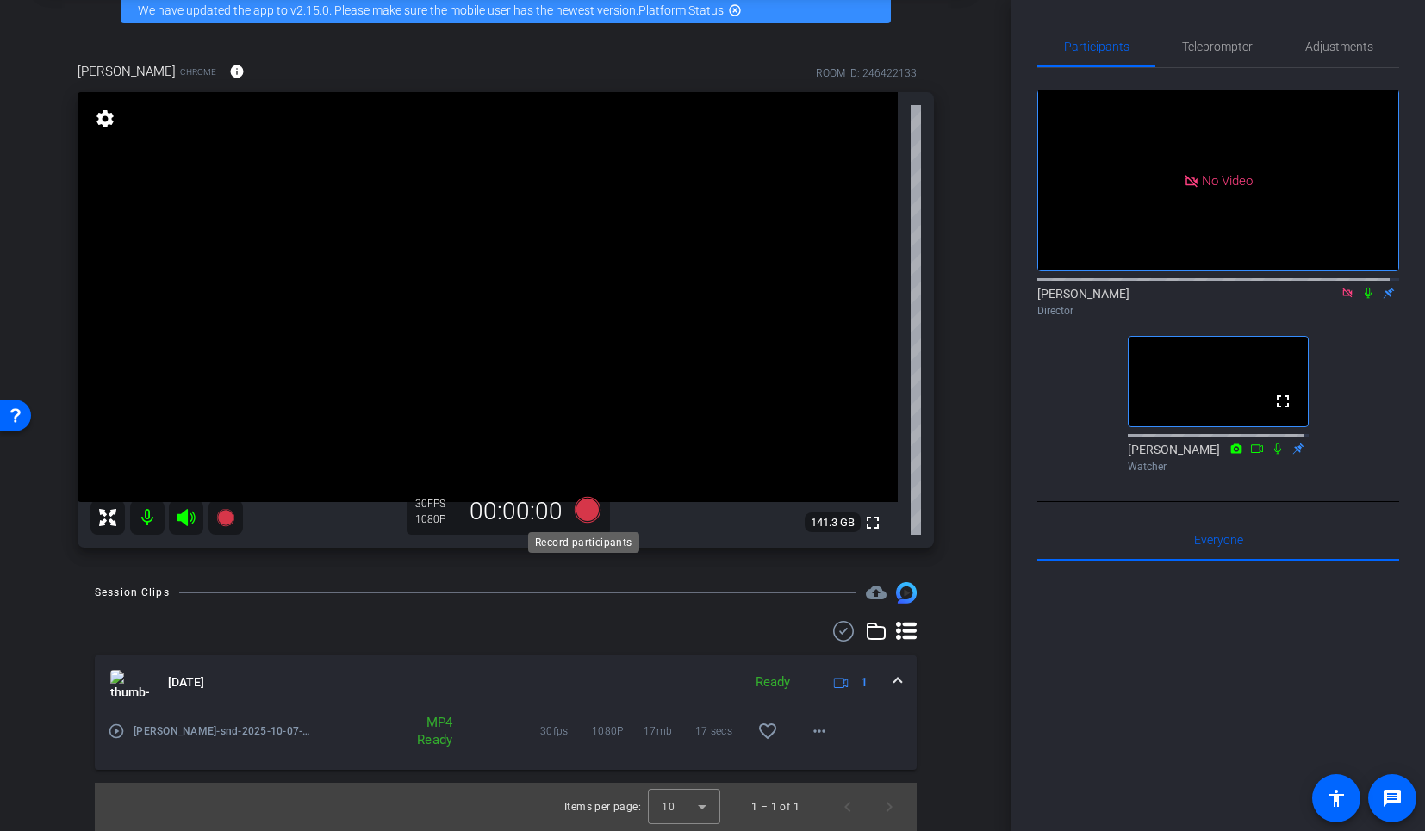
click at [580, 514] on icon at bounding box center [588, 510] width 26 height 26
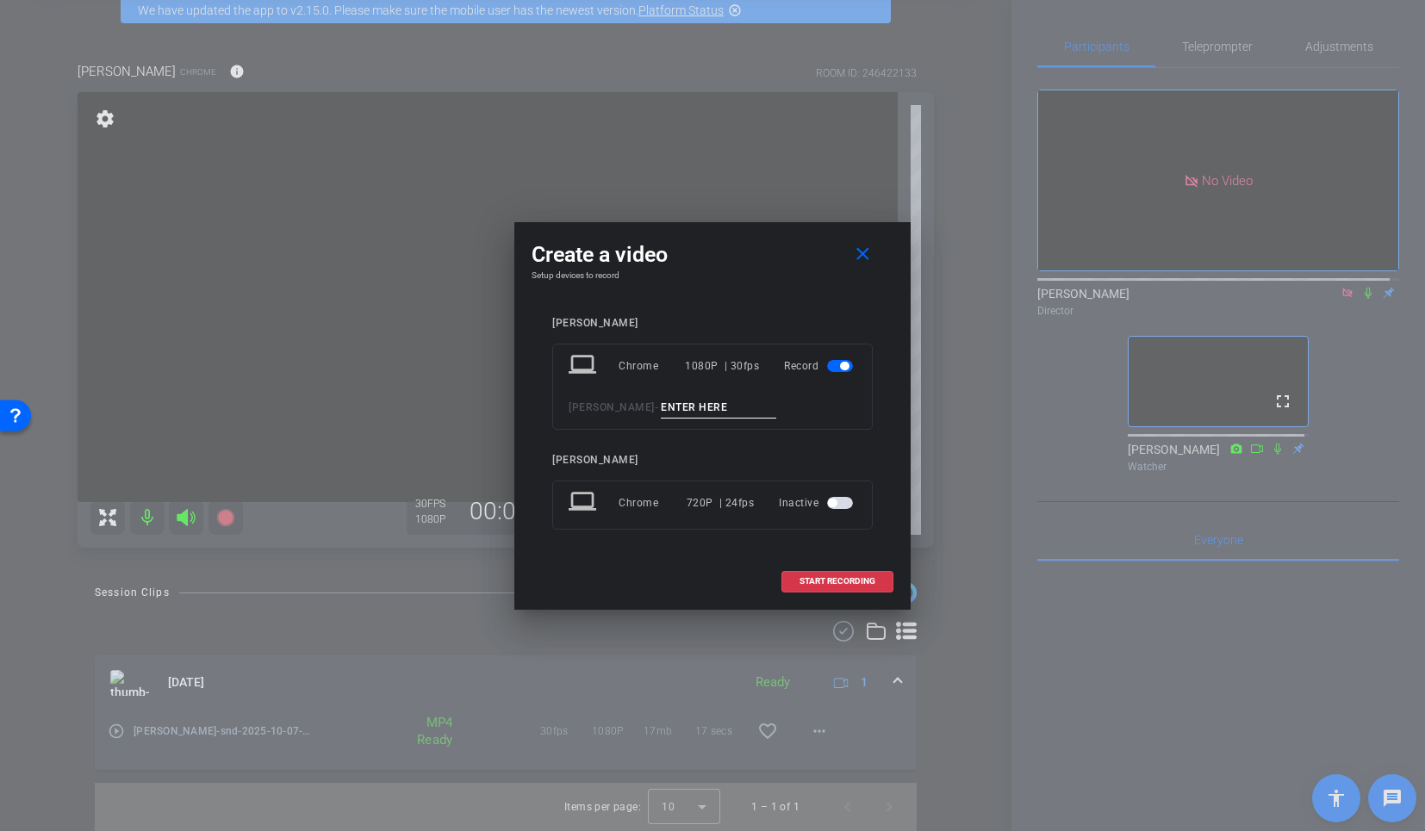
click at [674, 413] on input at bounding box center [718, 408] width 115 height 22
type input "tk 1"
click at [802, 577] on span "START RECORDING" at bounding box center [837, 581] width 76 height 9
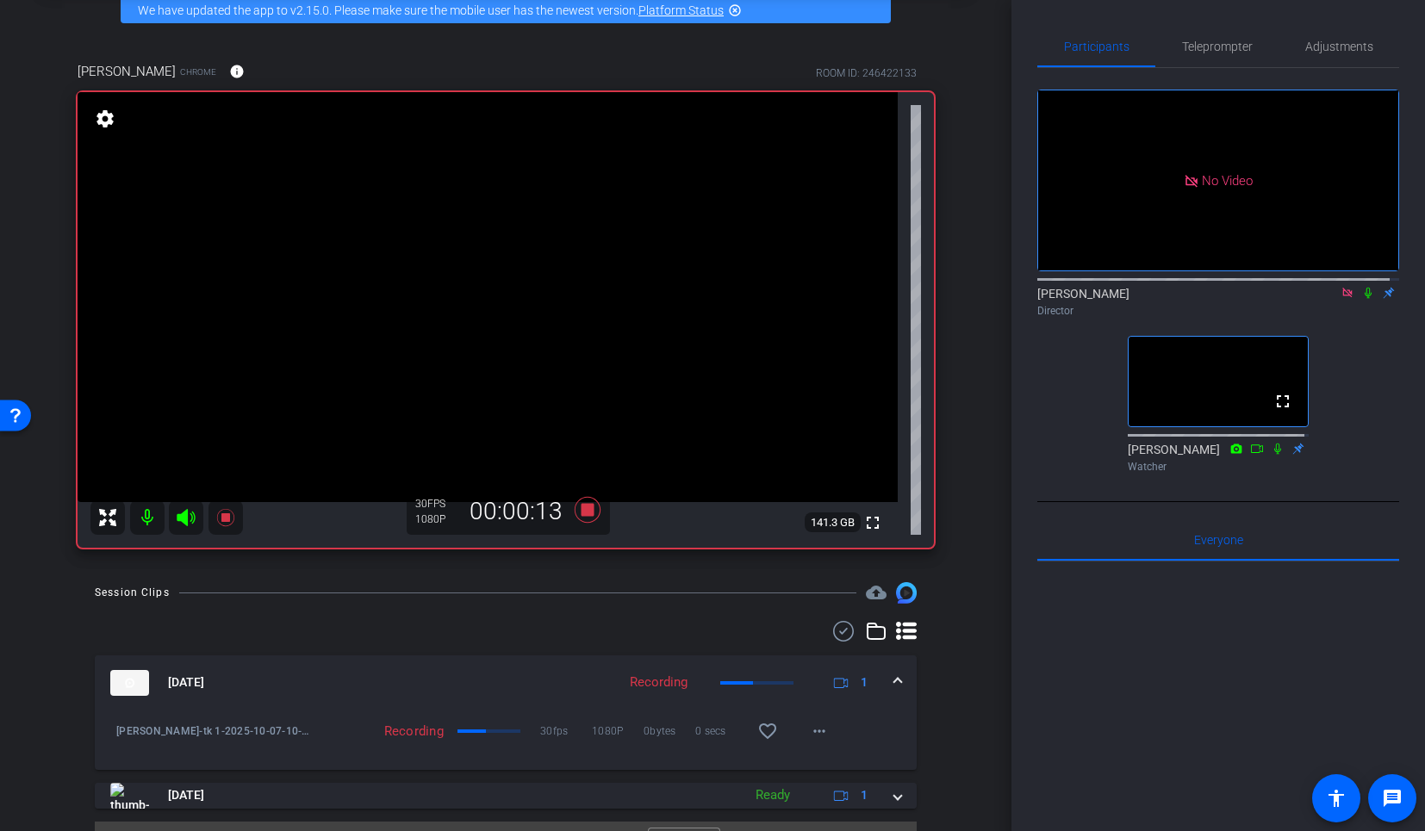
click at [1361, 287] on icon at bounding box center [1368, 293] width 14 height 12
click at [588, 503] on icon at bounding box center [588, 510] width 26 height 26
click at [1362, 287] on icon at bounding box center [1368, 293] width 14 height 12
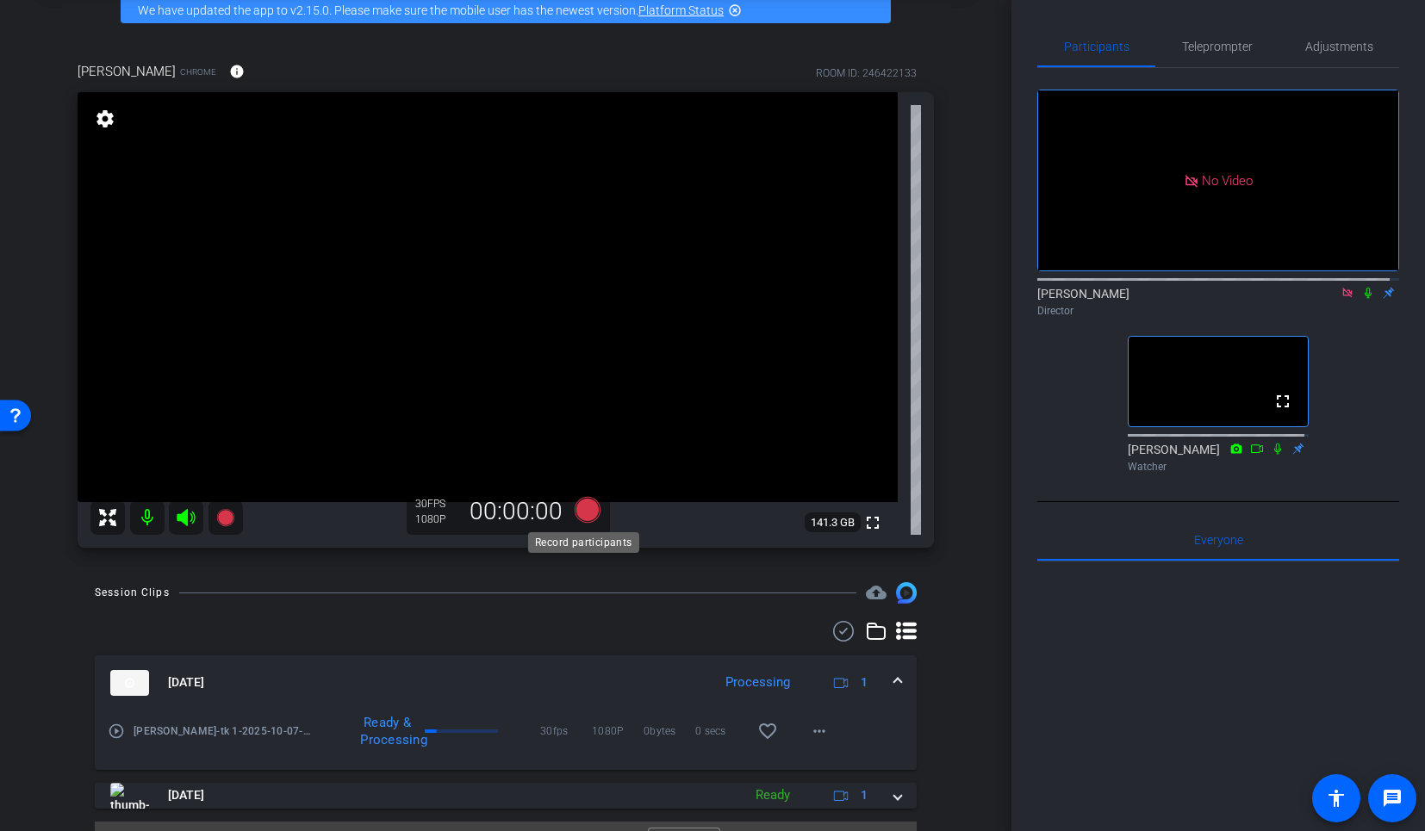
click at [581, 511] on icon at bounding box center [588, 510] width 26 height 26
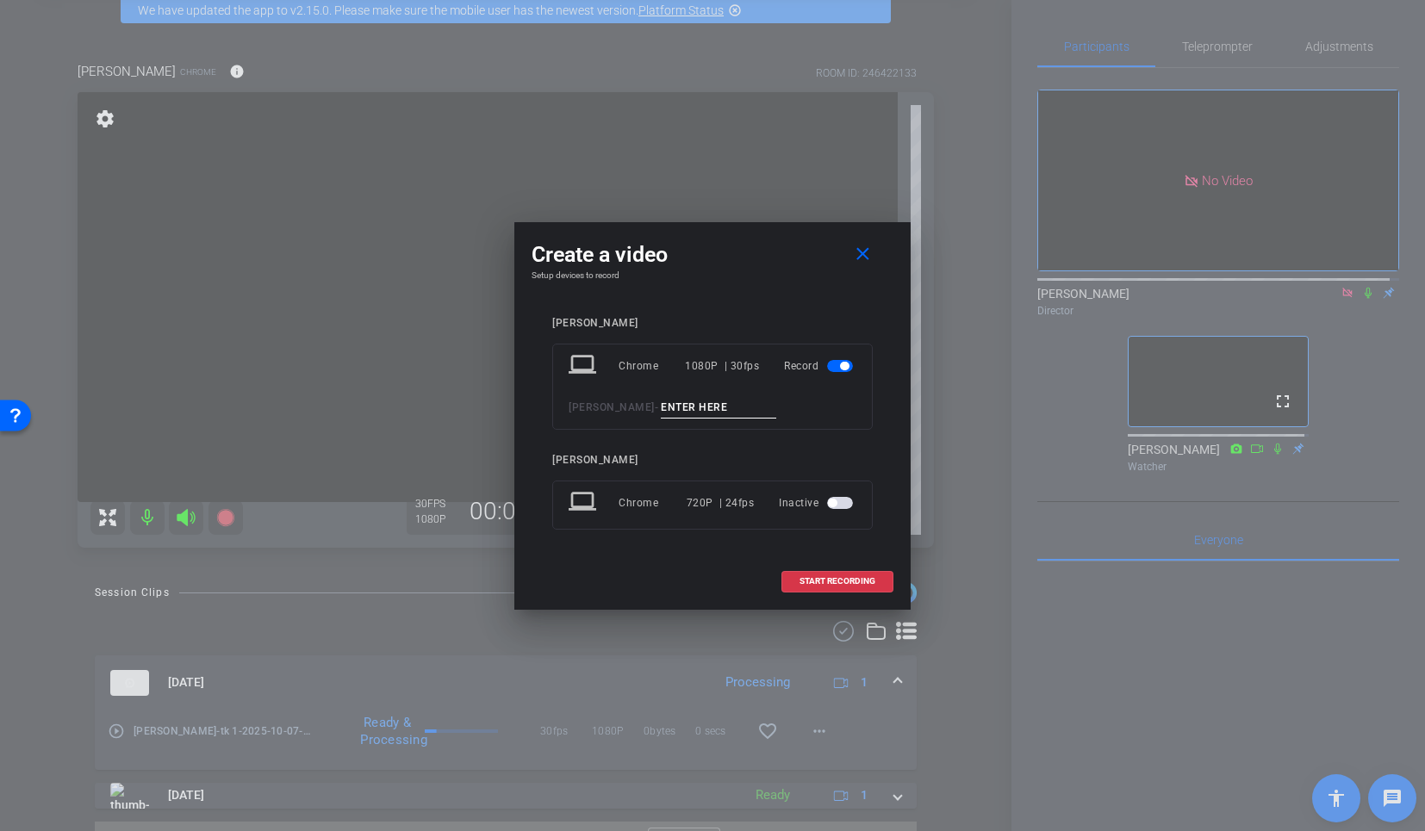
click at [720, 410] on input at bounding box center [718, 408] width 115 height 22
type input "tk 2"
click at [830, 585] on span "START RECORDING" at bounding box center [837, 581] width 76 height 9
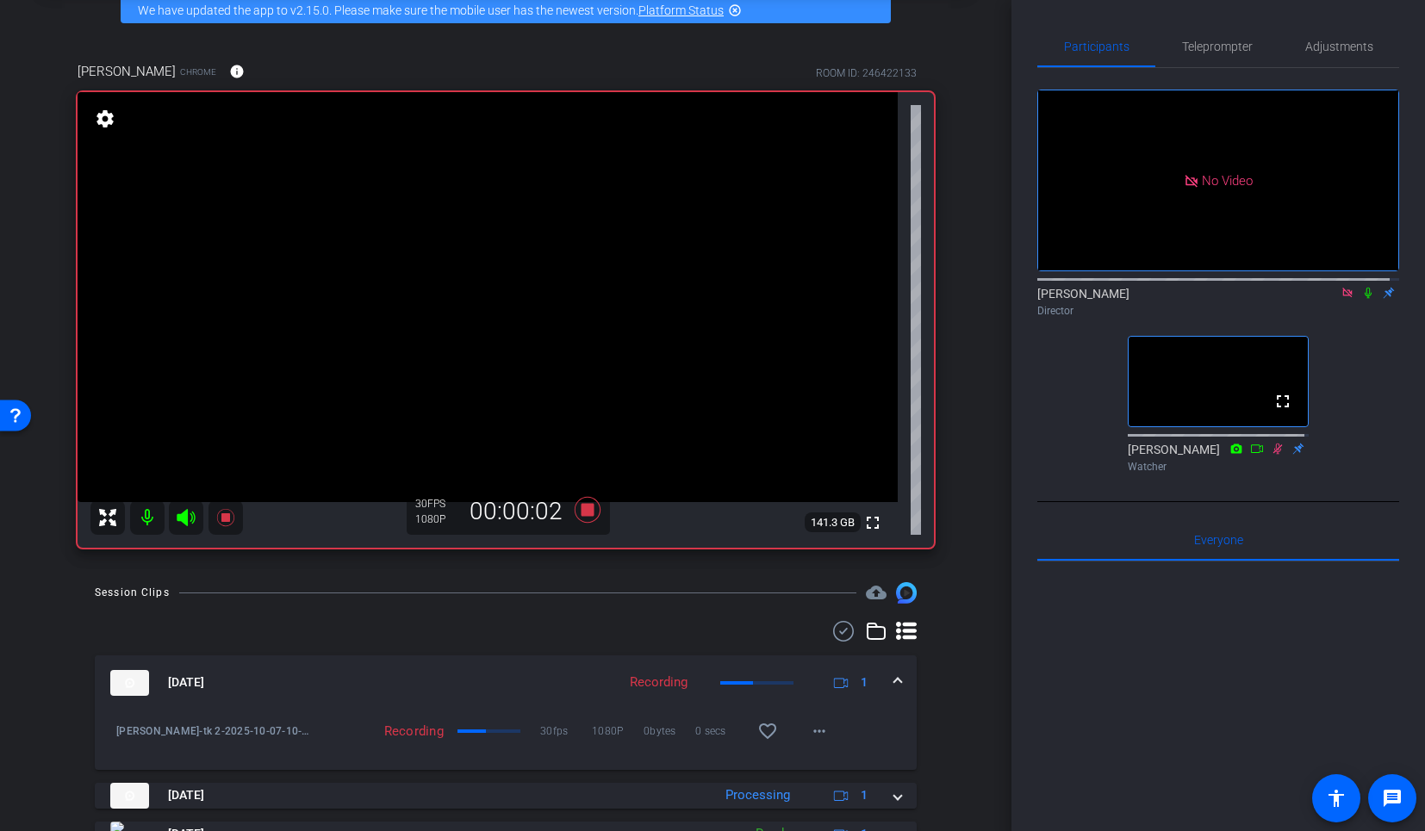
click at [1360, 285] on mat-icon at bounding box center [1368, 293] width 21 height 16
click at [1364, 288] on icon at bounding box center [1368, 293] width 9 height 11
click at [587, 509] on icon at bounding box center [588, 510] width 26 height 26
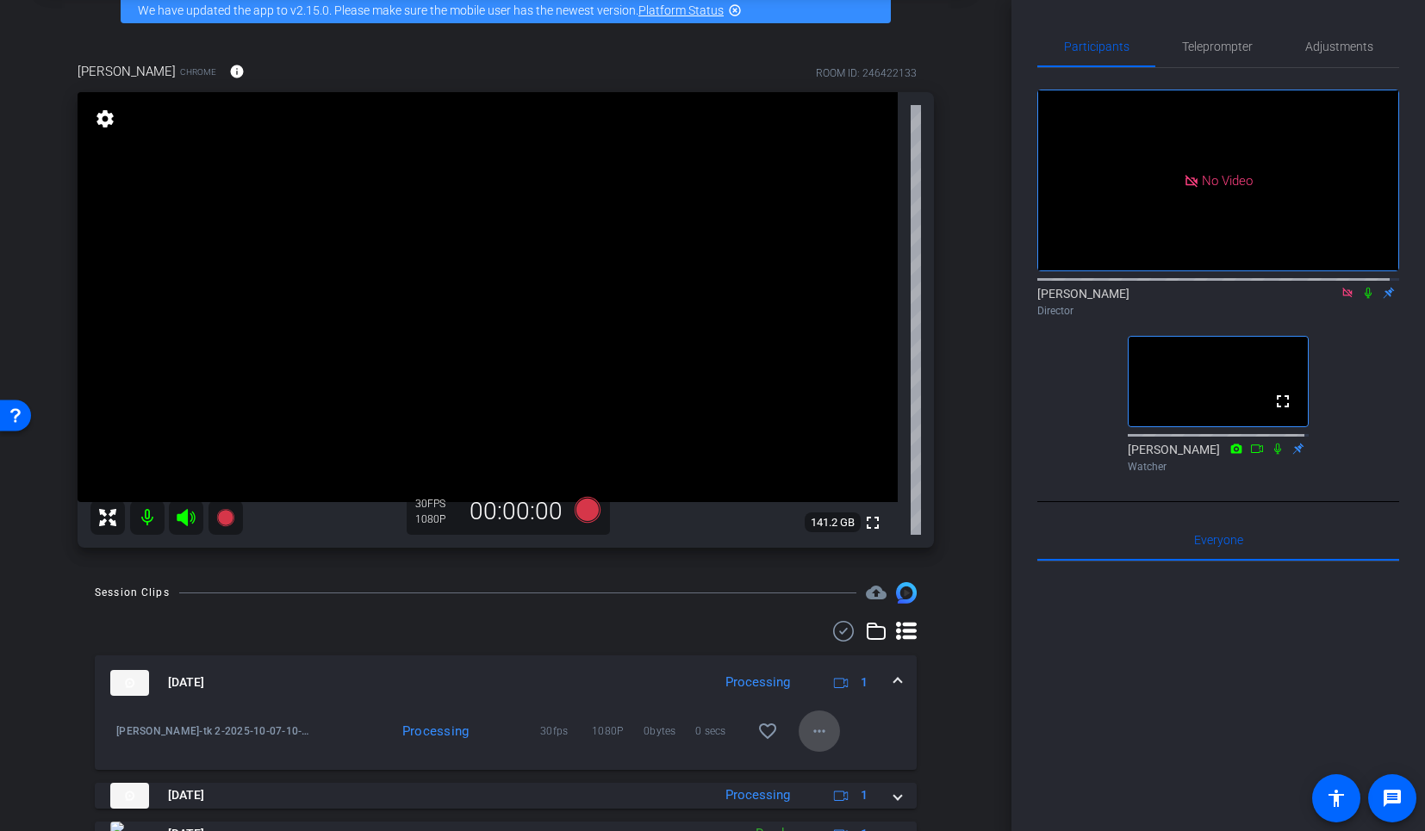
click at [811, 732] on mat-icon "more_horiz" at bounding box center [819, 731] width 21 height 21
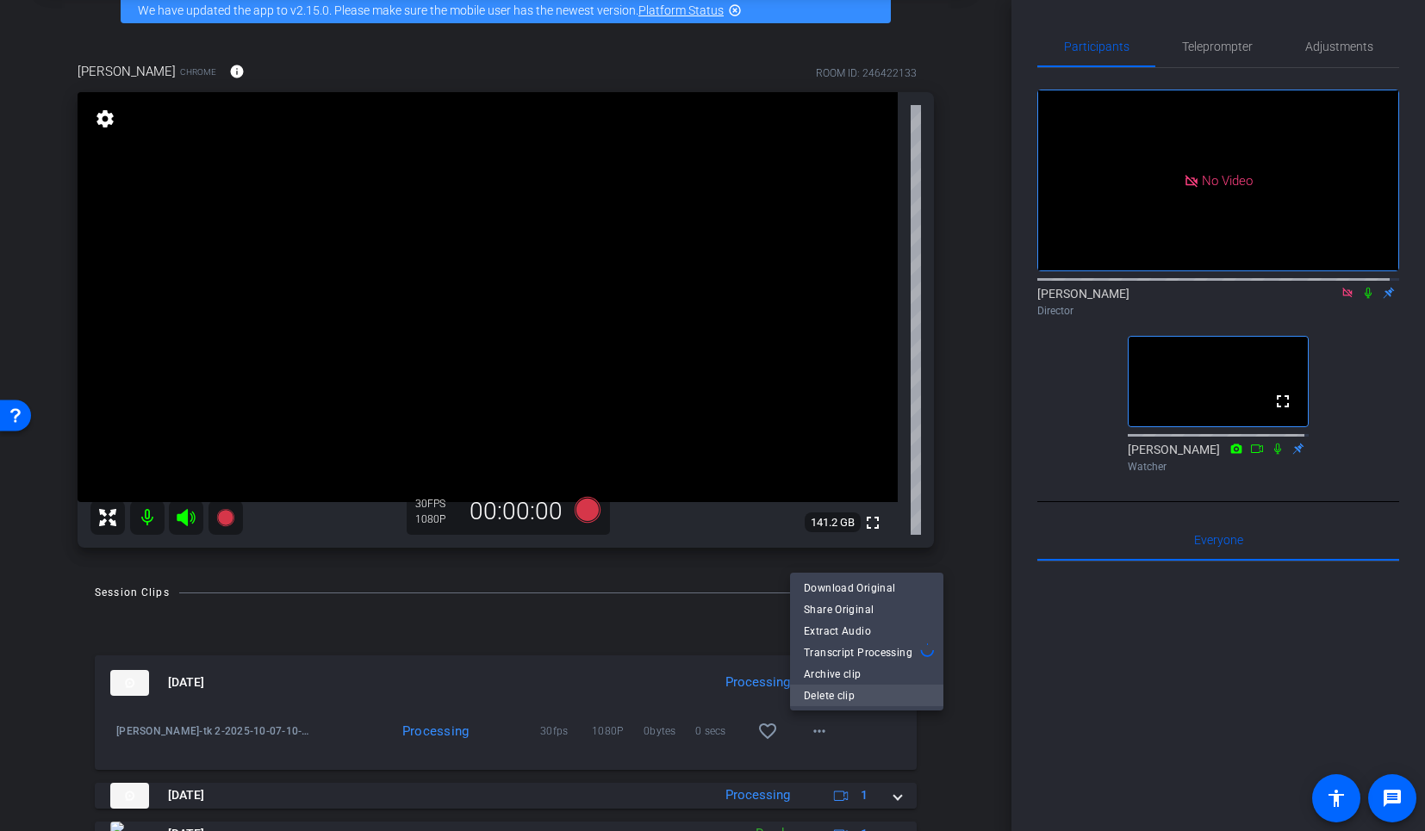
click at [821, 703] on span "Delete clip" at bounding box center [867, 695] width 126 height 21
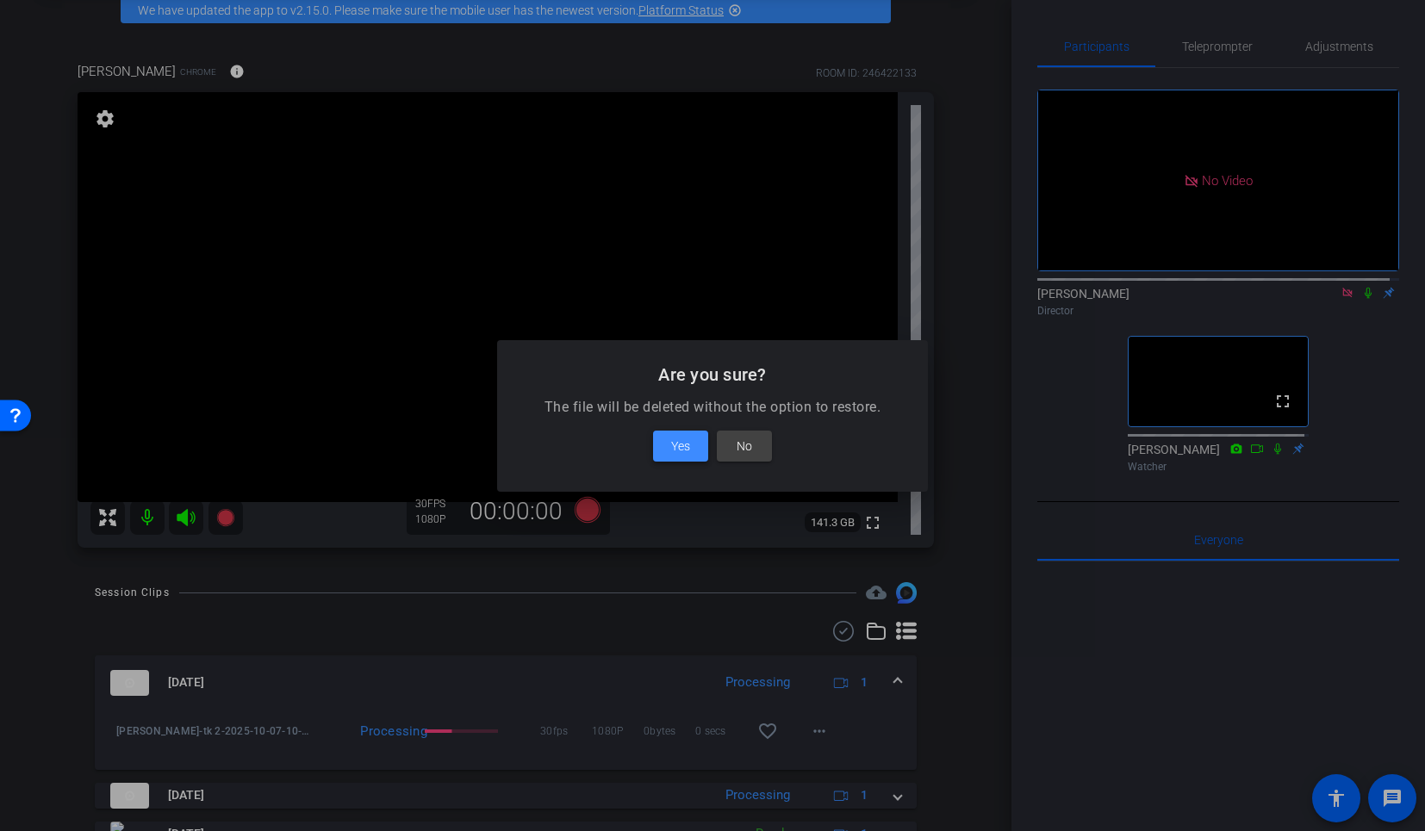
click at [692, 442] on span at bounding box center [680, 446] width 55 height 41
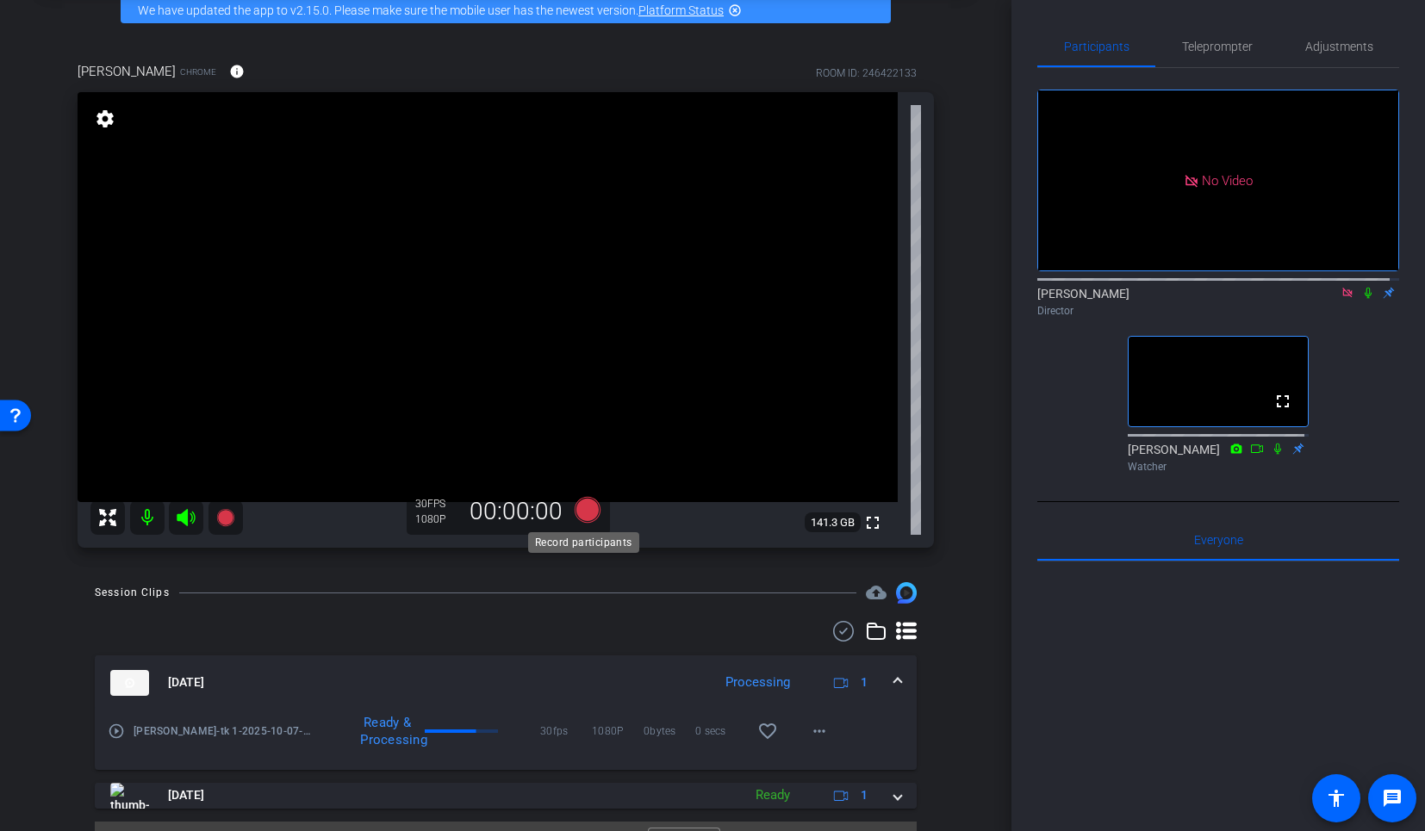
click at [587, 516] on icon at bounding box center [588, 510] width 26 height 26
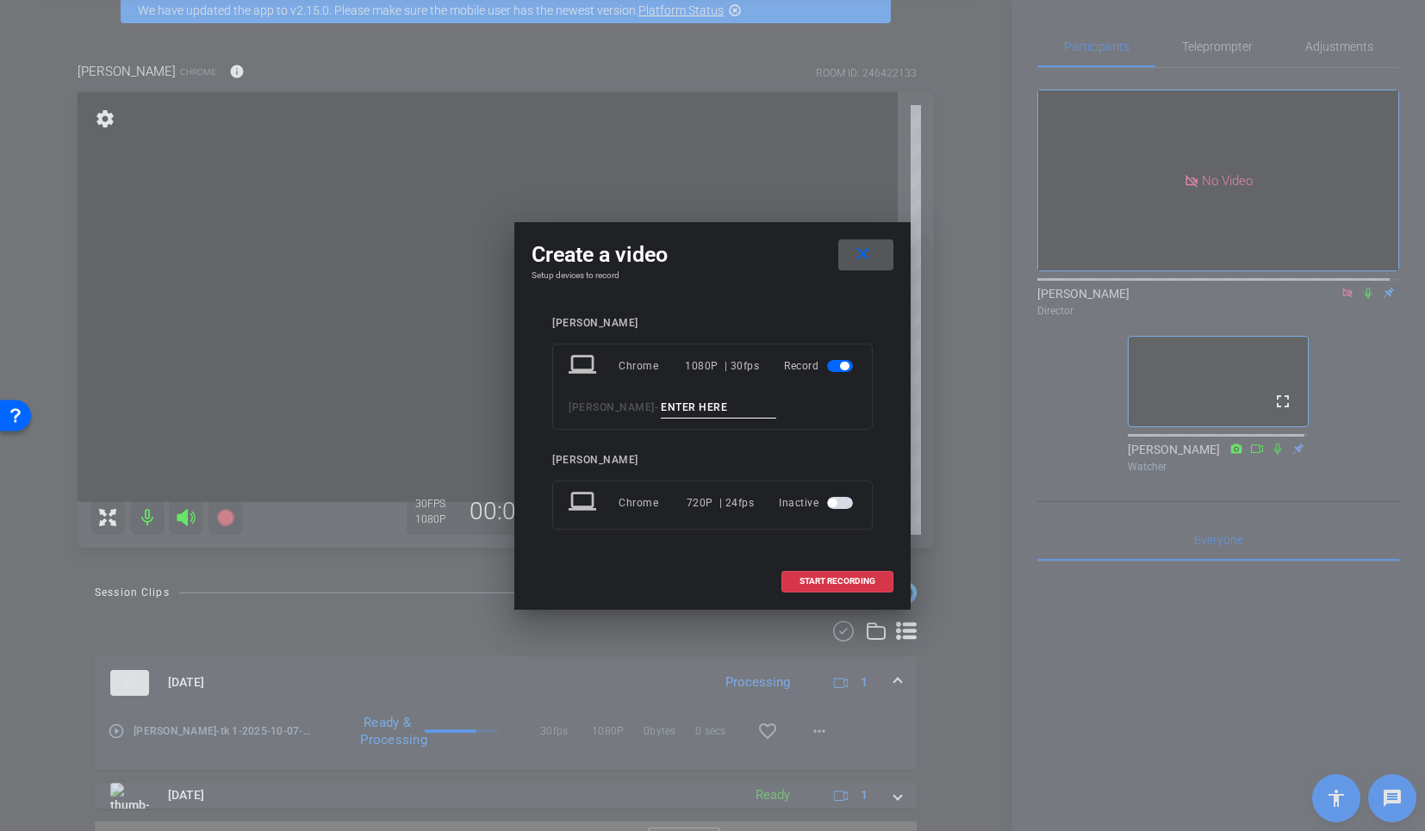
click at [711, 402] on input at bounding box center [718, 408] width 115 height 22
type input "tk 2"
click at [831, 580] on span "START RECORDING" at bounding box center [837, 581] width 76 height 9
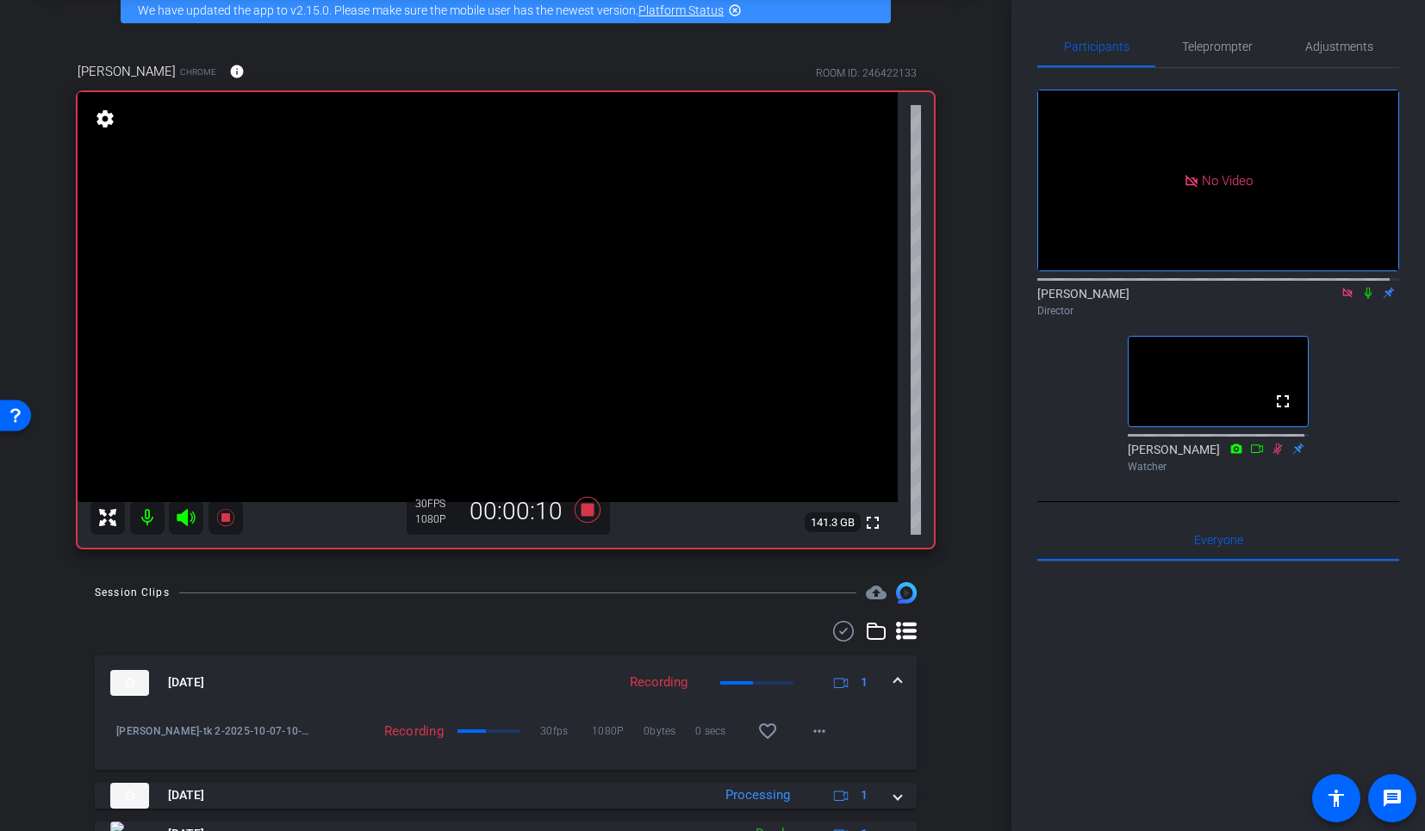
click at [1364, 288] on icon at bounding box center [1367, 293] width 7 height 11
click at [1363, 287] on icon at bounding box center [1368, 293] width 14 height 12
click at [574, 515] on icon at bounding box center [587, 509] width 41 height 31
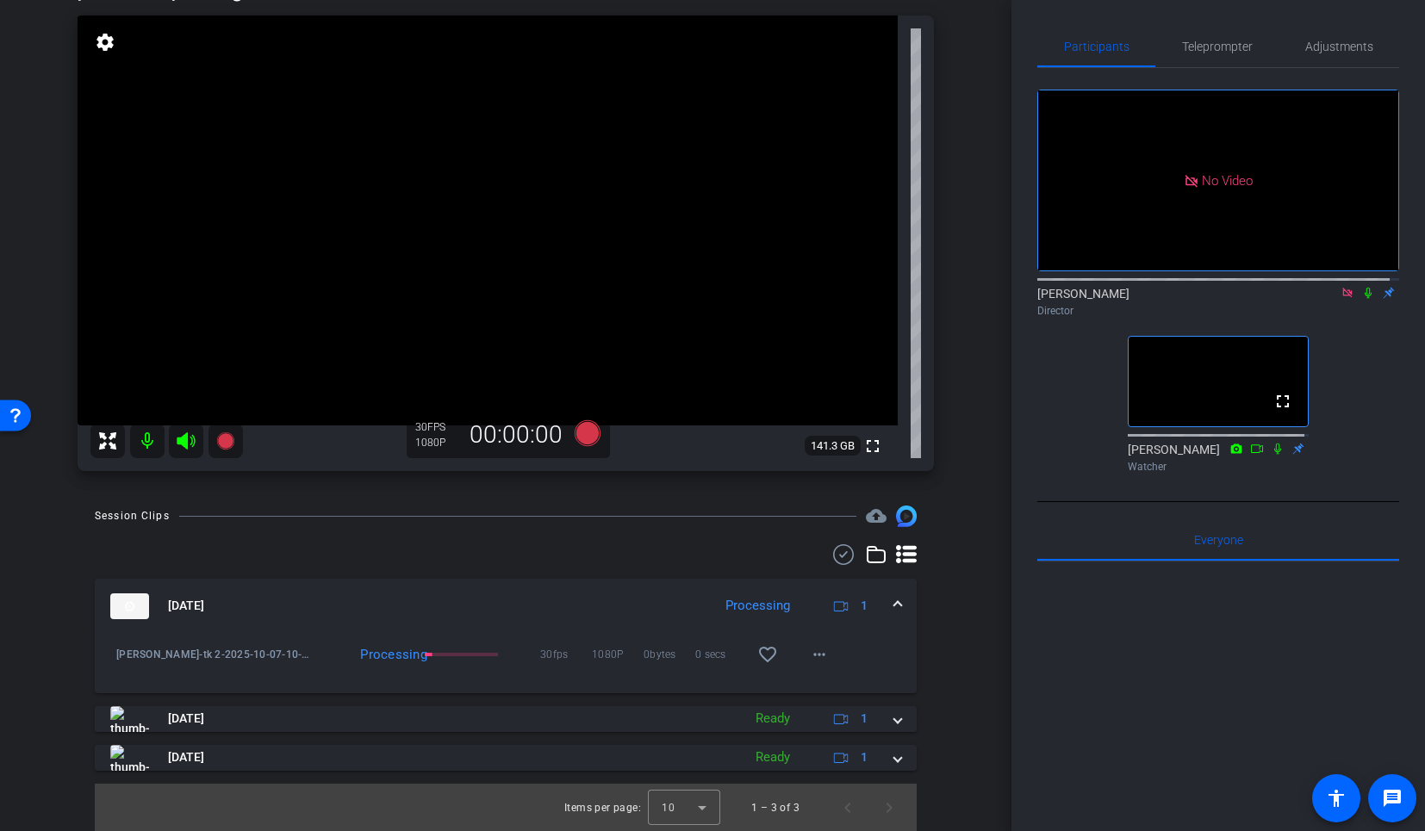
scroll to position [165, 0]
click at [810, 655] on mat-icon "more_horiz" at bounding box center [819, 653] width 21 height 21
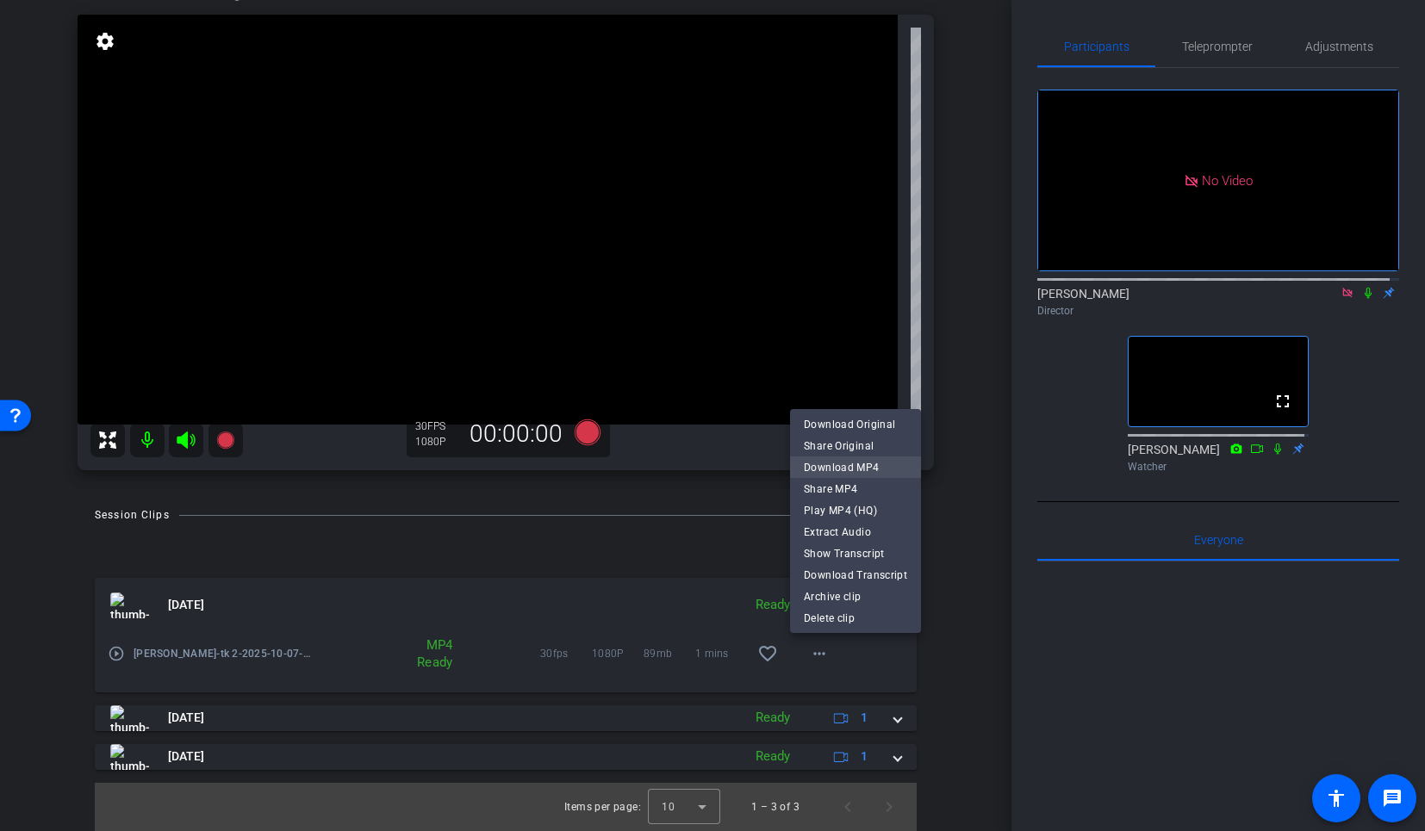
click at [835, 464] on span "Download MP4" at bounding box center [855, 467] width 103 height 21
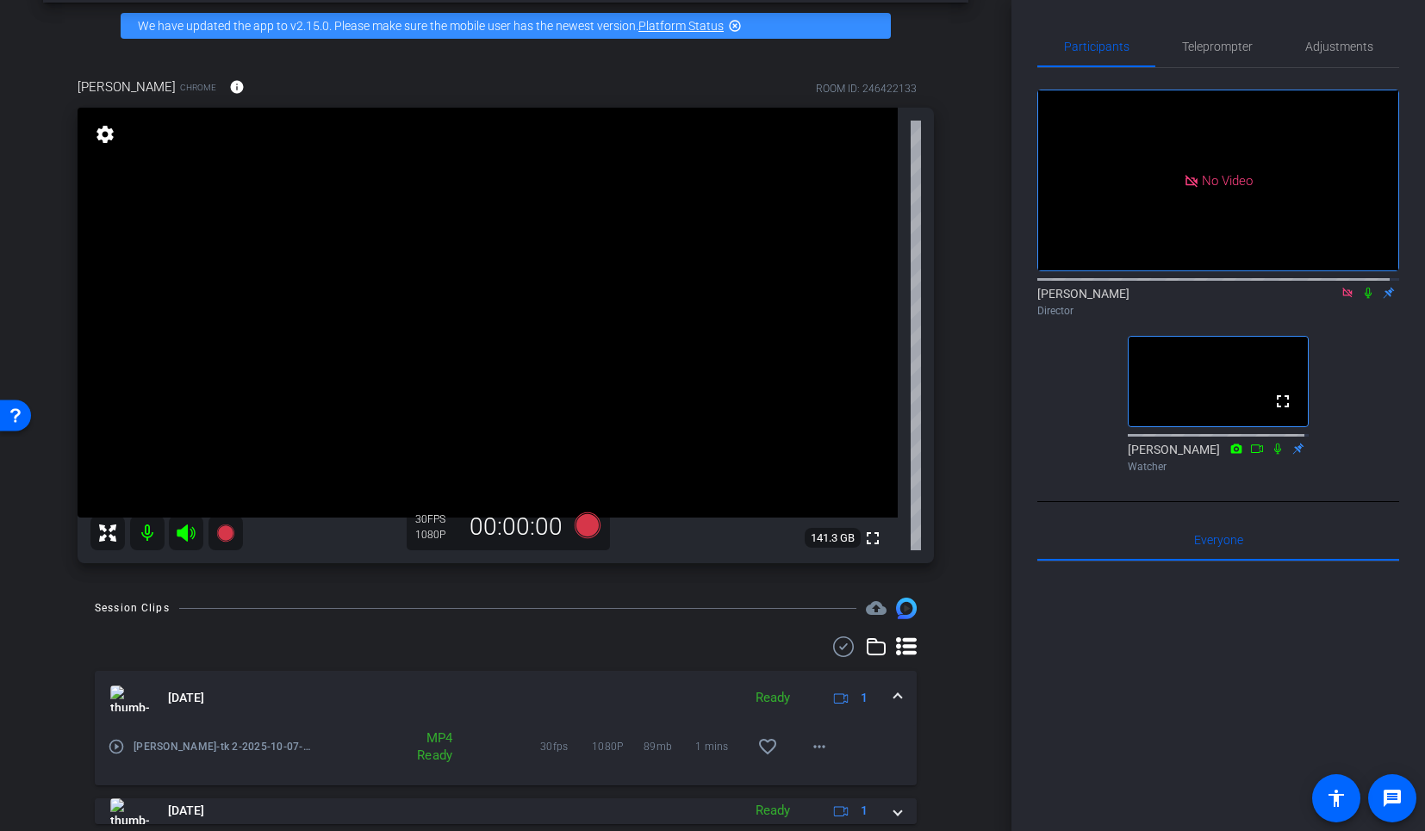
scroll to position [0, 0]
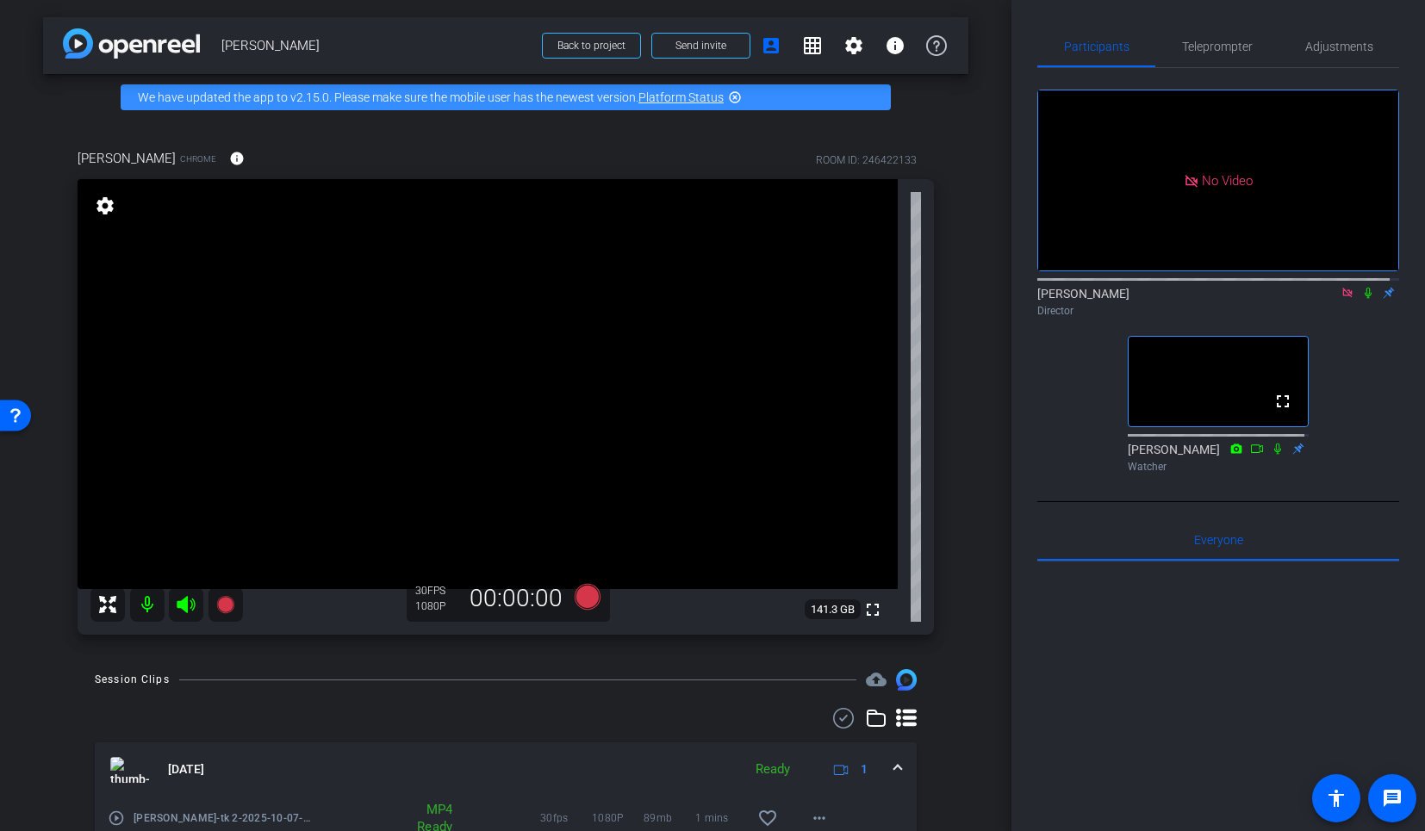
click at [1240, 598] on div at bounding box center [1218, 775] width 362 height 426
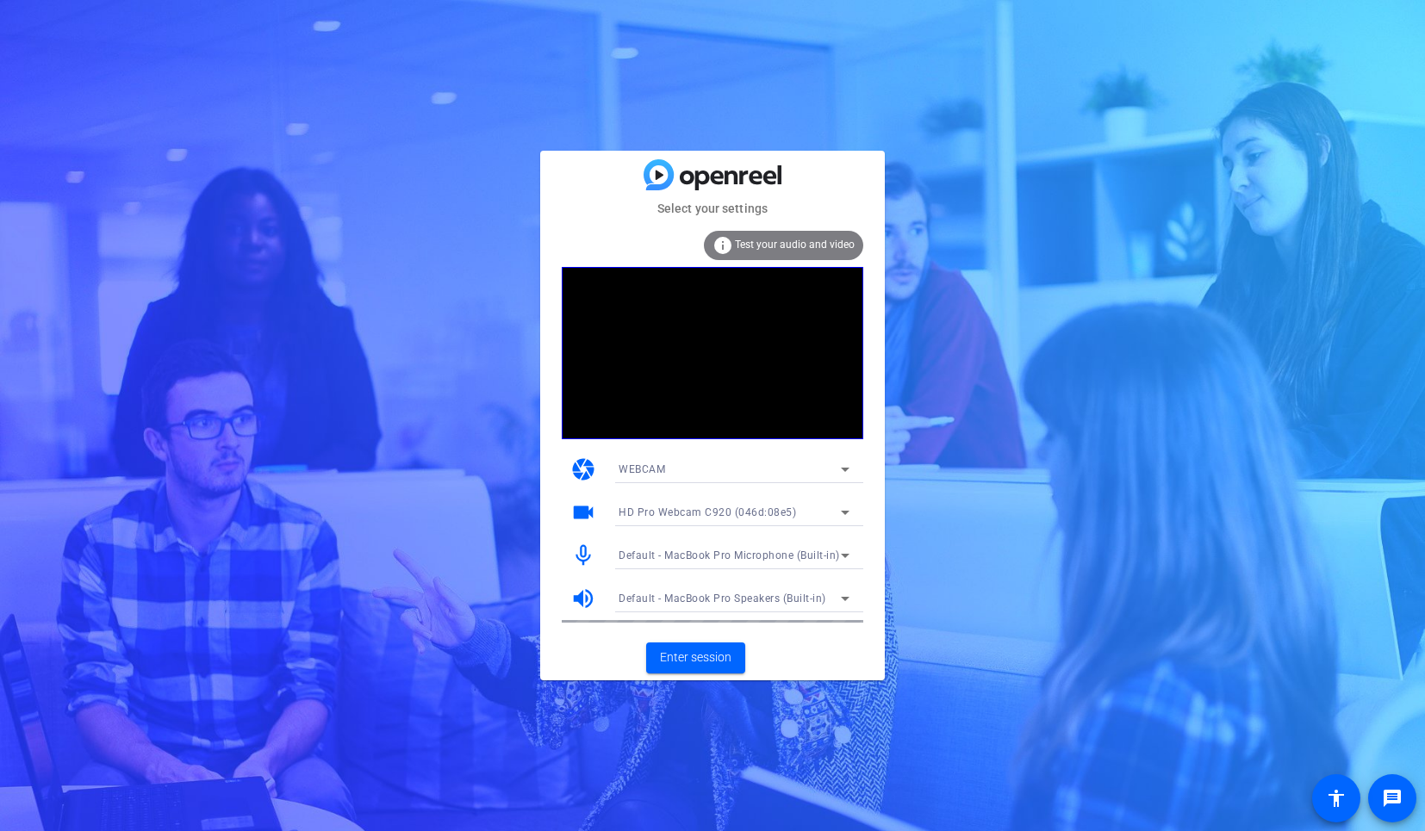
click at [678, 636] on mat-card-actions "Enter session" at bounding box center [712, 658] width 345 height 45
click at [687, 655] on span "Enter session" at bounding box center [695, 658] width 71 height 18
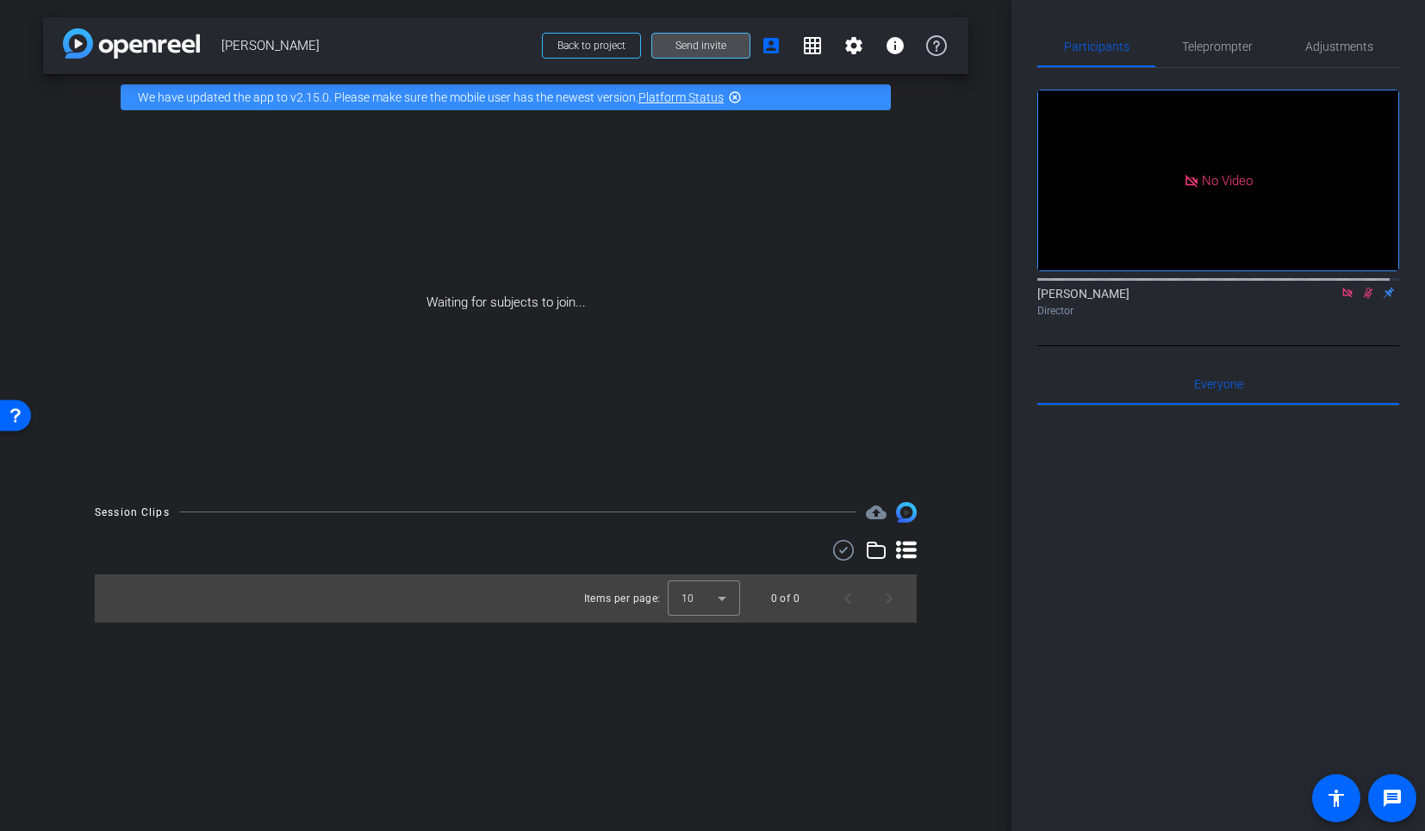
click at [736, 56] on span at bounding box center [700, 45] width 97 height 41
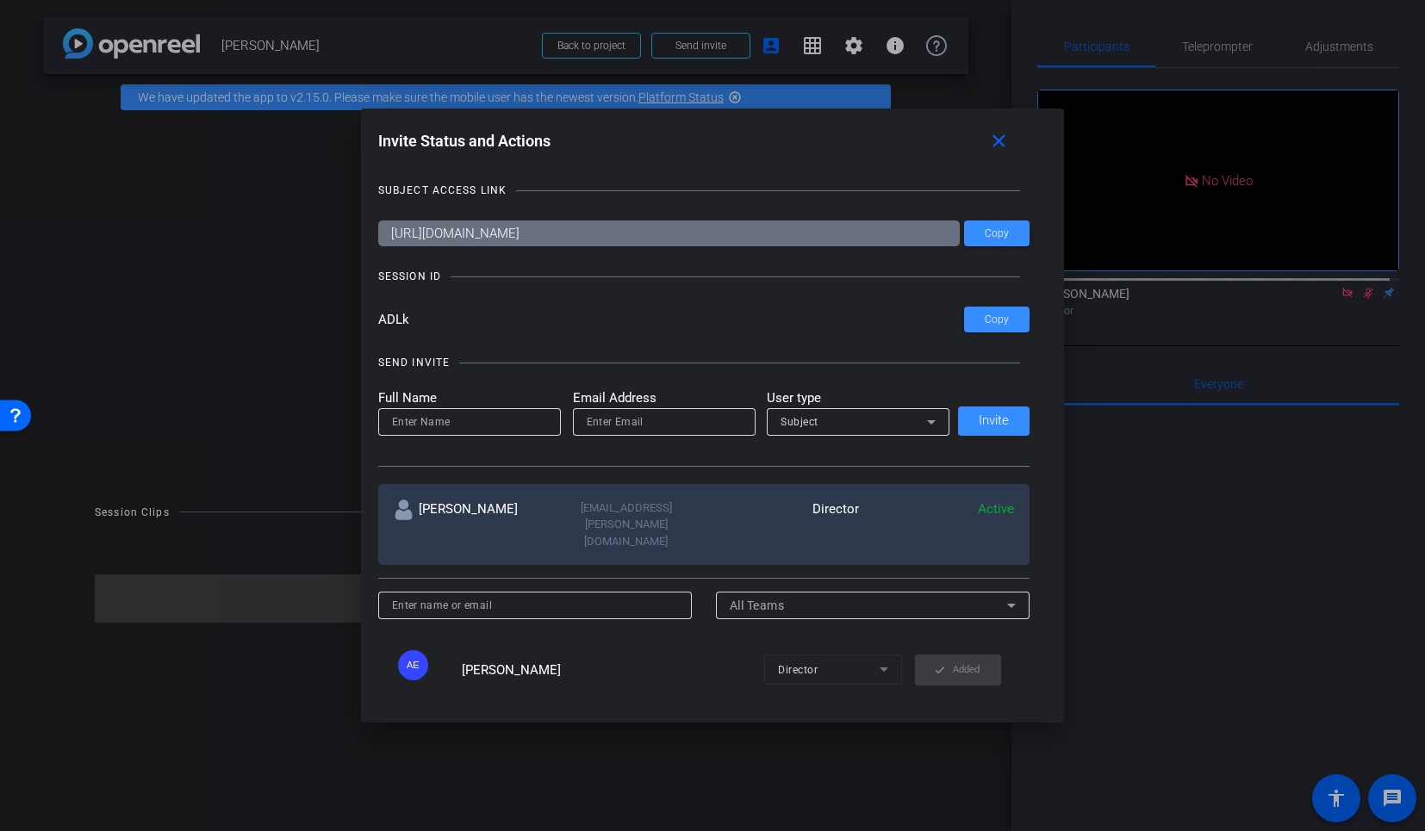
click at [469, 434] on div at bounding box center [469, 422] width 155 height 28
click at [466, 430] on input at bounding box center [469, 422] width 155 height 21
paste input "[EMAIL_ADDRESS][PERSON_NAME][DOMAIN_NAME]"
type input "[EMAIL_ADDRESS][PERSON_NAME][DOMAIN_NAME]"
click at [617, 424] on input "email" at bounding box center [664, 422] width 155 height 21
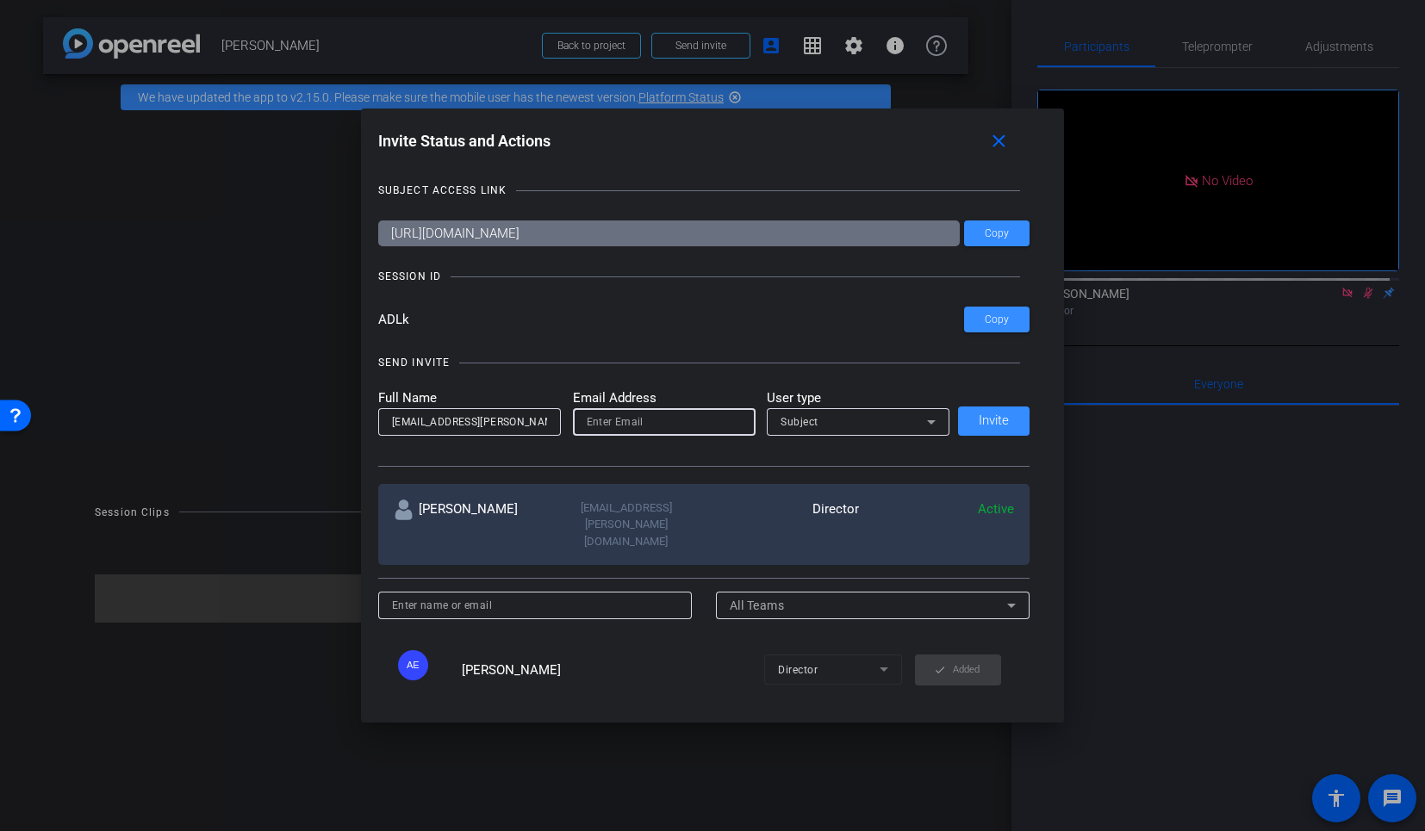
paste input "[EMAIL_ADDRESS][PERSON_NAME][DOMAIN_NAME]"
type input "[EMAIL_ADDRESS][PERSON_NAME][DOMAIN_NAME]"
click at [807, 423] on span "Subject" at bounding box center [799, 422] width 38 height 12
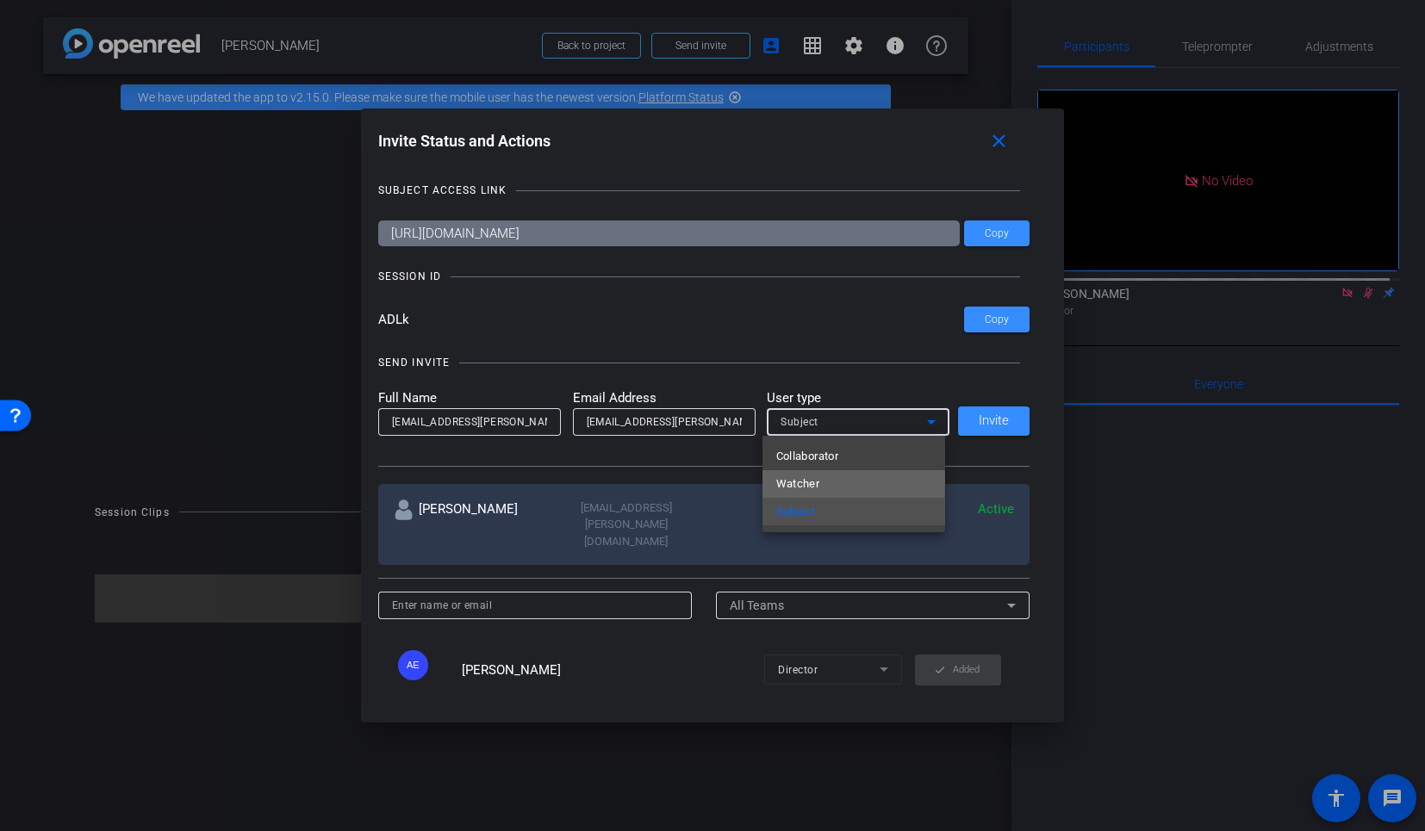
click at [810, 483] on span "Watcher" at bounding box center [798, 484] width 44 height 21
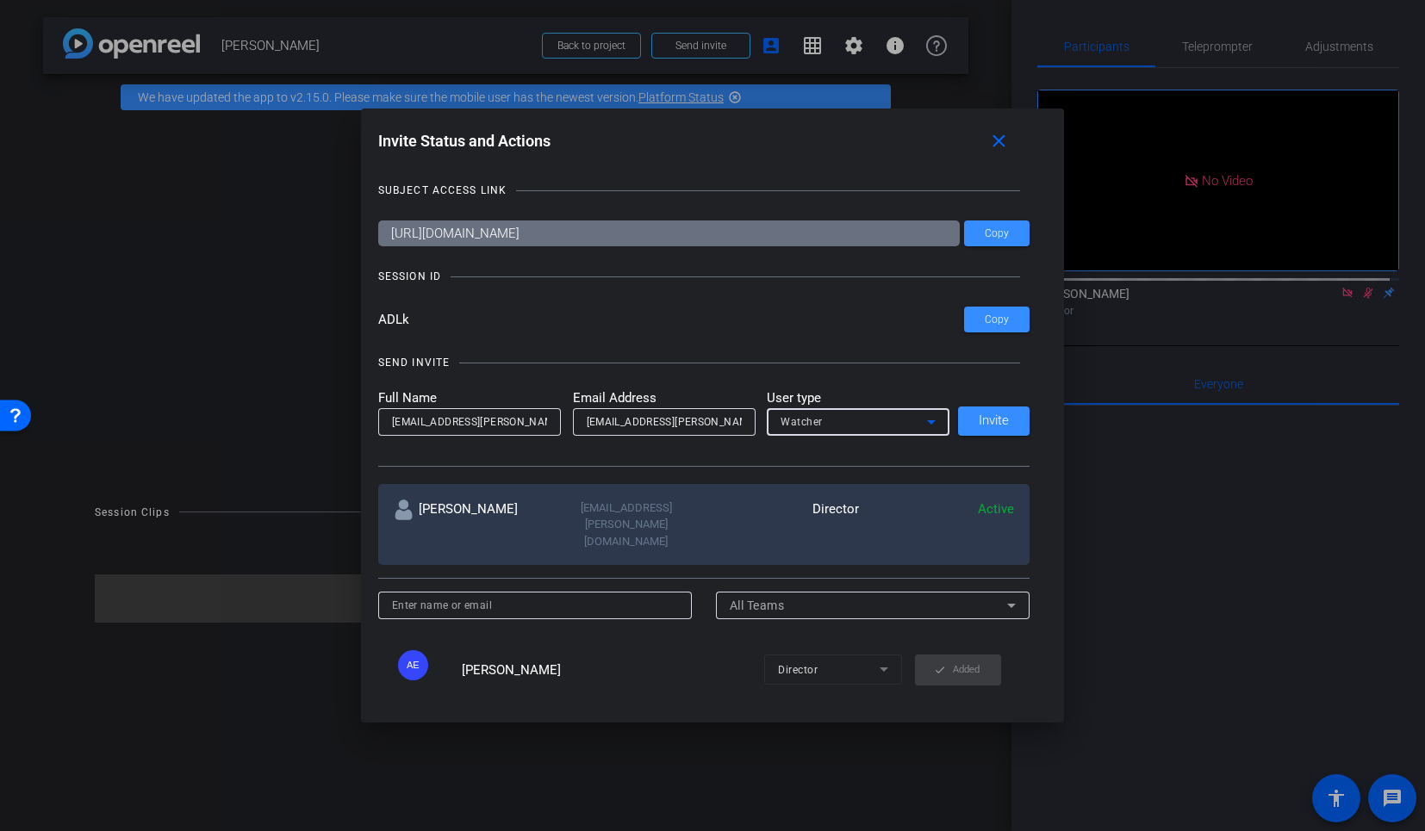
click at [465, 426] on input "[EMAIL_ADDRESS][PERSON_NAME][DOMAIN_NAME]" at bounding box center [469, 422] width 155 height 21
drag, startPoint x: 453, startPoint y: 426, endPoint x: 578, endPoint y: 425, distance: 124.9
click at [578, 425] on form "Full Name Alyssa.Moore@prudential.com Email Address Alyssa.Moore@prudential.com…" at bounding box center [664, 411] width 572 height 47
click at [424, 422] on input "Alyssa.[PERSON_NAME]" at bounding box center [469, 422] width 155 height 21
type input "[PERSON_NAME]"
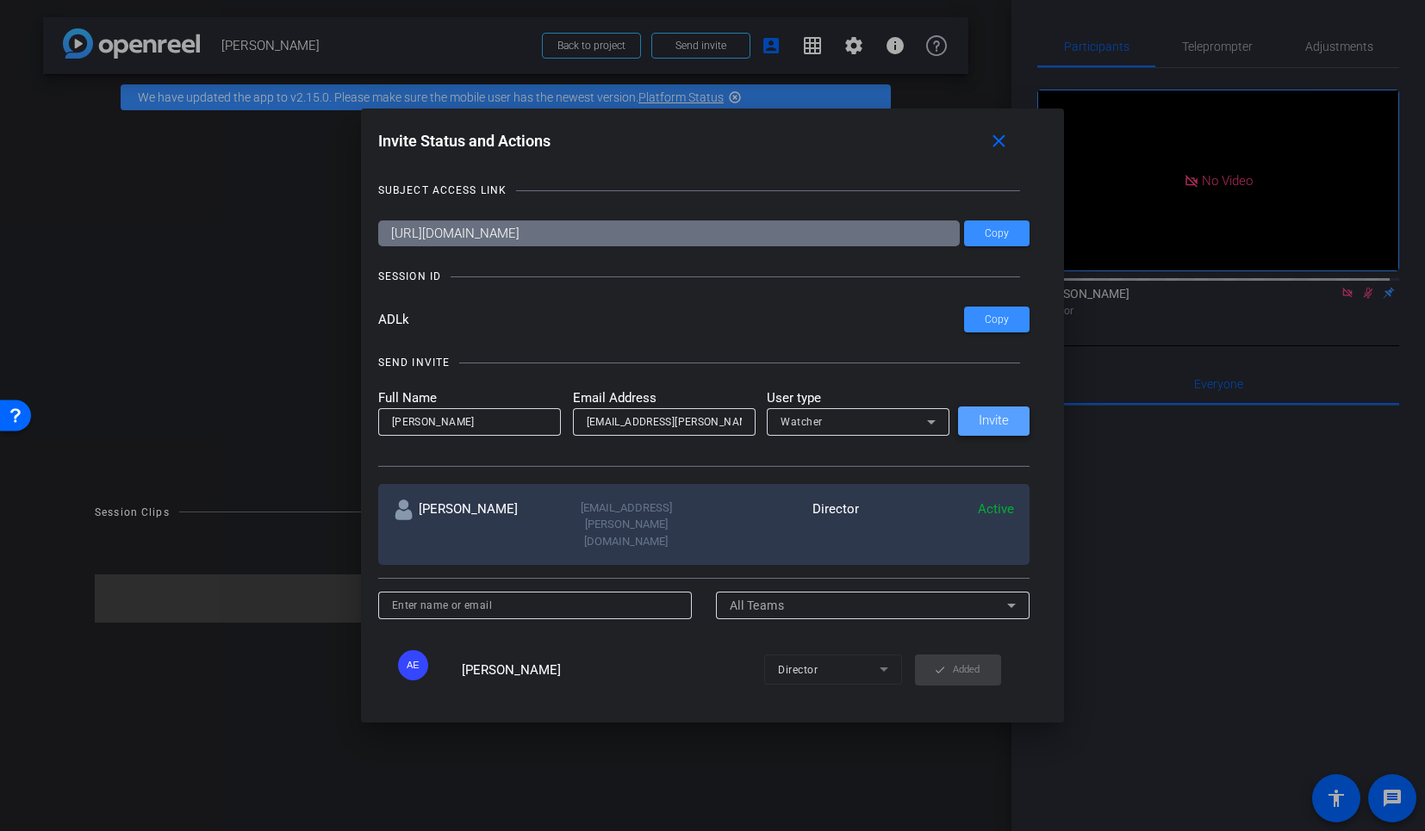
click at [986, 416] on span "Invite" at bounding box center [994, 420] width 30 height 13
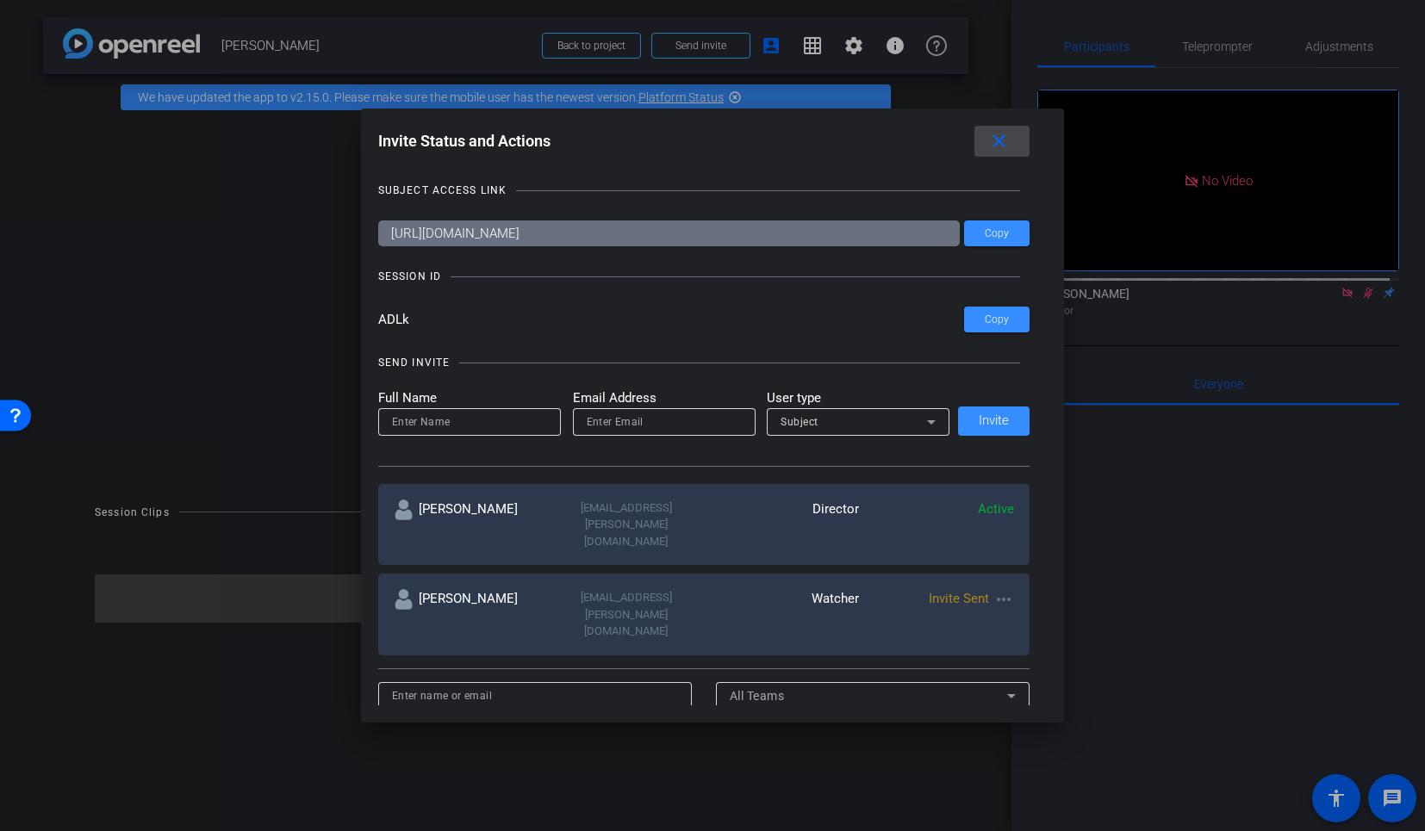
click at [991, 148] on mat-icon "close" at bounding box center [999, 142] width 22 height 22
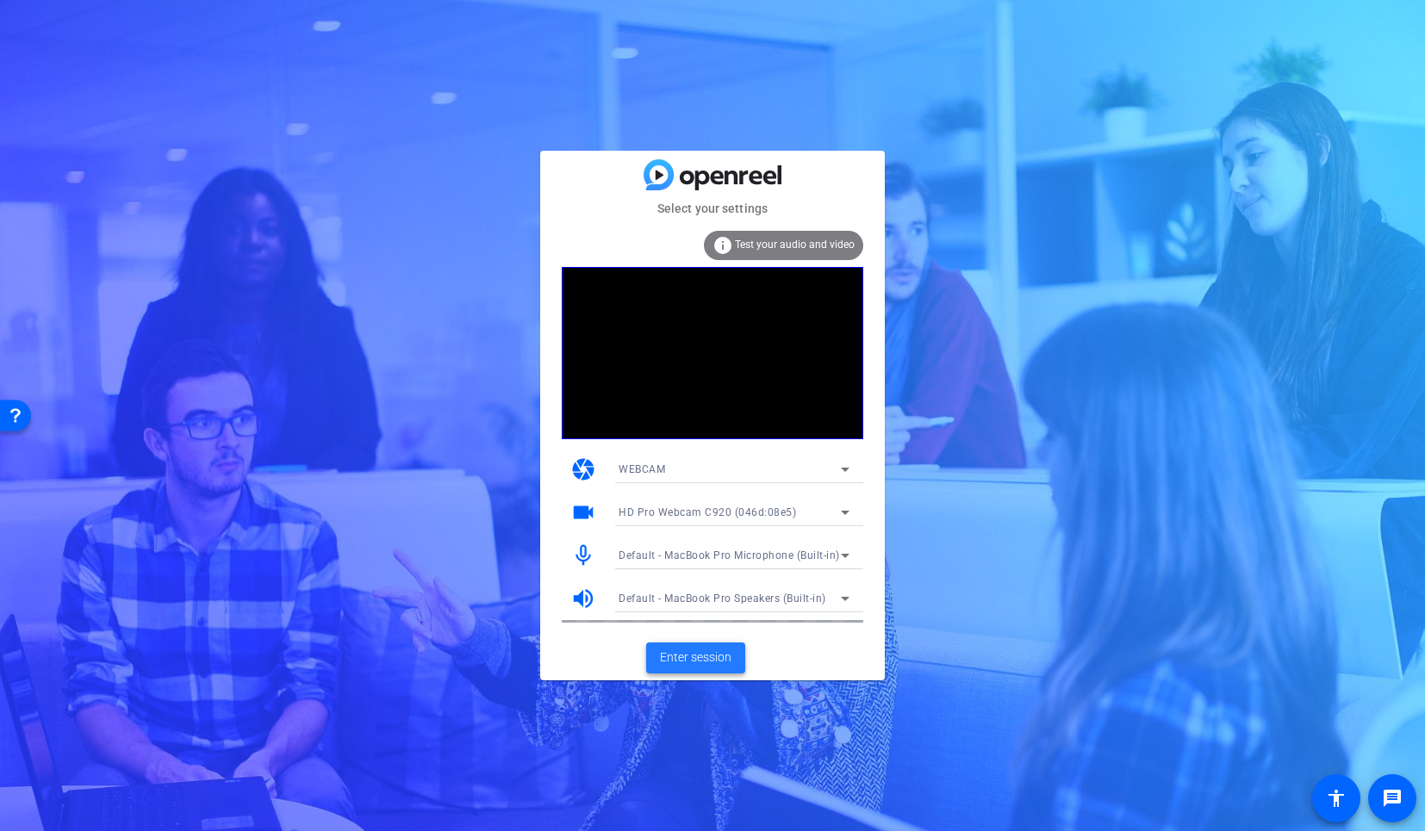
click at [703, 665] on span "Enter session" at bounding box center [695, 658] width 71 height 18
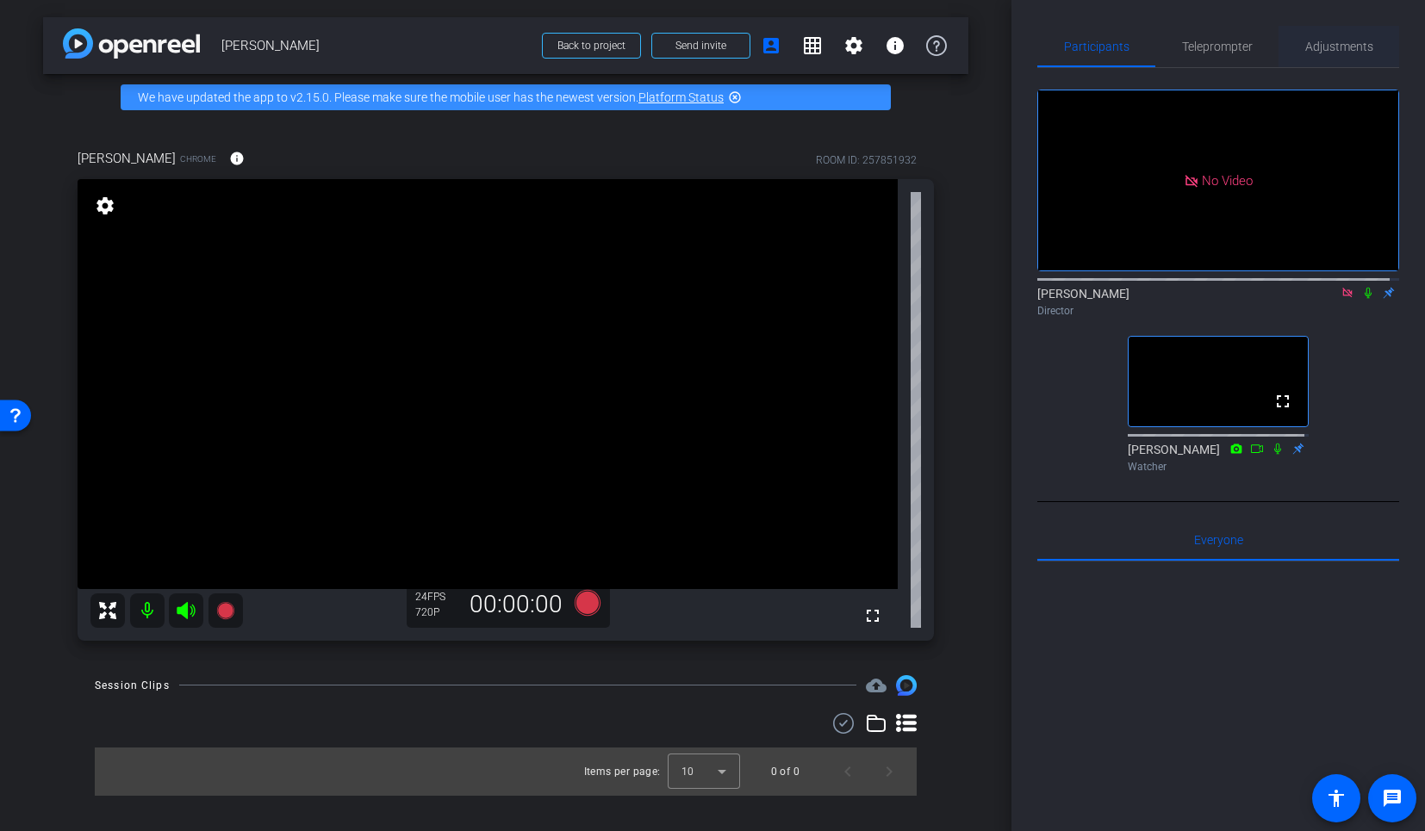
click at [1328, 49] on span "Adjustments" at bounding box center [1339, 46] width 68 height 12
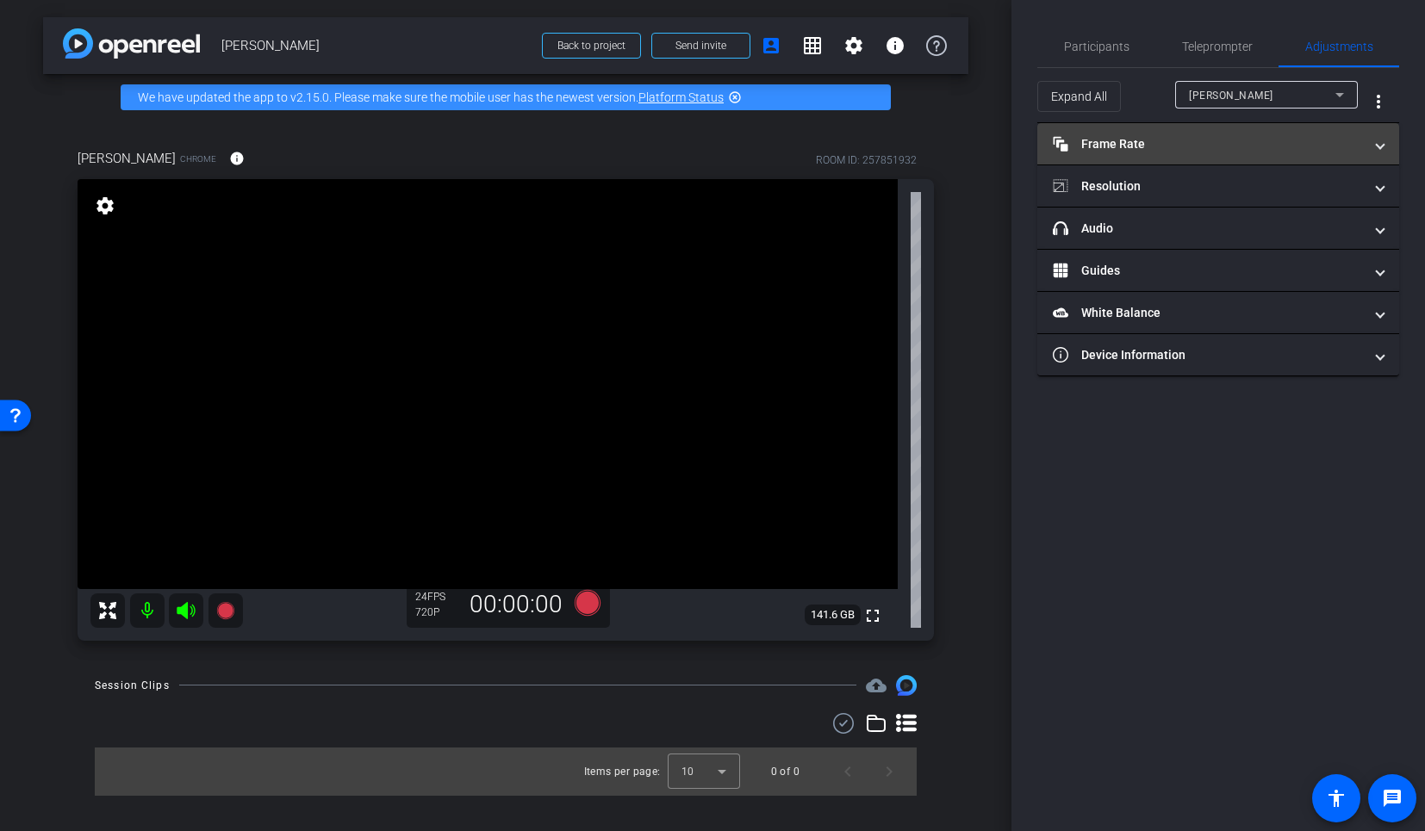
click at [1214, 137] on mat-panel-title "Frame Rate Frame Rate" at bounding box center [1208, 144] width 310 height 18
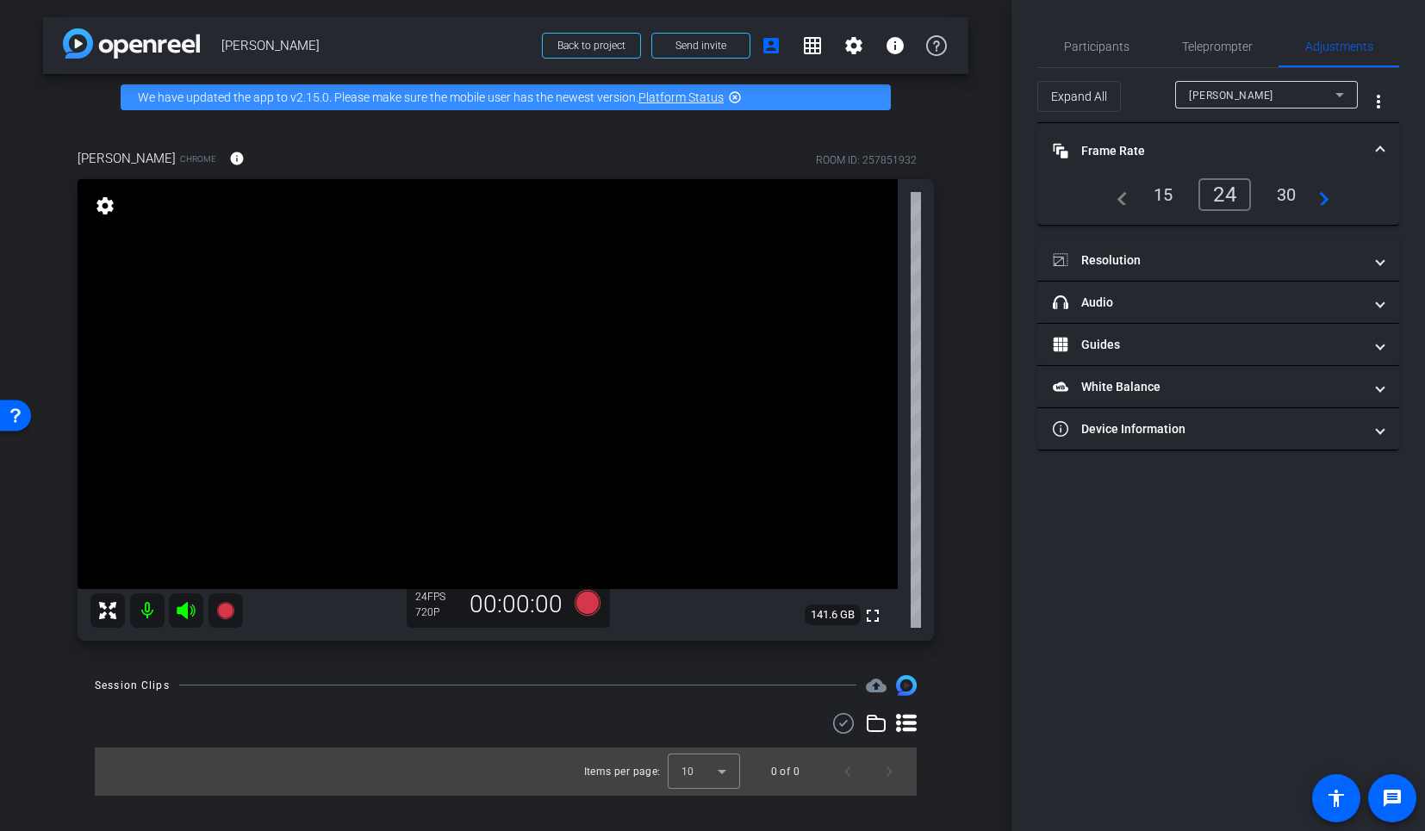
click at [1295, 190] on div "30" at bounding box center [1287, 194] width 46 height 29
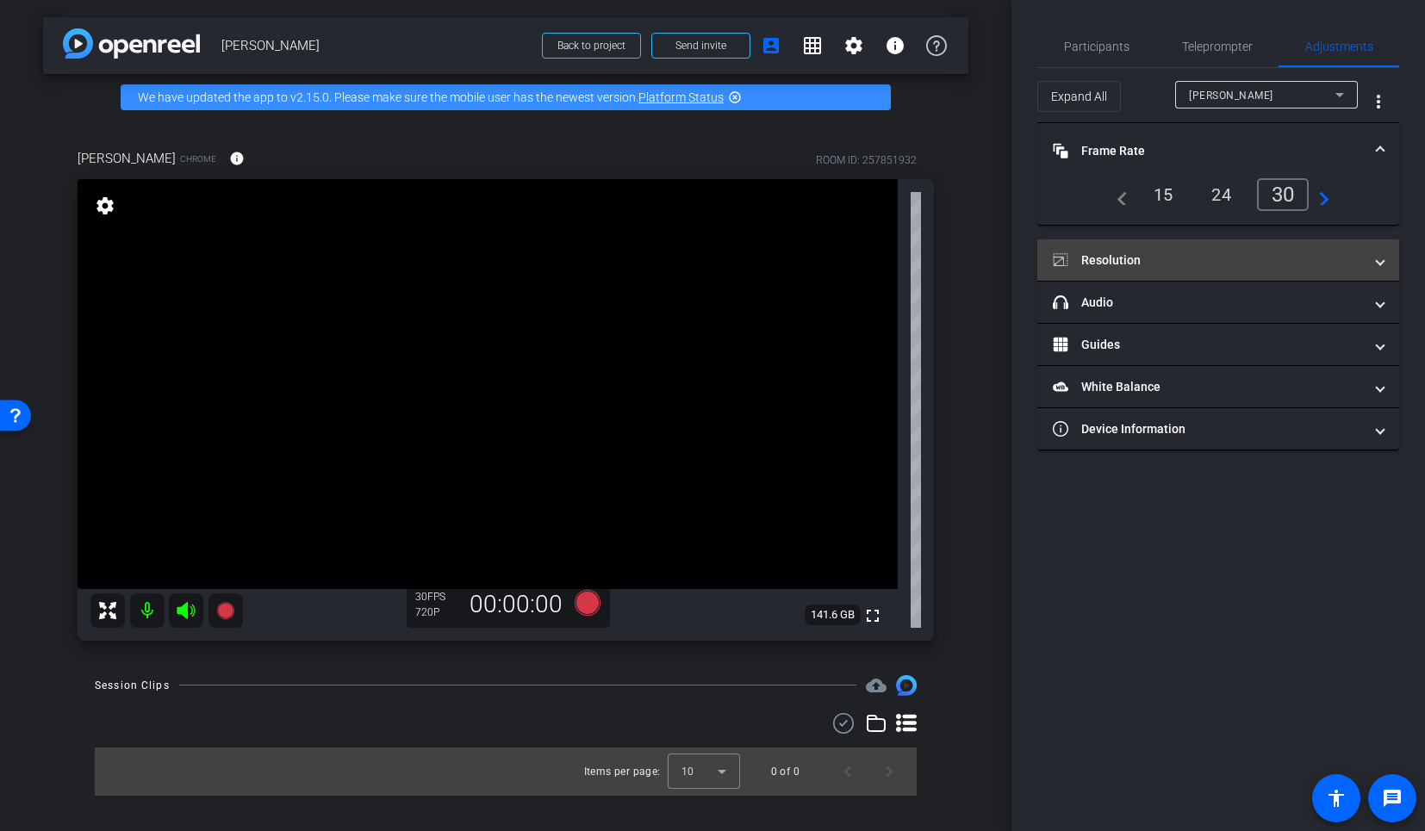
click at [1127, 263] on mat-panel-title "Resolution" at bounding box center [1208, 261] width 310 height 18
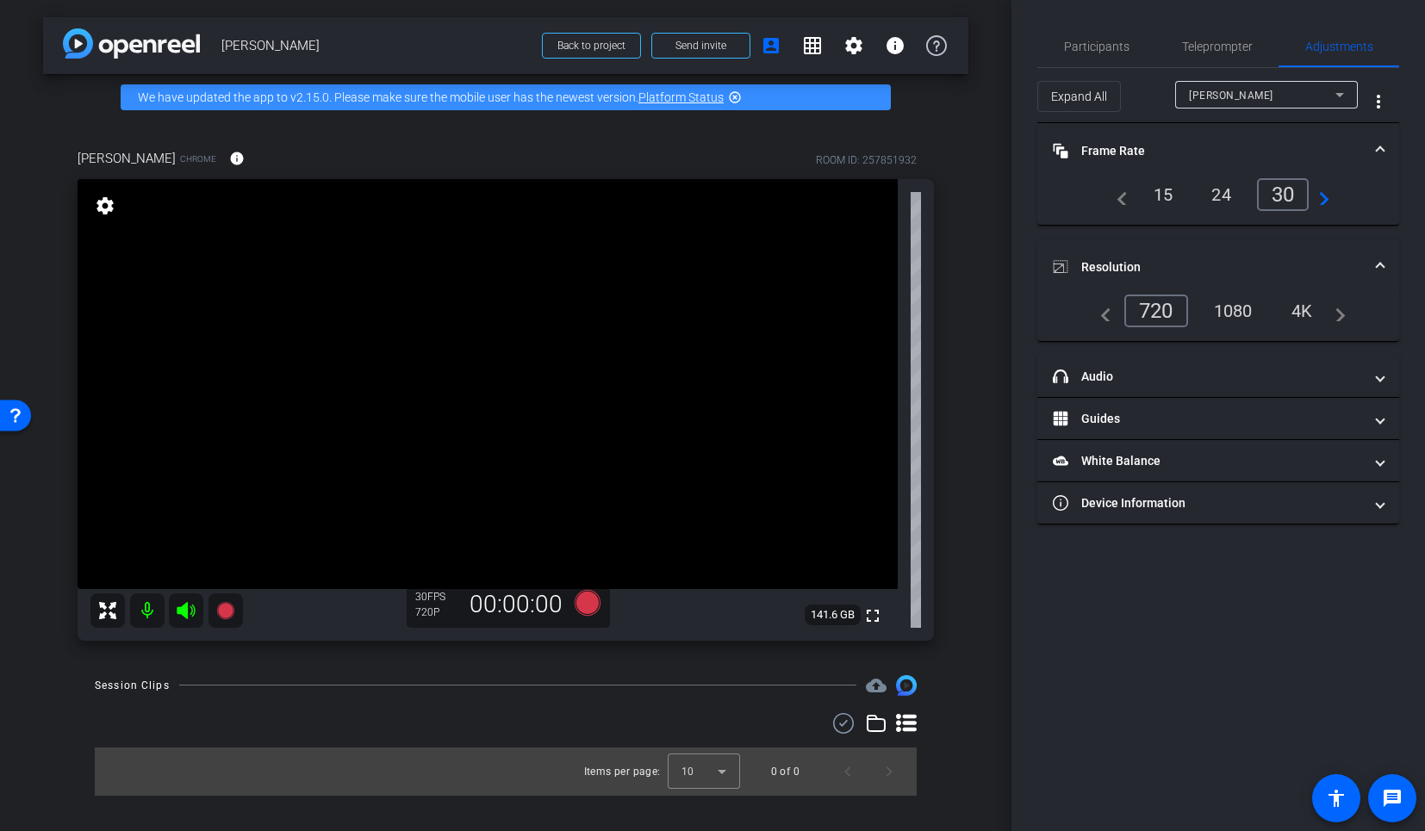
click at [1247, 306] on div "1080" at bounding box center [1233, 310] width 65 height 29
click at [1089, 48] on span "Participants" at bounding box center [1096, 46] width 65 height 12
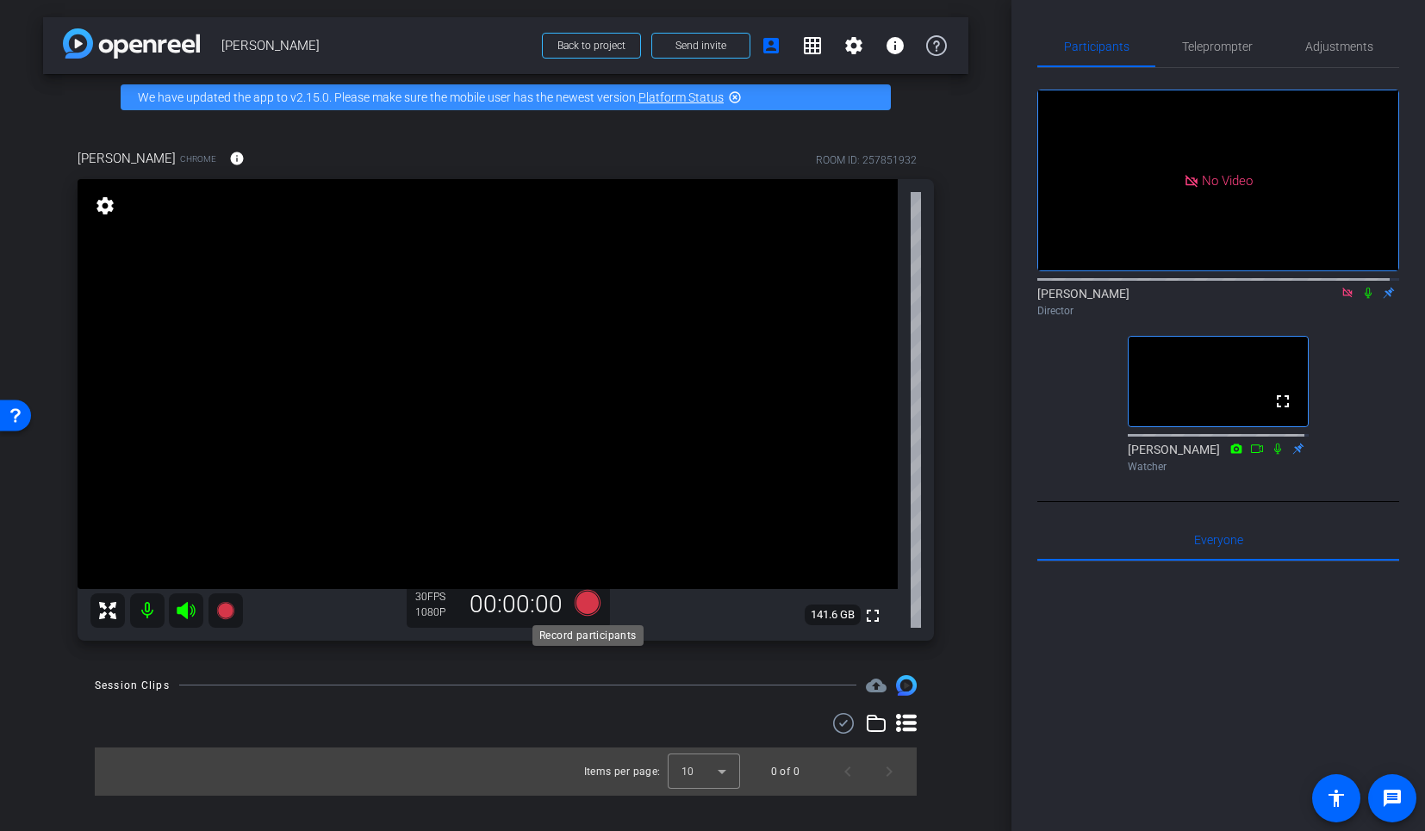
click at [592, 610] on icon at bounding box center [588, 602] width 26 height 26
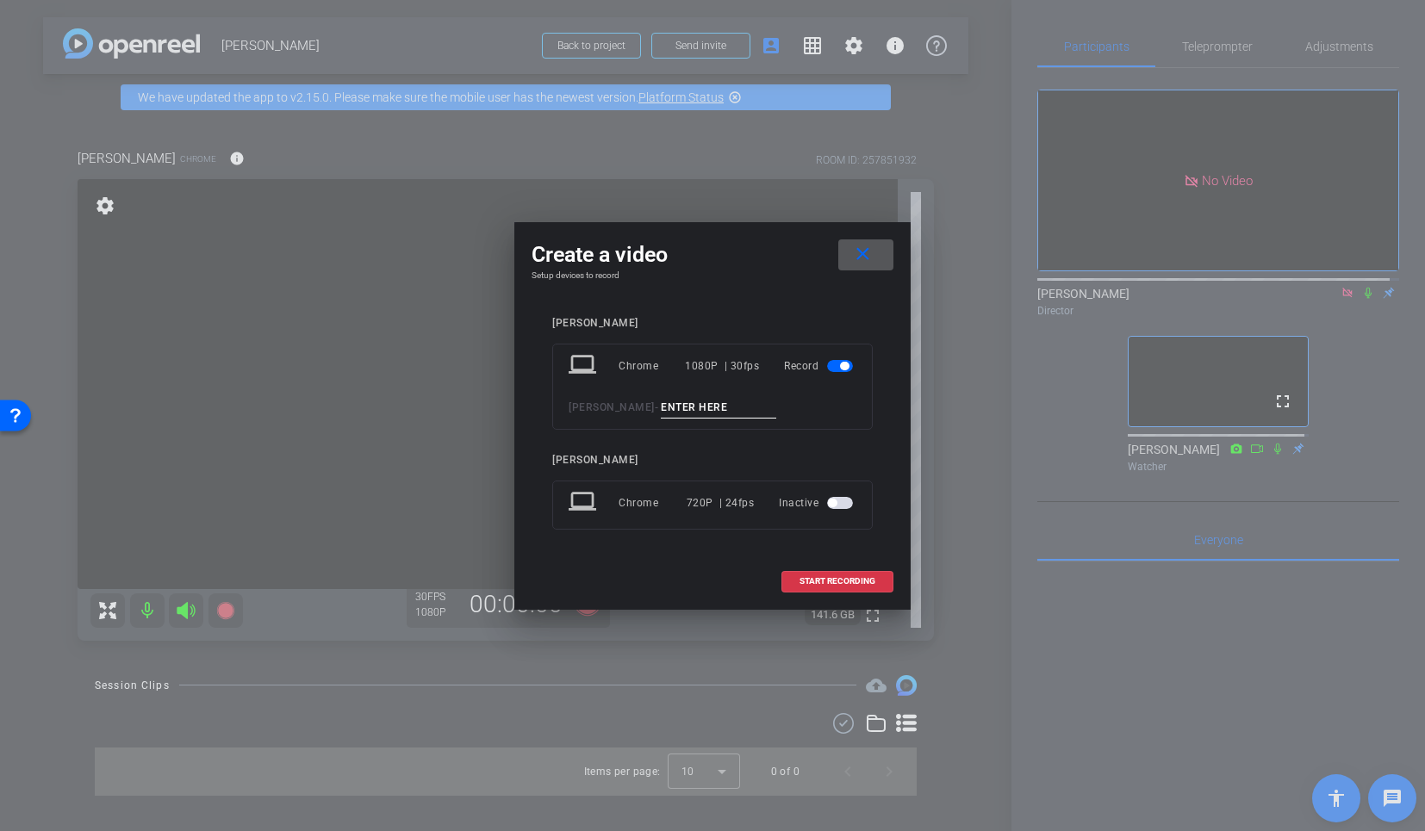
click at [693, 406] on input at bounding box center [718, 408] width 115 height 22
type input "snd"
click at [866, 579] on span "START RECORDING" at bounding box center [837, 581] width 76 height 9
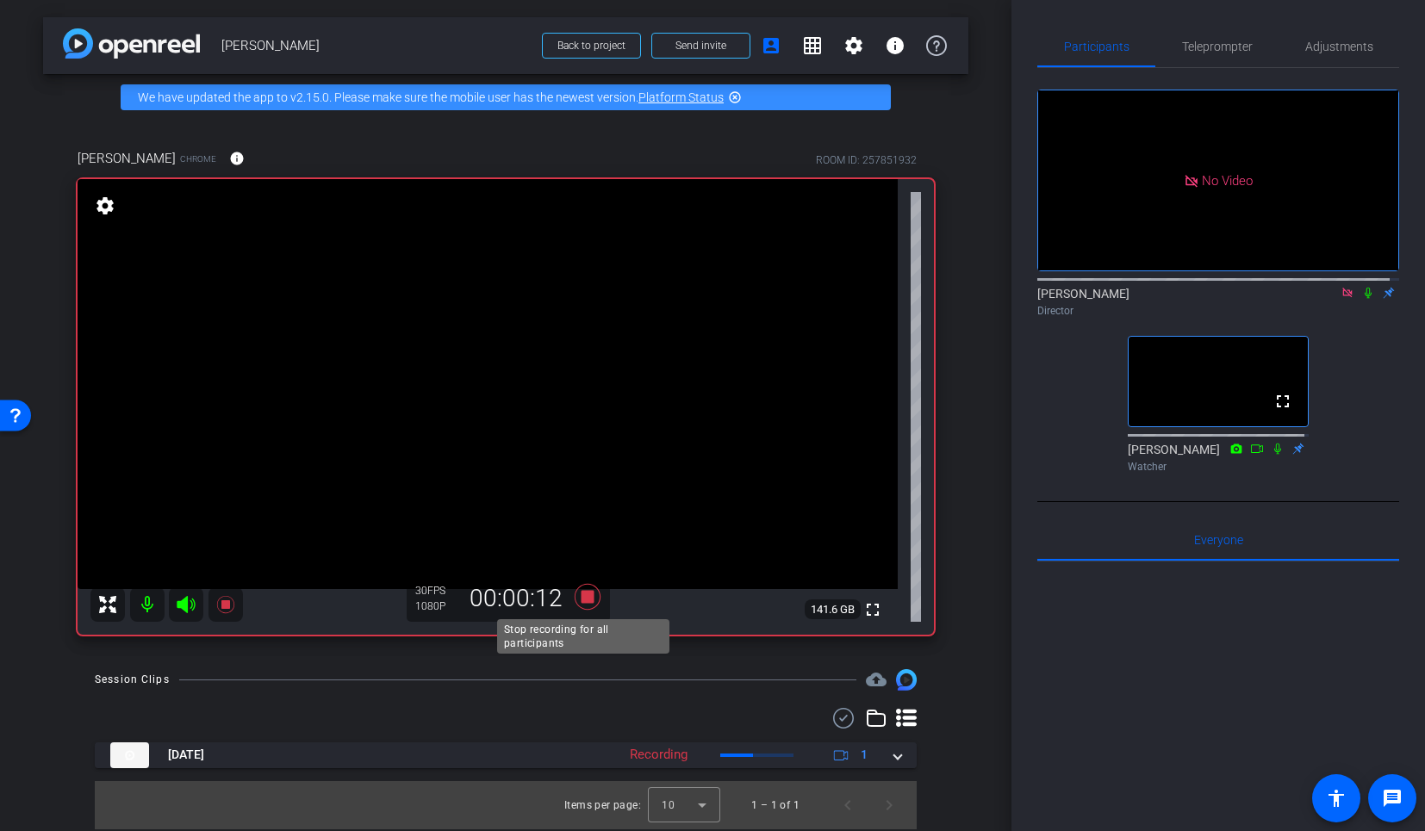
click at [579, 597] on icon at bounding box center [588, 597] width 26 height 26
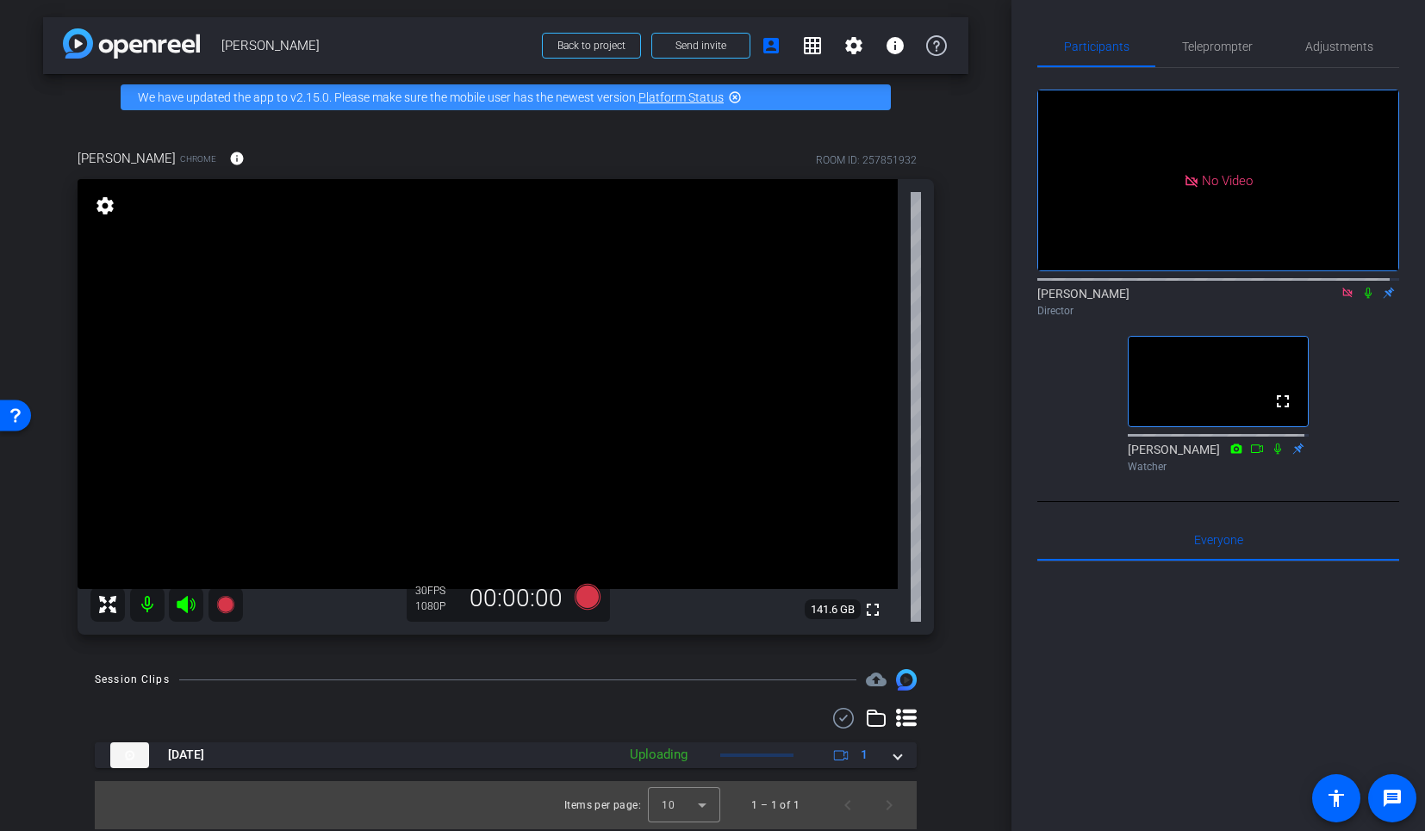
click at [965, 743] on div "arrow_back Erin McLaughlin Back to project Send invite account_box grid_on sett…" at bounding box center [505, 415] width 1011 height 831
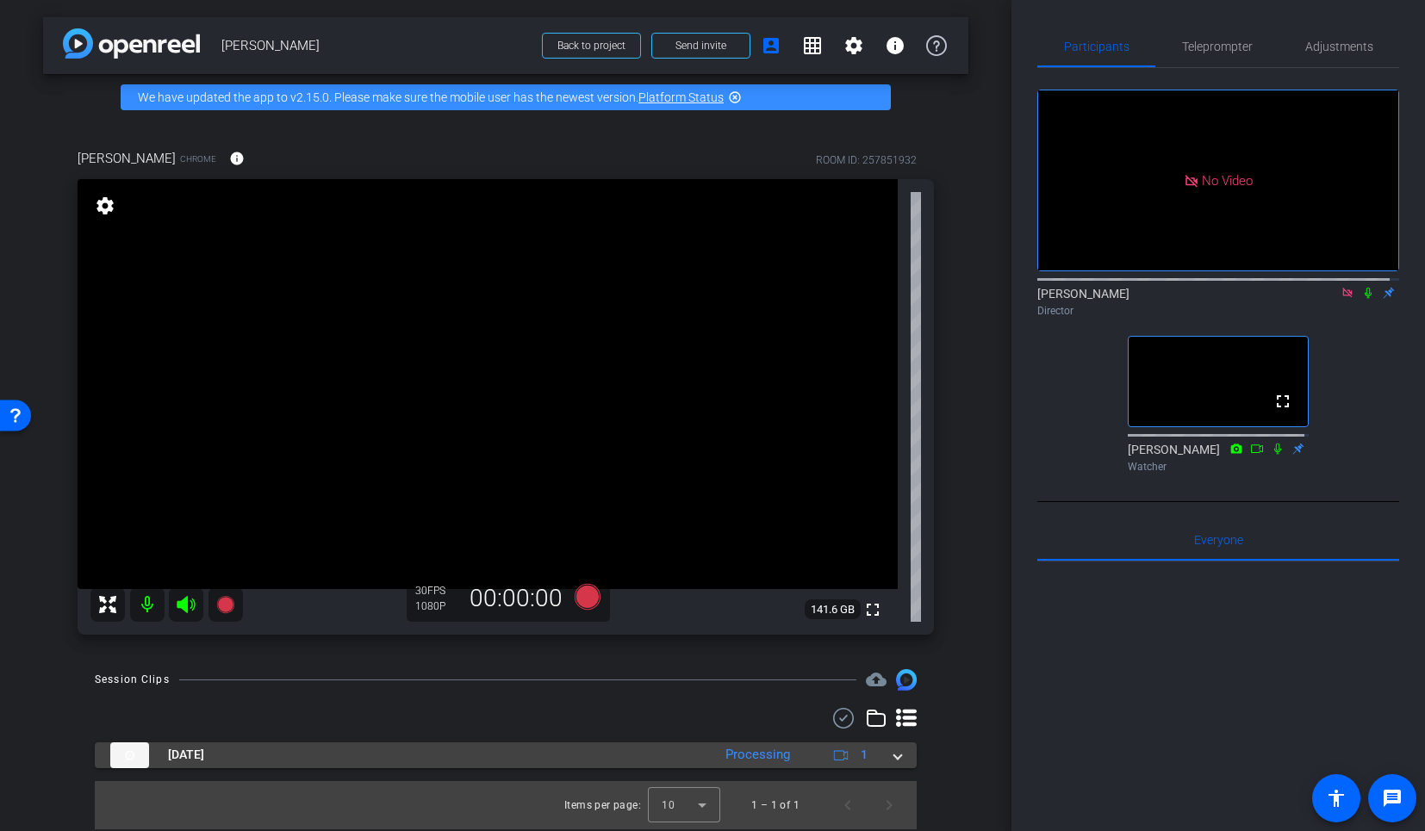
click at [894, 757] on span at bounding box center [897, 755] width 7 height 18
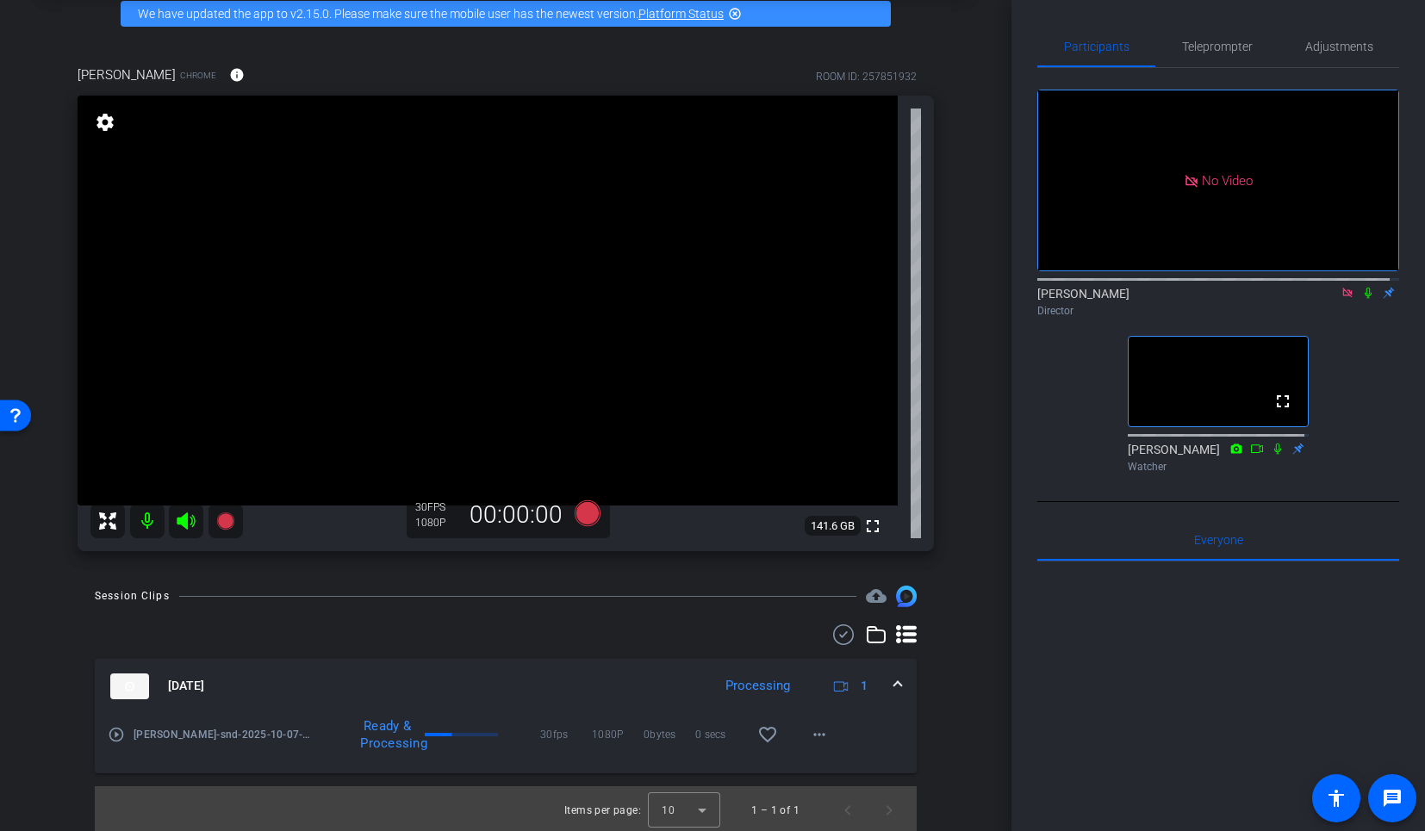
scroll to position [87, 0]
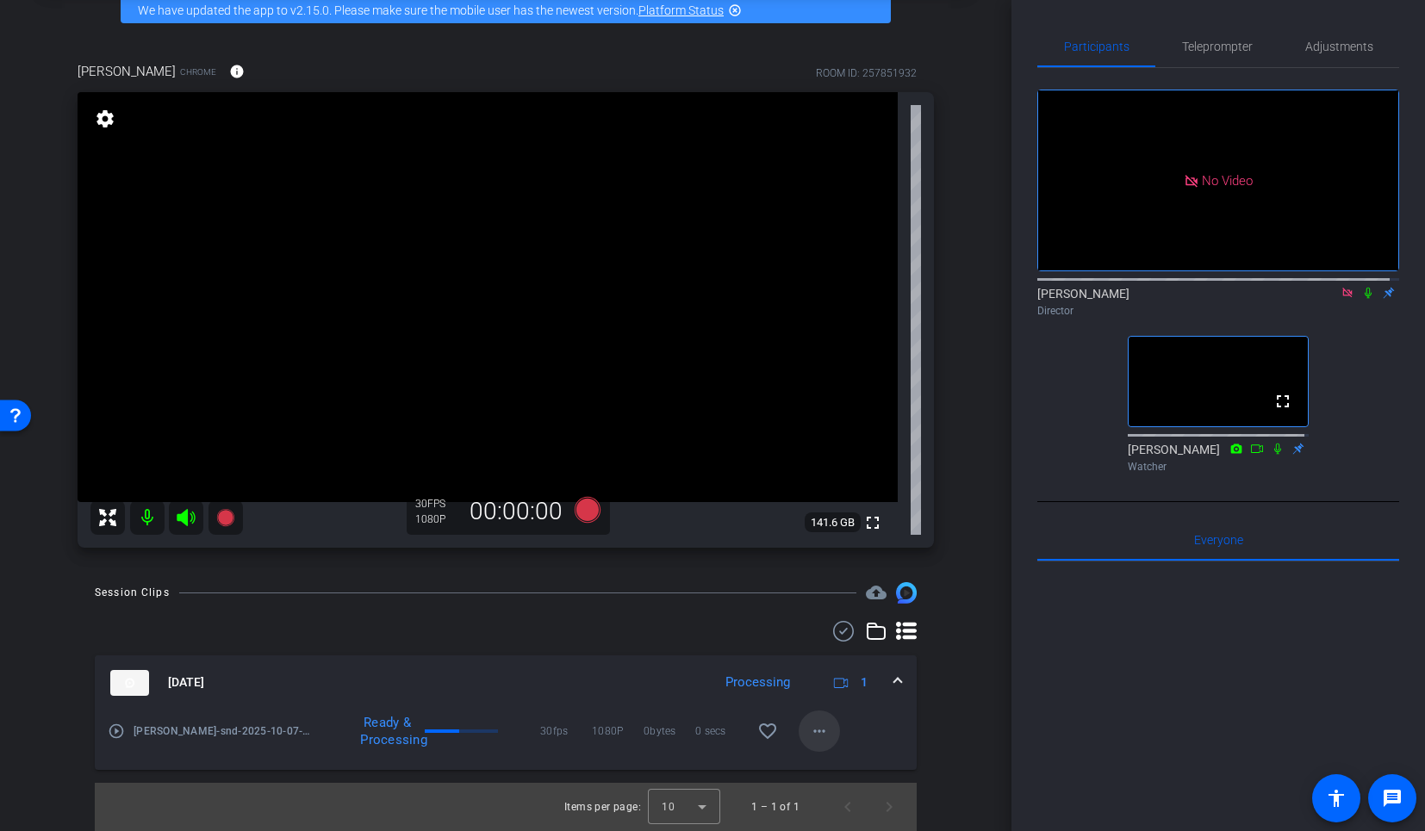
click at [820, 744] on span at bounding box center [818, 731] width 41 height 41
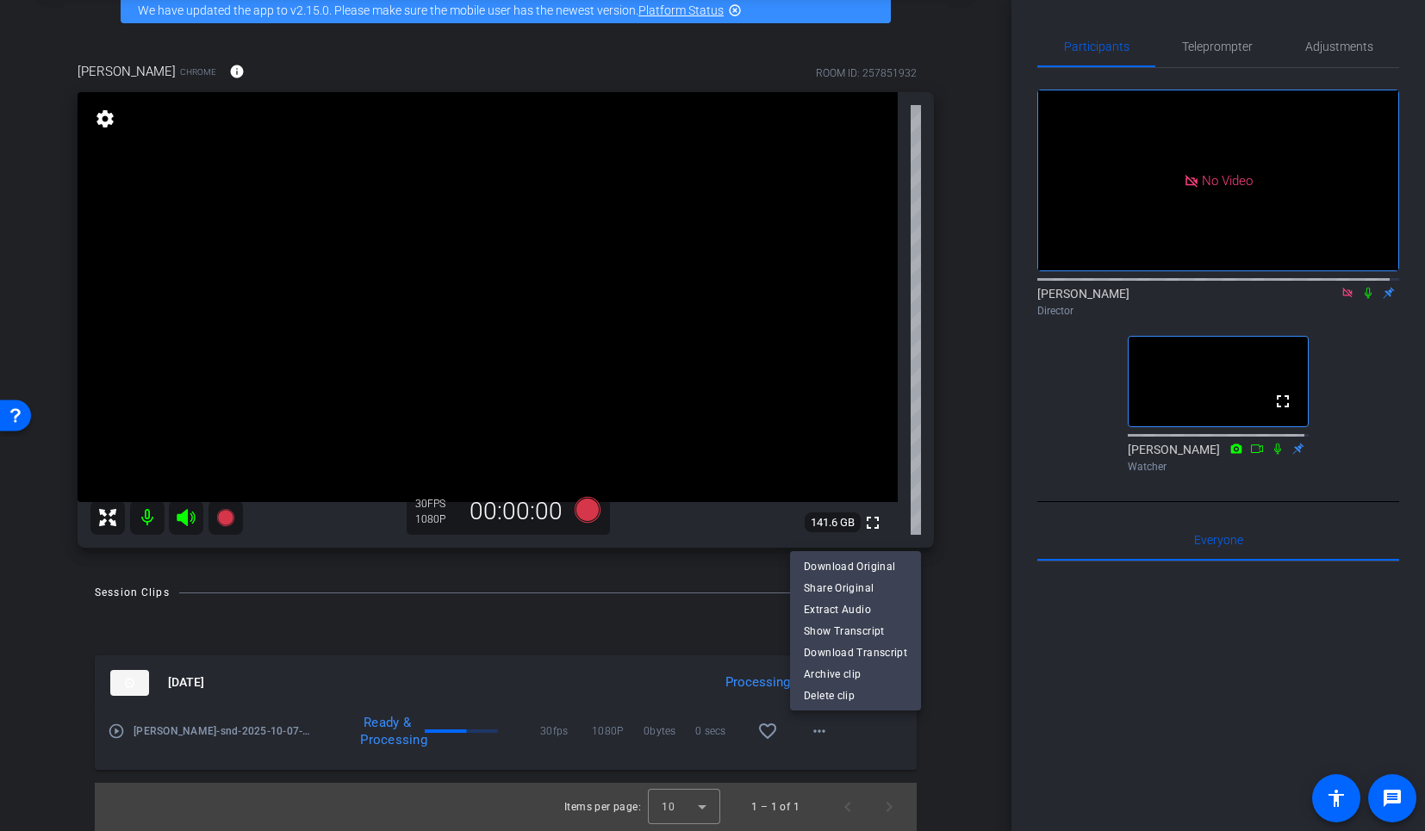
click at [896, 752] on div at bounding box center [712, 415] width 1425 height 831
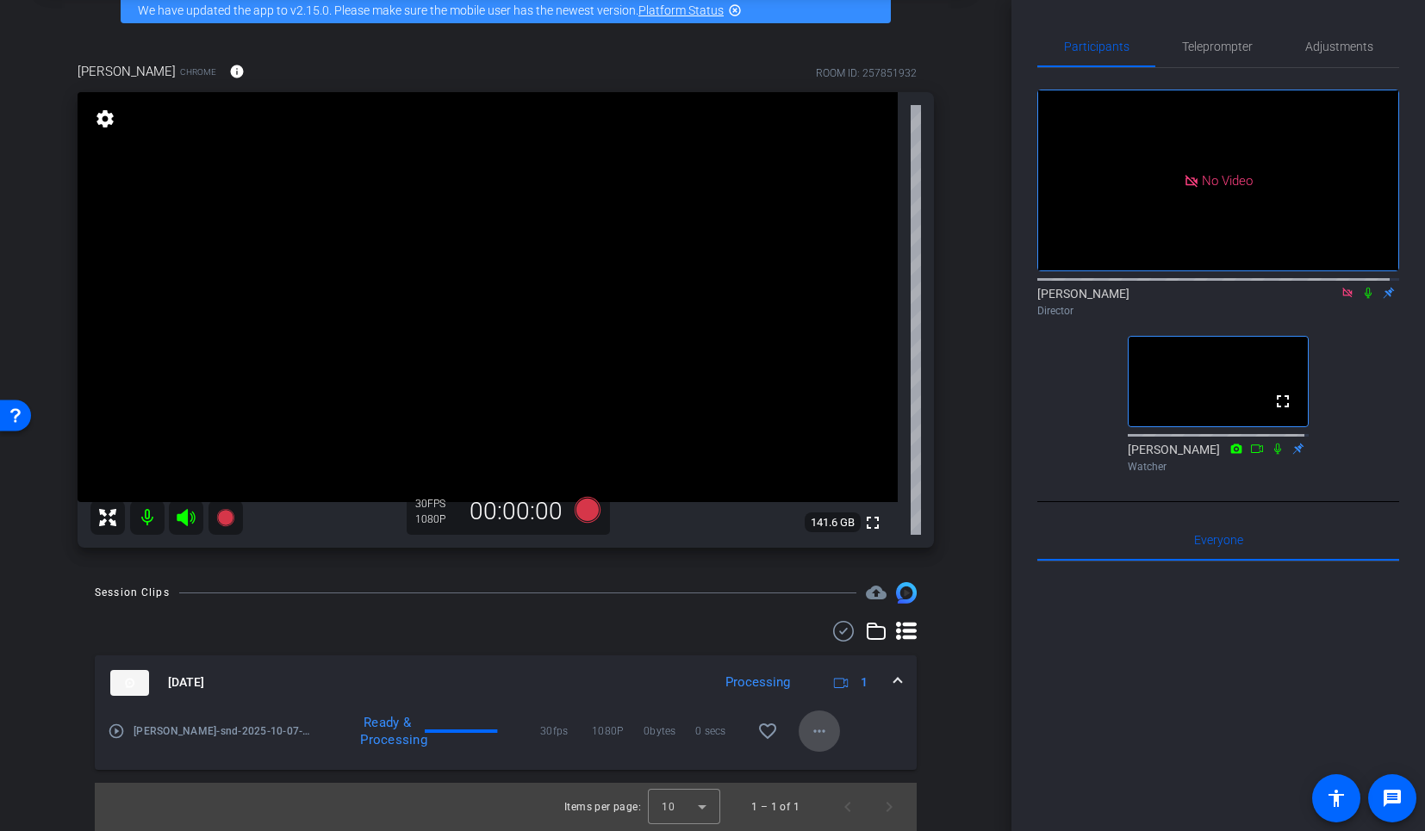
click at [820, 735] on mat-icon "more_horiz" at bounding box center [819, 731] width 21 height 21
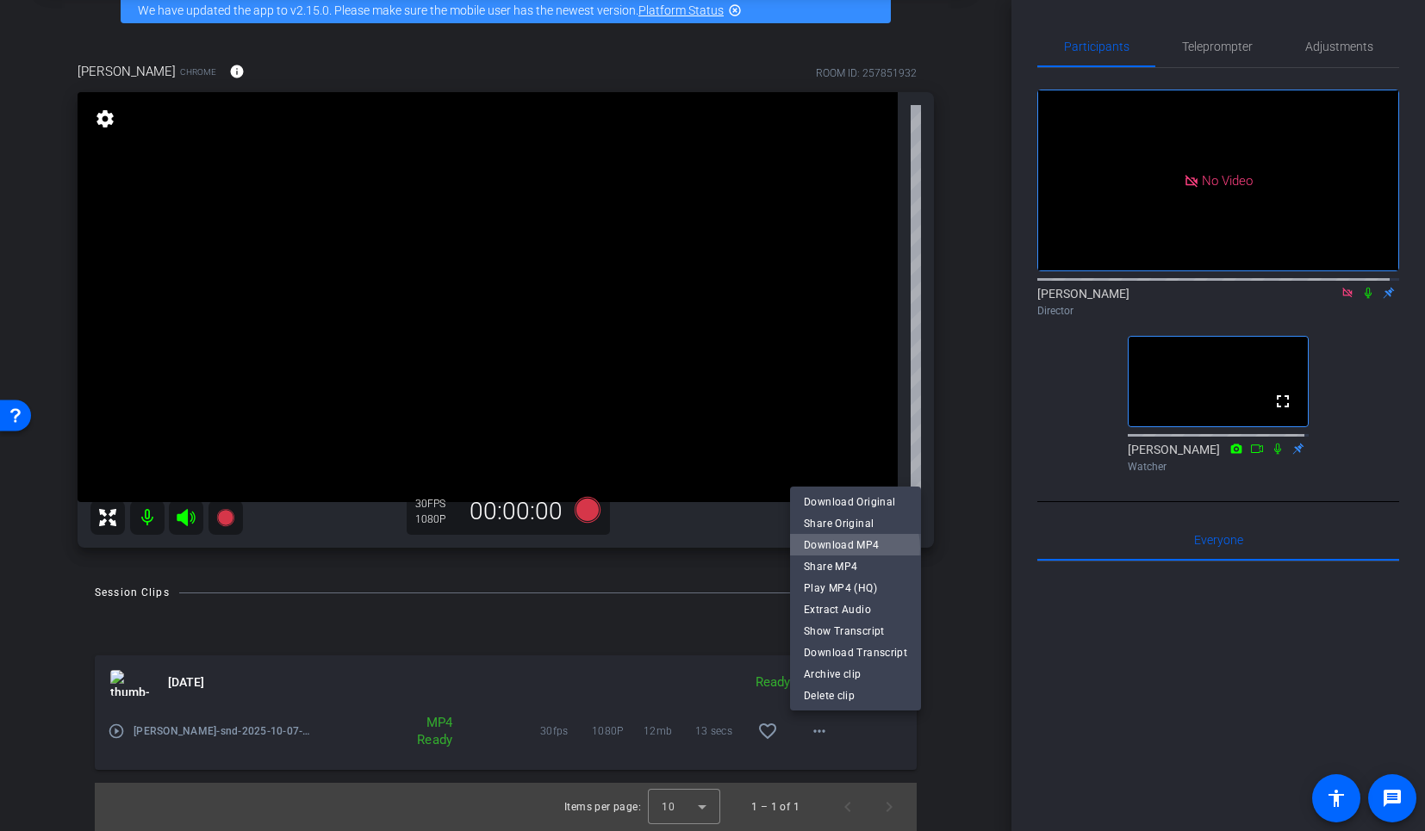
click at [847, 548] on span "Download MP4" at bounding box center [855, 544] width 103 height 21
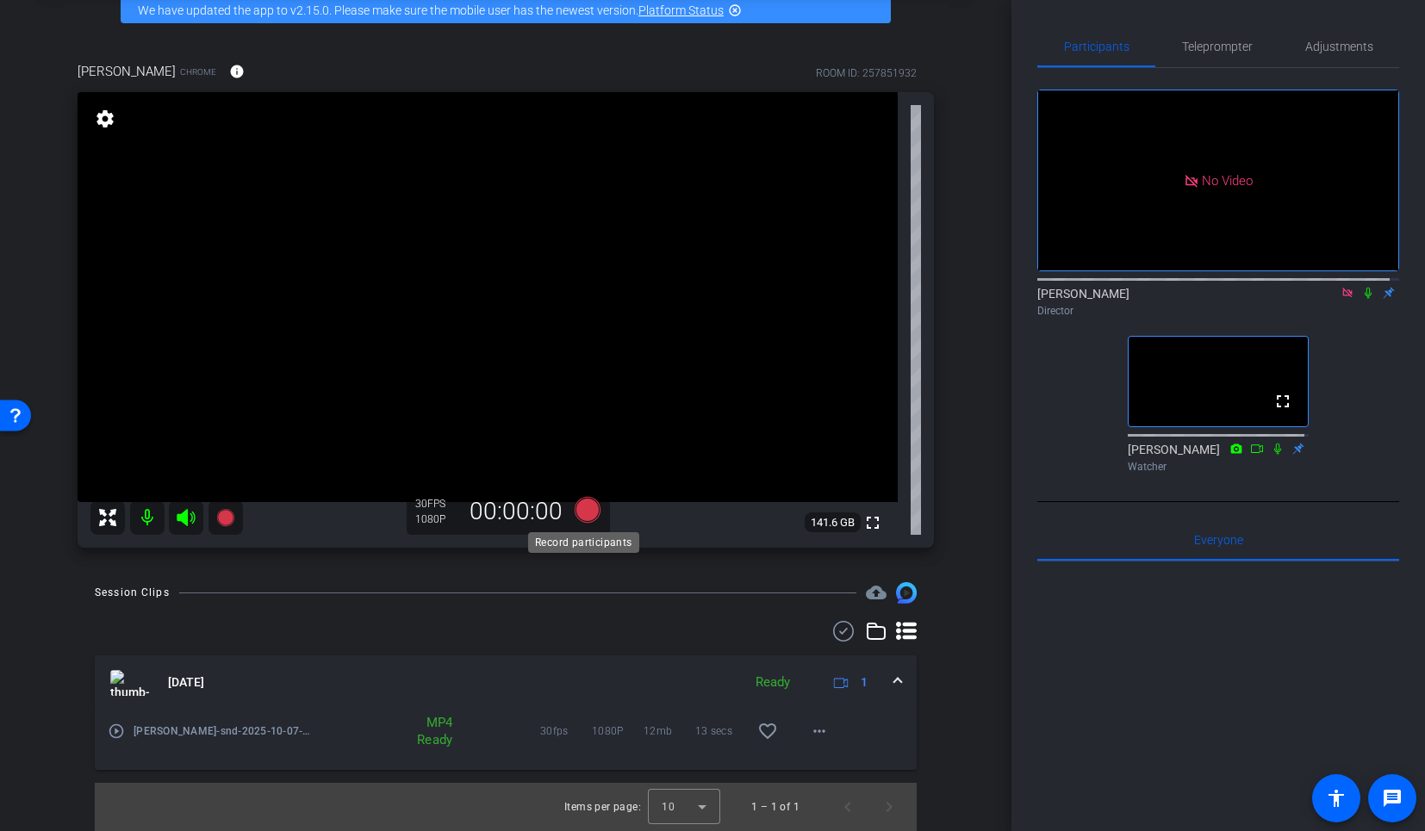
click at [581, 521] on icon at bounding box center [587, 509] width 41 height 31
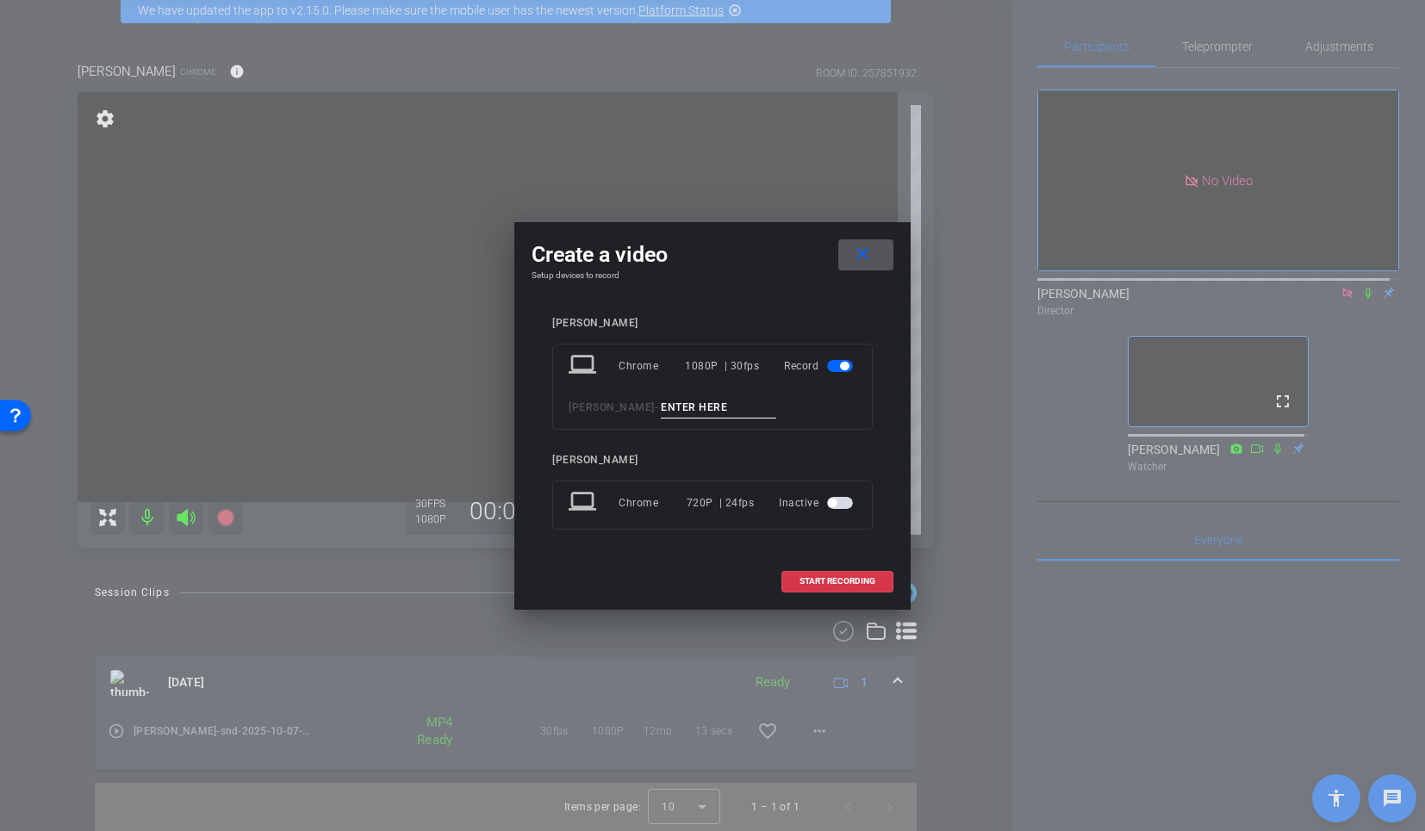
click at [692, 413] on input at bounding box center [718, 408] width 115 height 22
type input "tk 1"
click at [835, 581] on span "START RECORDING" at bounding box center [837, 581] width 76 height 9
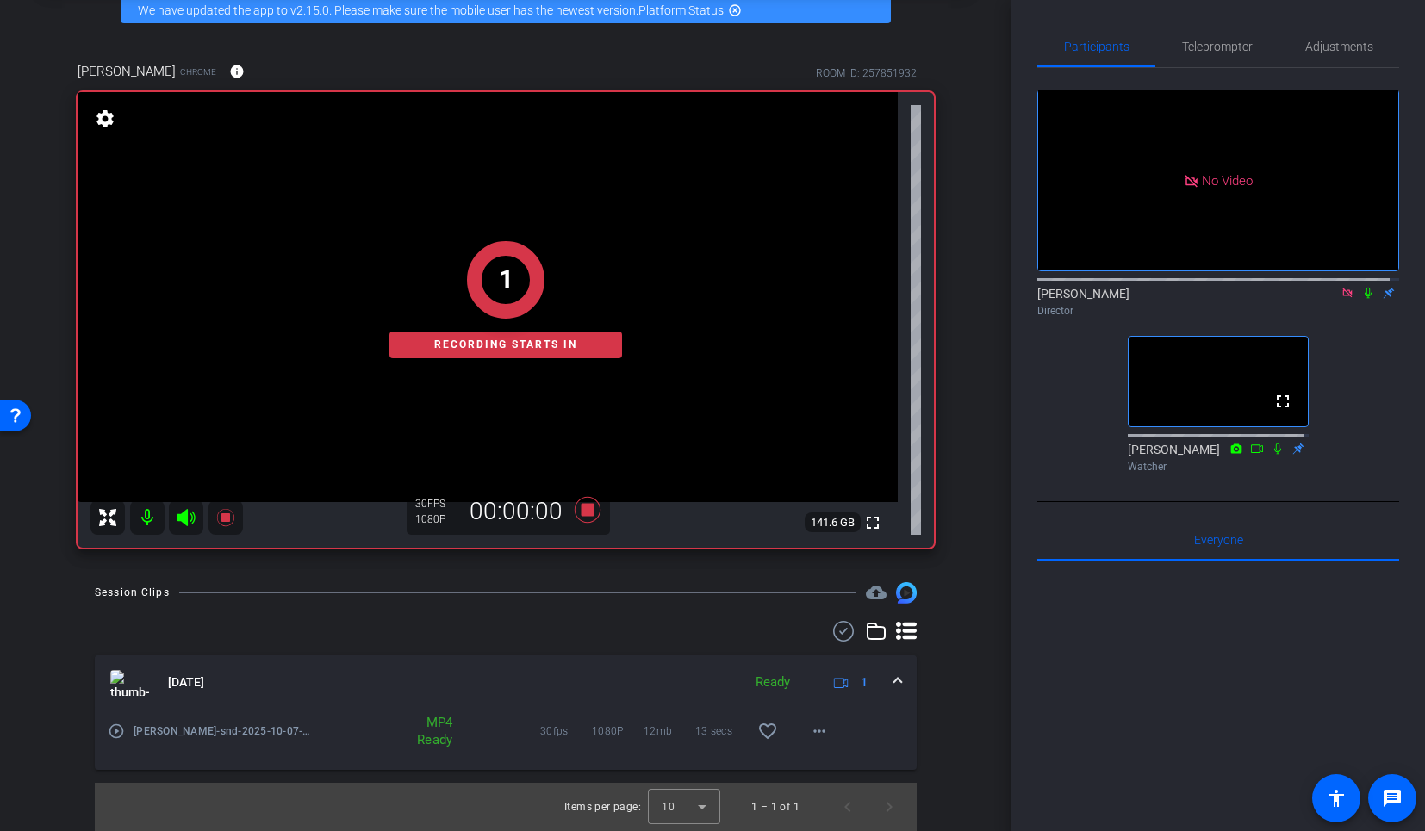
click at [1364, 288] on icon at bounding box center [1367, 293] width 7 height 11
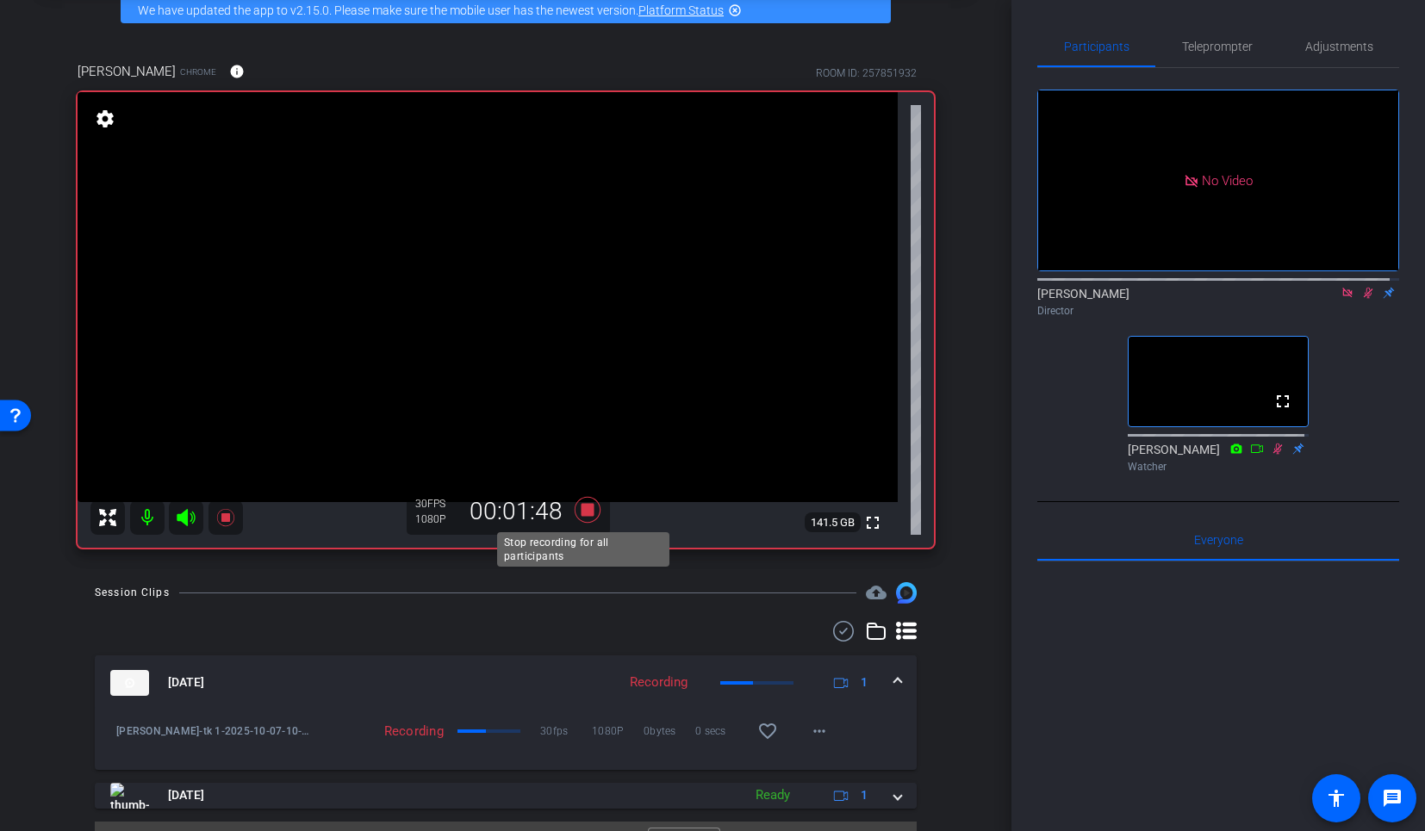
click at [587, 514] on icon at bounding box center [588, 510] width 26 height 26
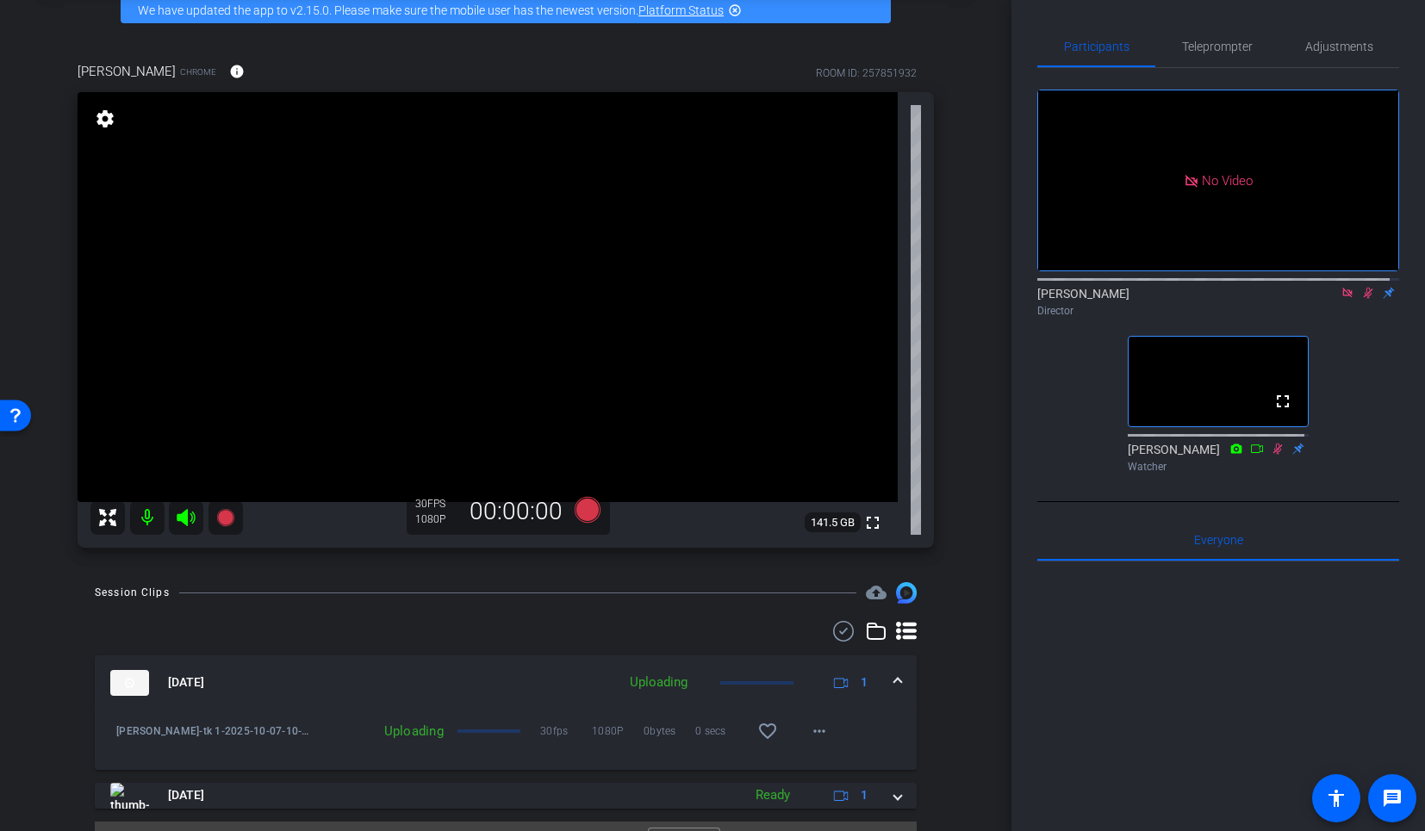
click at [1364, 288] on icon at bounding box center [1368, 293] width 9 height 11
click at [591, 517] on icon at bounding box center [588, 510] width 26 height 26
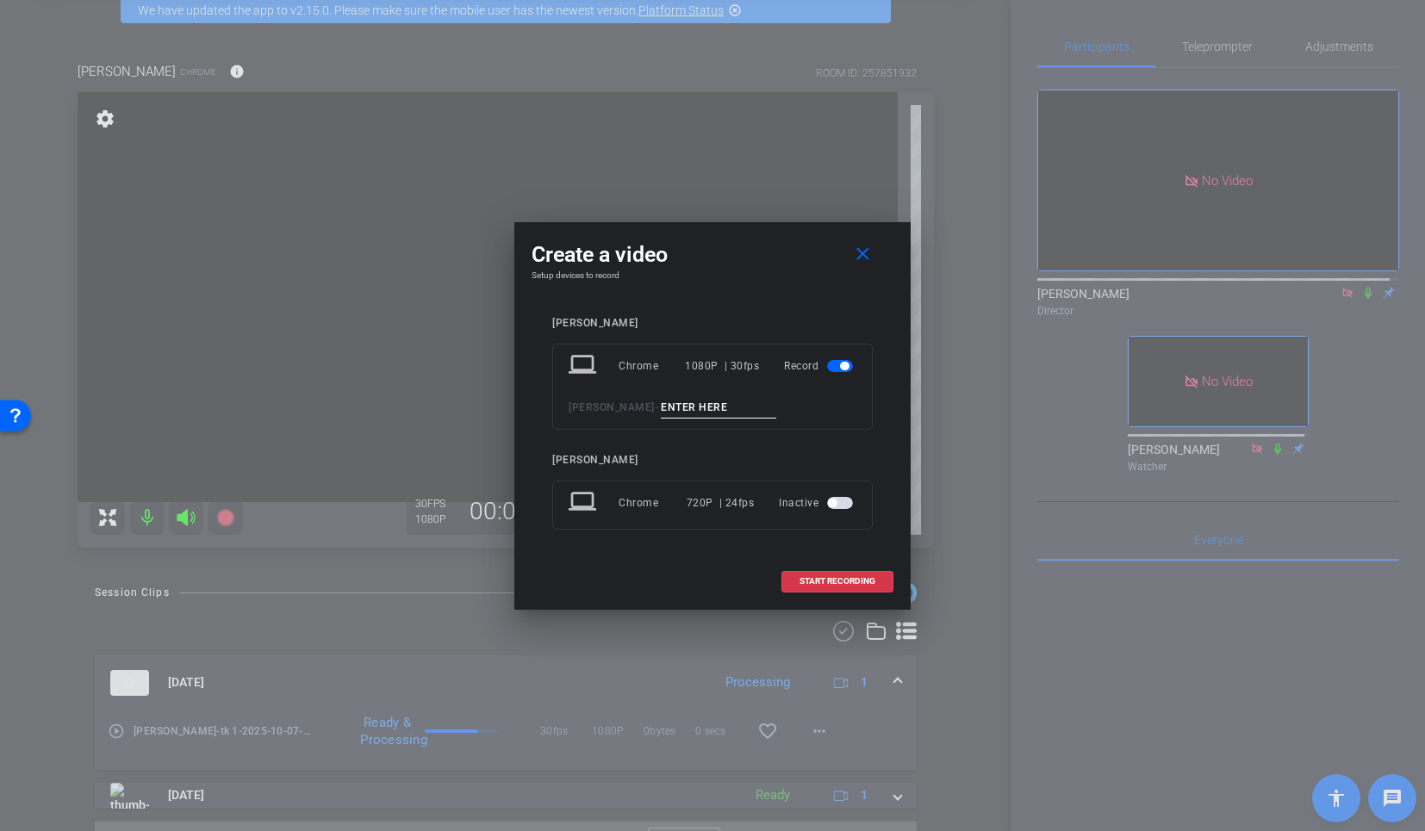
click at [699, 412] on input at bounding box center [718, 408] width 115 height 22
type input "tk 2"
click at [861, 582] on span "START RECORDING" at bounding box center [837, 581] width 76 height 9
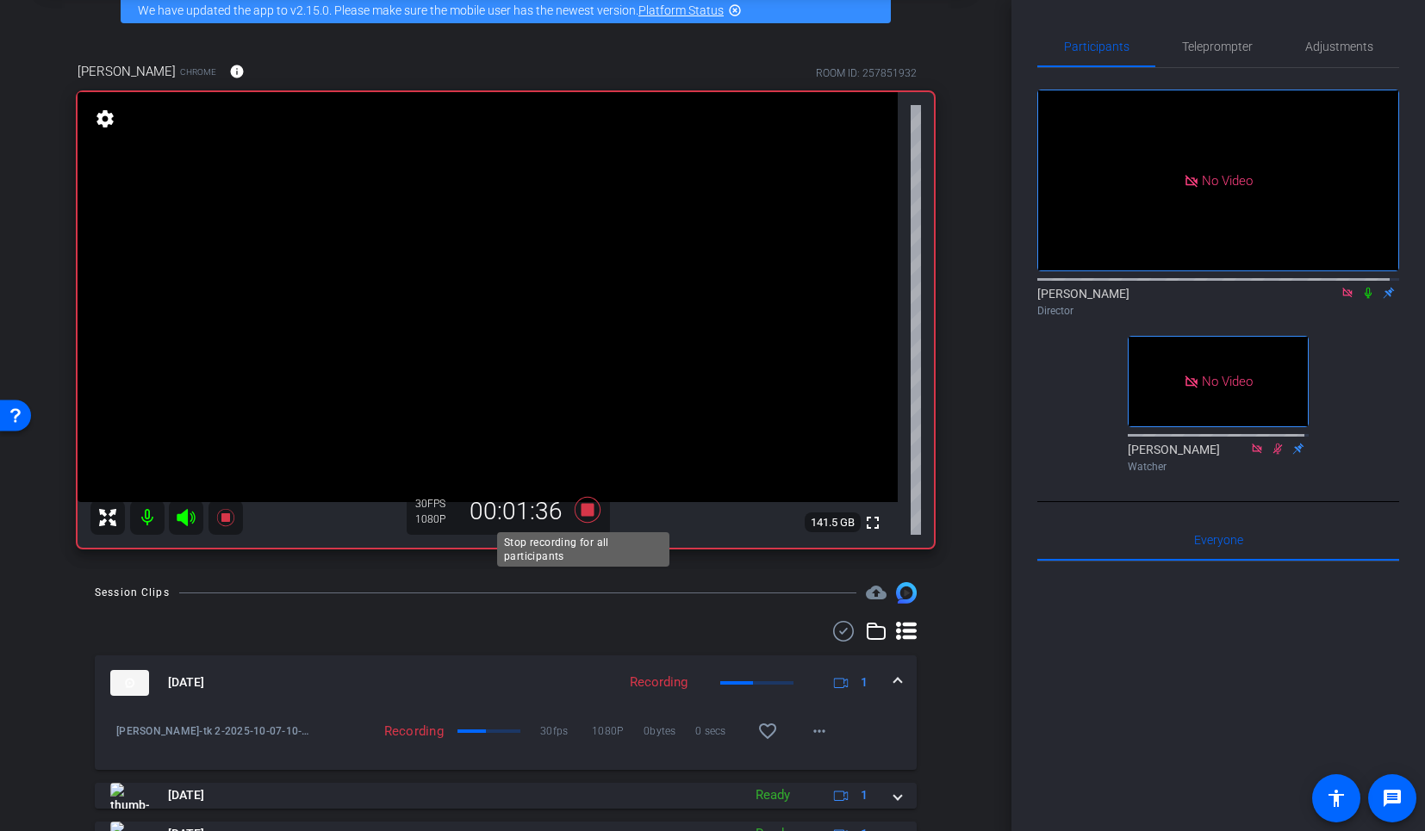
click at [591, 514] on icon at bounding box center [587, 509] width 41 height 31
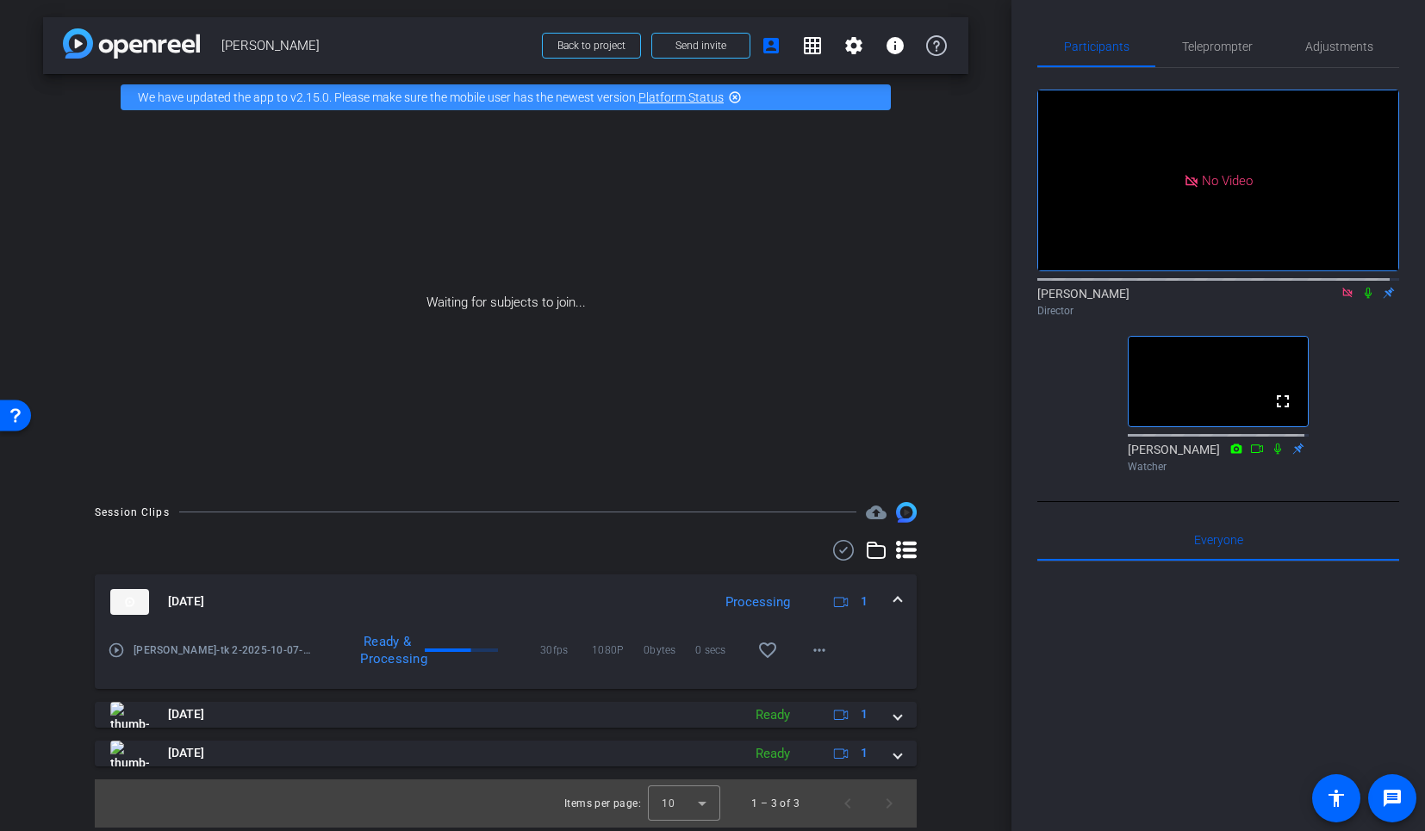
scroll to position [0, 0]
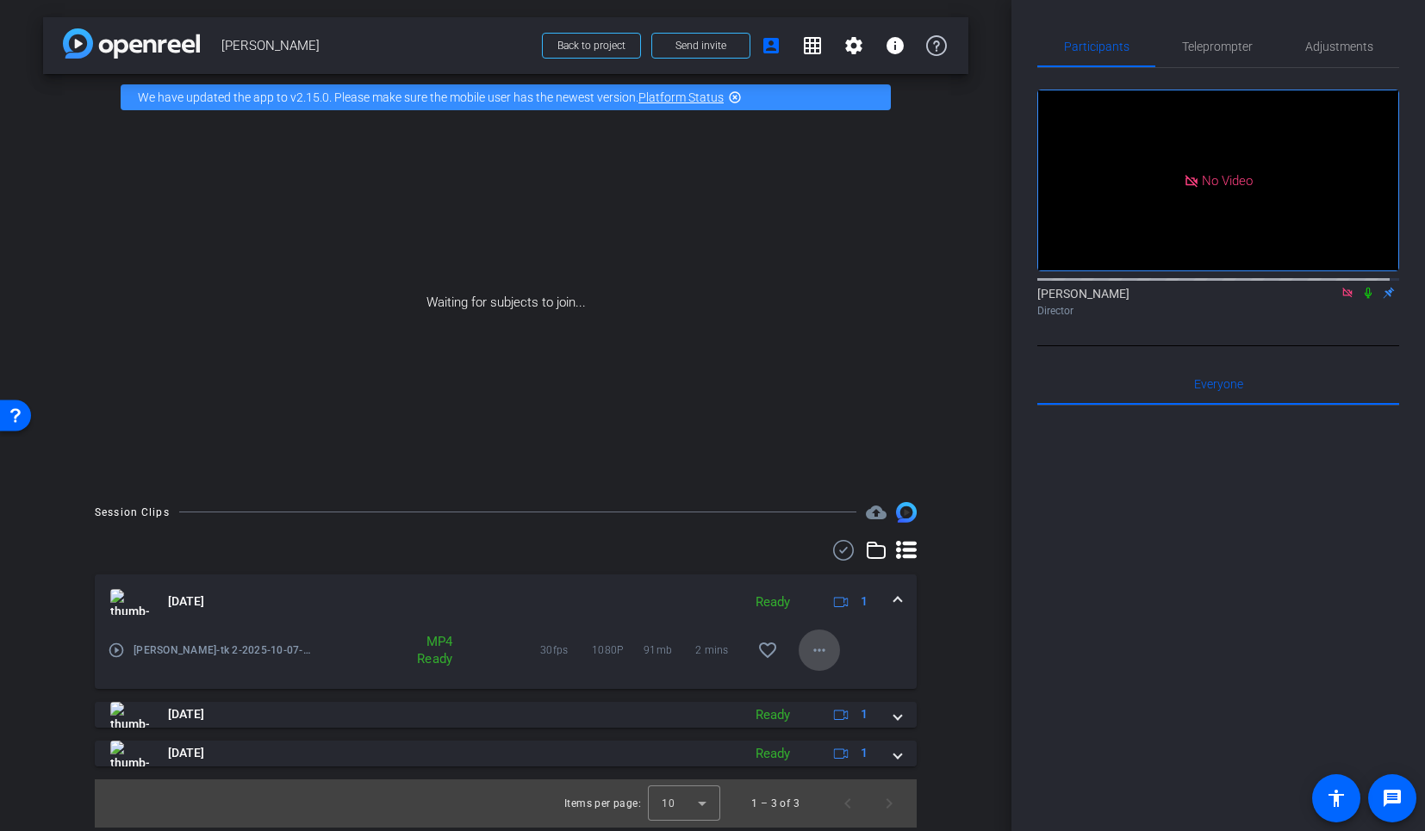
click at [825, 658] on mat-icon "more_horiz" at bounding box center [819, 650] width 21 height 21
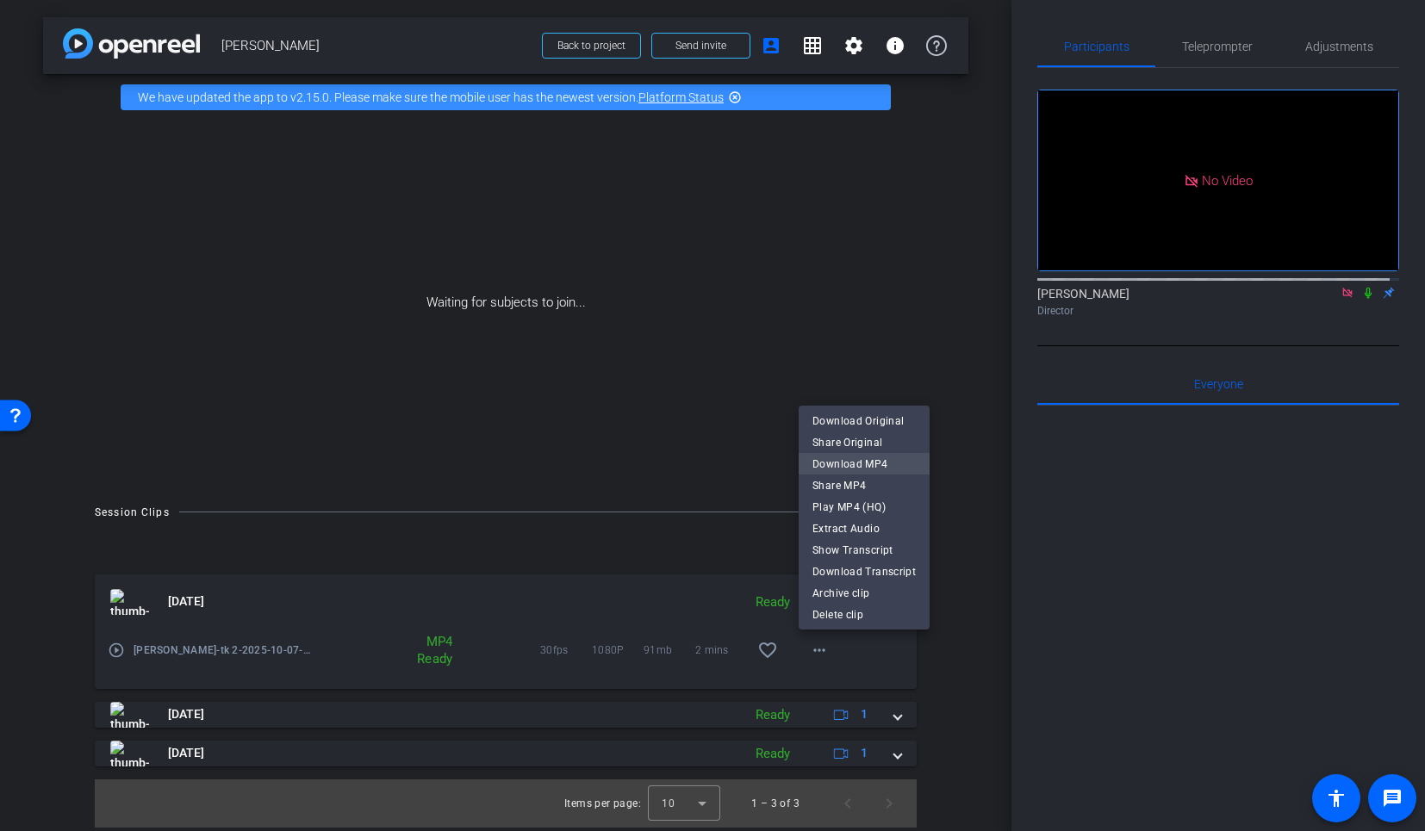
click at [833, 466] on span "Download MP4" at bounding box center [863, 463] width 103 height 21
